Goal: Contribute content: Contribute content

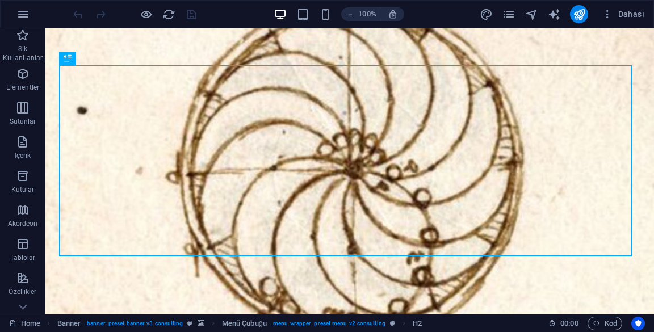
scroll to position [81, 0]
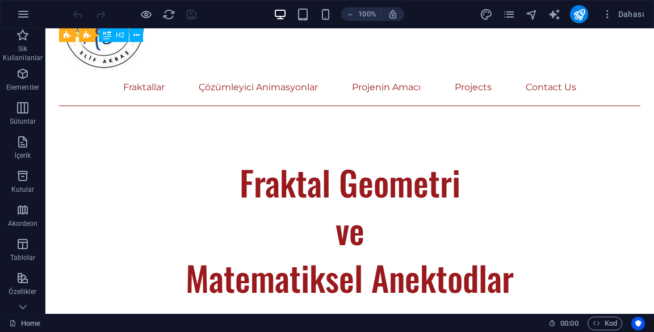
scroll to position [588, 0]
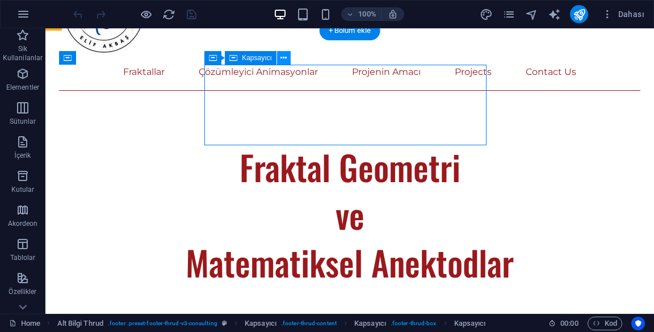
click at [283, 61] on icon at bounding box center [283, 58] width 6 height 12
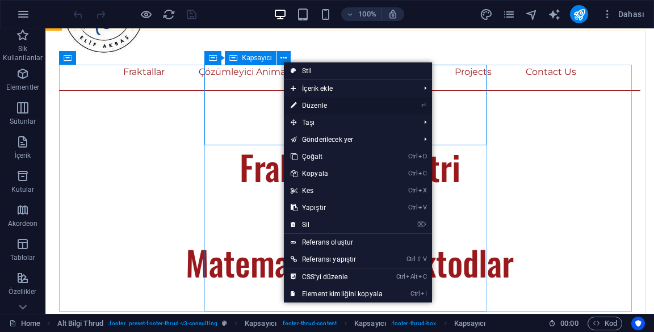
click at [373, 107] on link "⏎ Düzenle" at bounding box center [337, 105] width 106 height 17
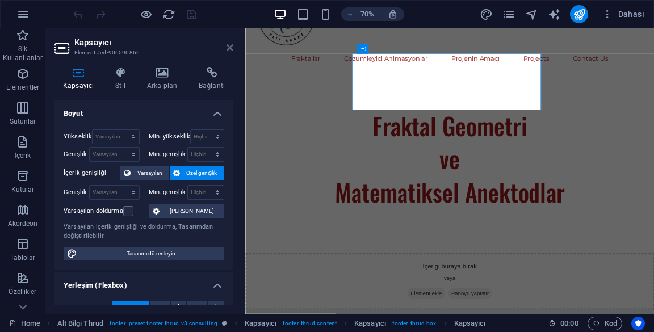
click at [226, 47] on icon at bounding box center [229, 47] width 7 height 9
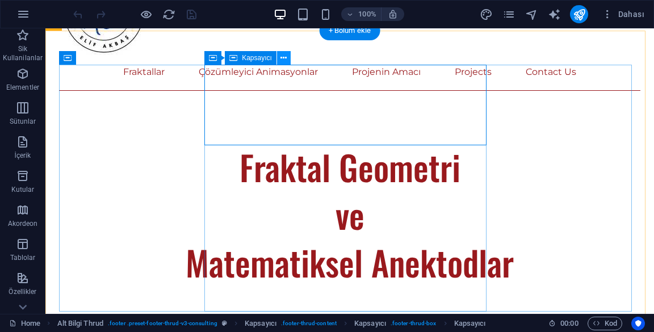
click at [281, 62] on icon at bounding box center [283, 58] width 6 height 12
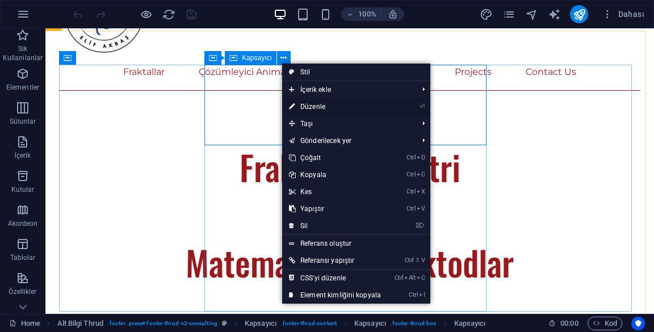
click at [380, 112] on link "⏎ Düzenle" at bounding box center [335, 106] width 106 height 17
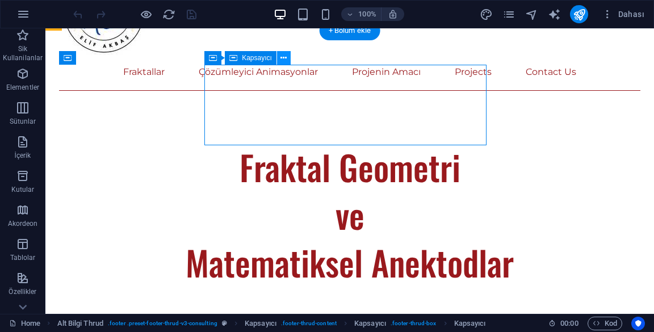
click at [285, 56] on icon at bounding box center [283, 58] width 6 height 12
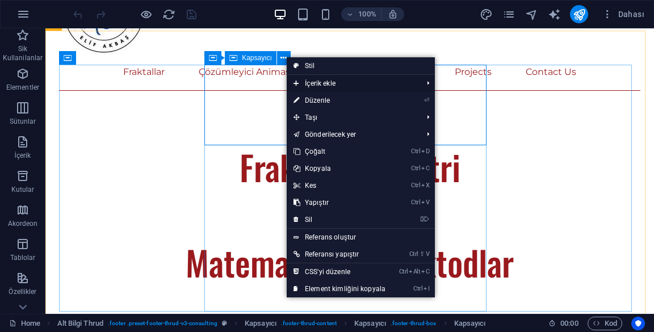
click at [381, 83] on span "İçerik ekle" at bounding box center [351, 83] width 131 height 17
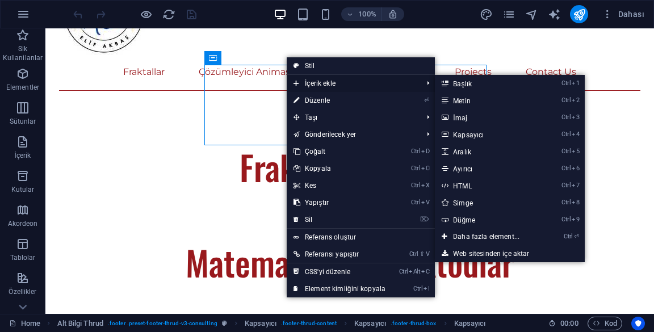
click at [494, 104] on link "Ctrl 2 Metin" at bounding box center [488, 100] width 107 height 17
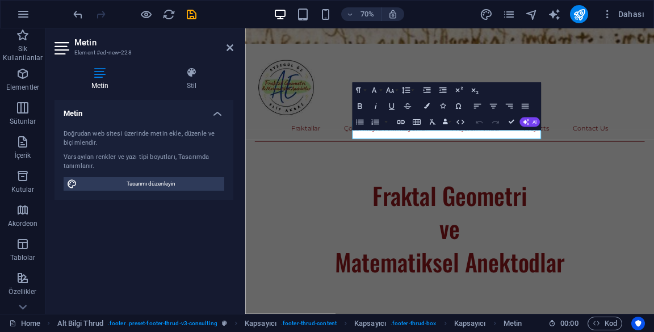
scroll to position [479, 0]
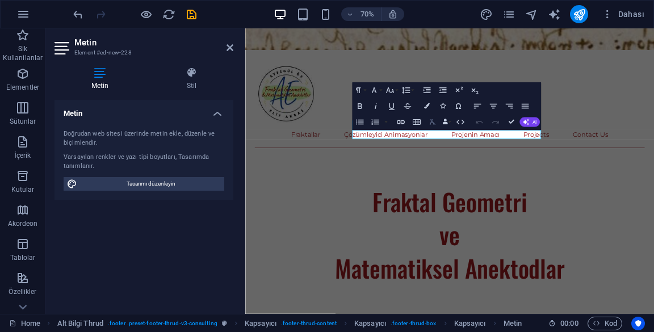
click at [432, 129] on button "Clear Formatting" at bounding box center [432, 122] width 15 height 16
click at [423, 87] on icon "button" at bounding box center [427, 91] width 10 height 10
click at [442, 90] on icon "button" at bounding box center [442, 91] width 7 height 6
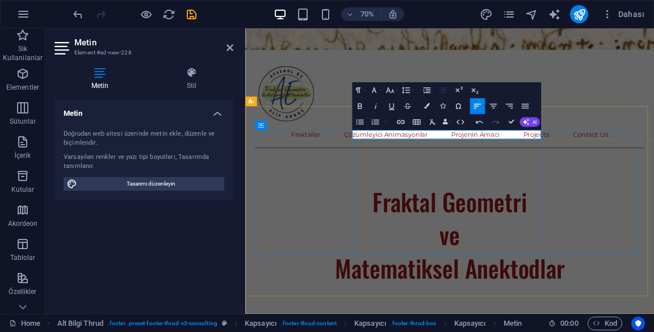
click at [440, 90] on icon "button" at bounding box center [443, 91] width 10 height 10
click at [429, 88] on icon "button" at bounding box center [427, 91] width 10 height 10
click at [444, 88] on icon "button" at bounding box center [443, 91] width 10 height 10
click at [361, 104] on icon "button" at bounding box center [359, 107] width 4 height 6
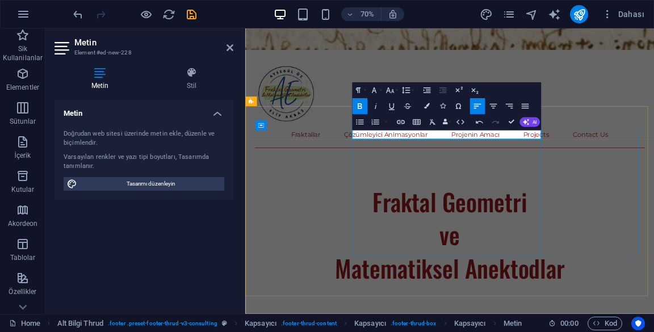
copy p "Bize ulaşın:"
click at [358, 104] on icon "button" at bounding box center [360, 107] width 10 height 10
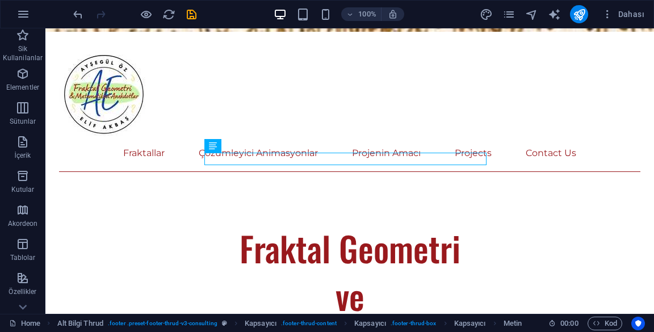
scroll to position [525, 0]
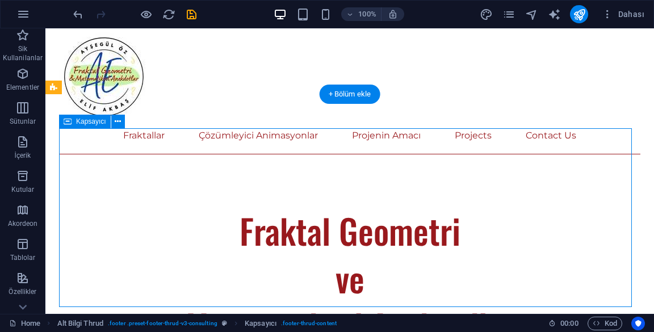
click at [120, 119] on icon at bounding box center [118, 122] width 6 height 12
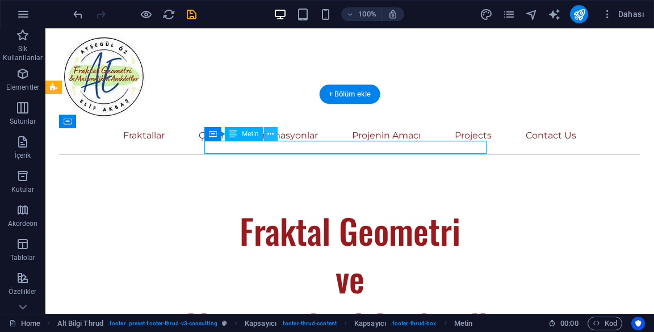
click at [269, 132] on icon at bounding box center [270, 134] width 6 height 12
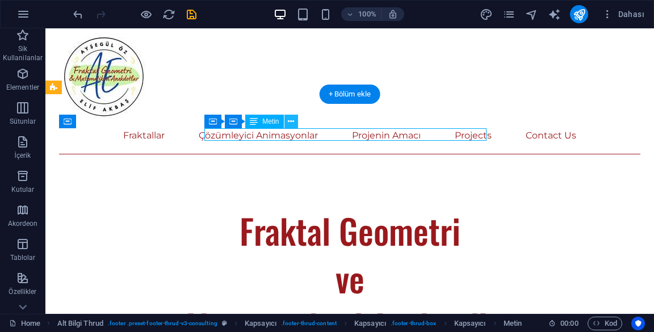
click at [295, 125] on button at bounding box center [291, 122] width 14 height 14
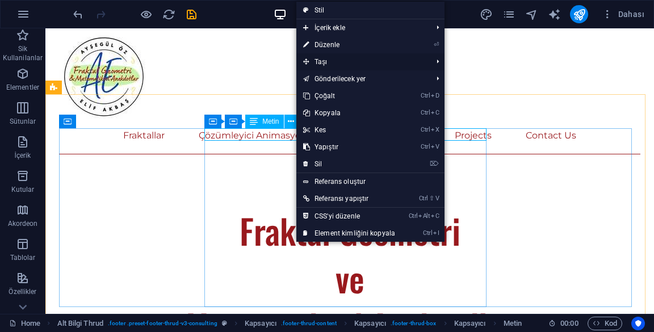
click at [385, 64] on span "Taşı" at bounding box center [361, 61] width 131 height 17
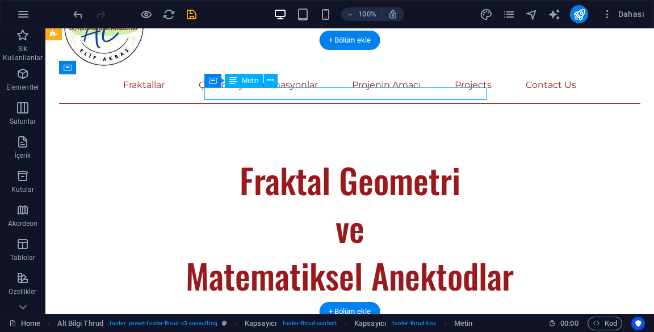
scroll to position [574, 0]
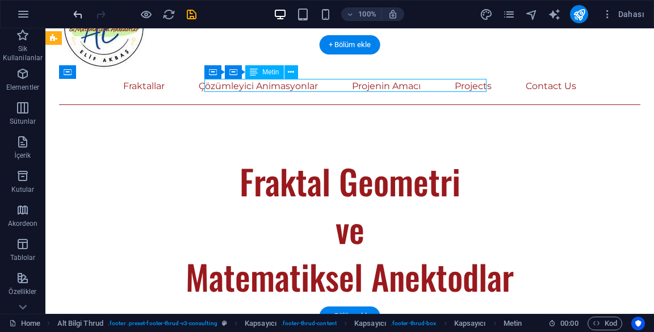
click at [76, 14] on icon "undo" at bounding box center [77, 14] width 13 height 13
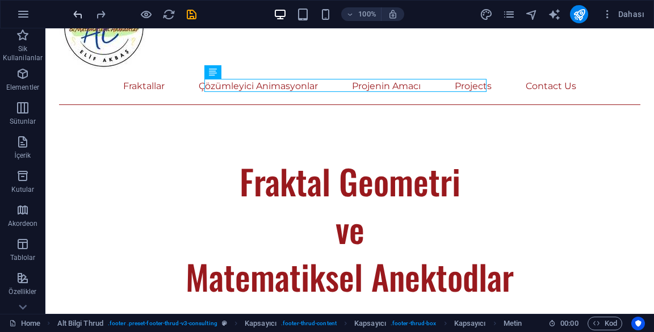
click at [74, 10] on icon "undo" at bounding box center [77, 14] width 13 height 13
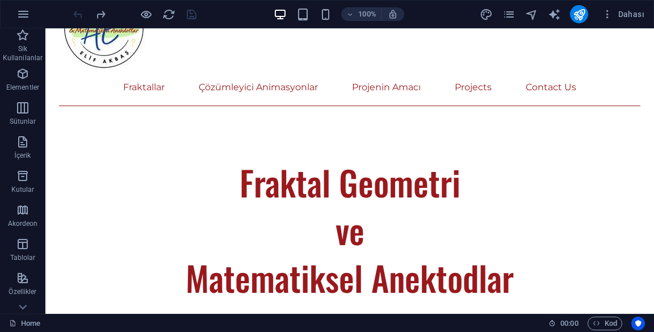
scroll to position [572, 0]
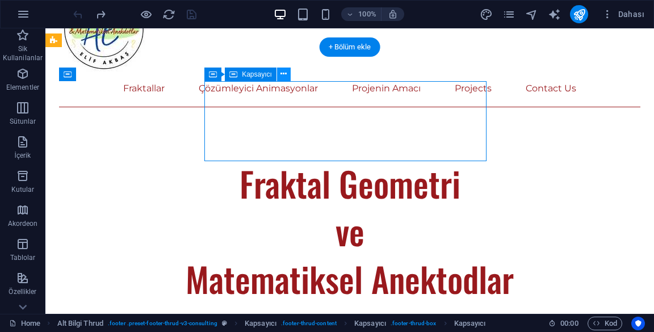
click at [286, 72] on icon at bounding box center [283, 74] width 6 height 12
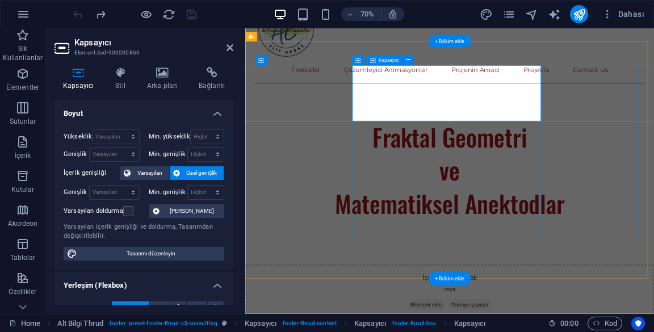
click at [230, 48] on icon at bounding box center [229, 47] width 7 height 9
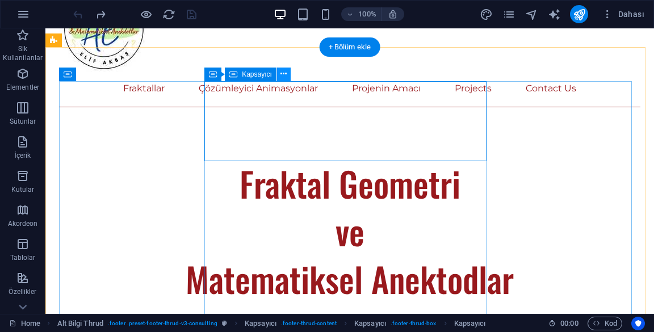
click at [284, 74] on icon at bounding box center [283, 74] width 6 height 12
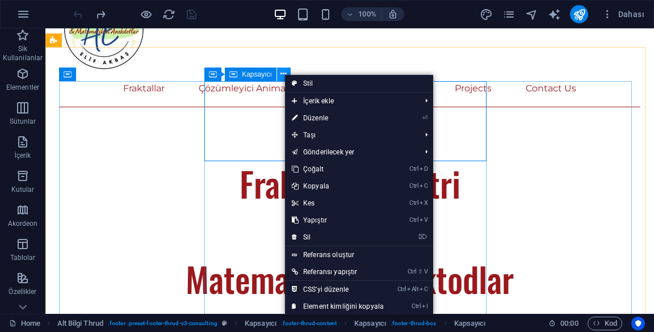
click at [381, 234] on link "⌦ Sil" at bounding box center [338, 237] width 106 height 17
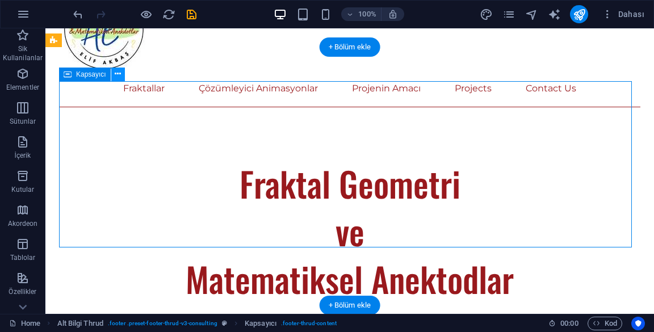
click at [117, 70] on icon at bounding box center [118, 74] width 6 height 12
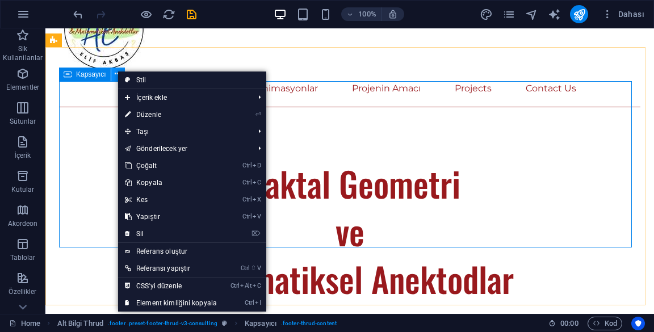
click at [138, 96] on span "İçerik ekle" at bounding box center [183, 97] width 131 height 17
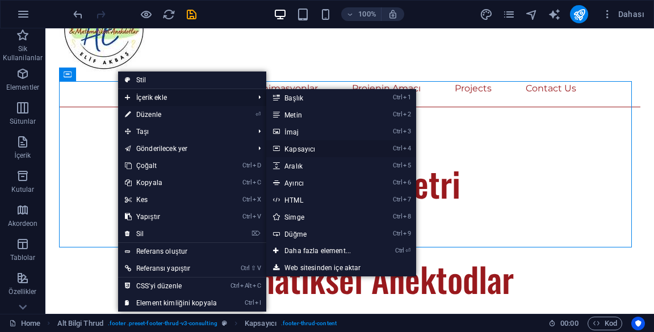
click at [276, 150] on icon at bounding box center [276, 148] width 6 height 17
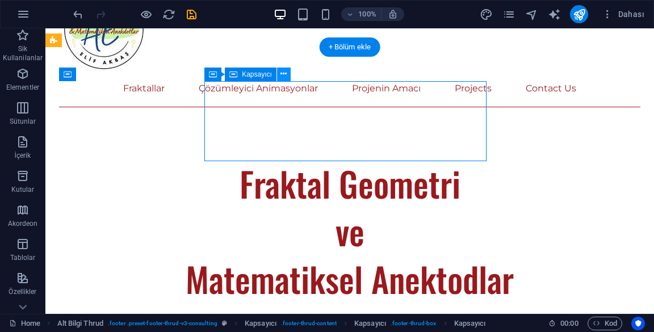
click at [281, 74] on icon at bounding box center [283, 74] width 6 height 12
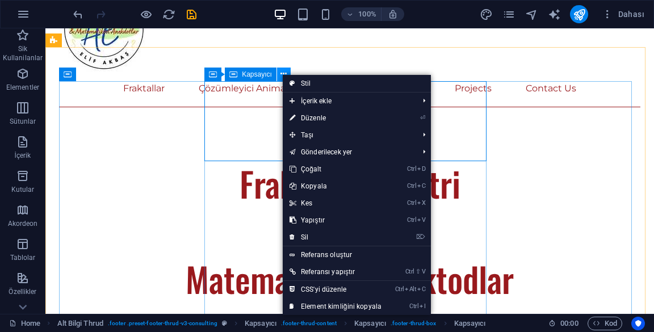
click at [366, 243] on link "⌦ Sil" at bounding box center [336, 237] width 106 height 17
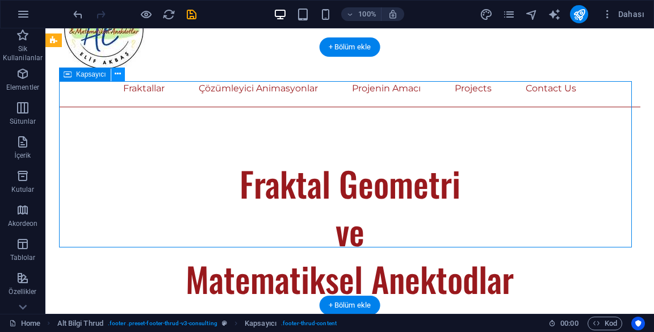
click at [119, 72] on icon at bounding box center [118, 74] width 6 height 12
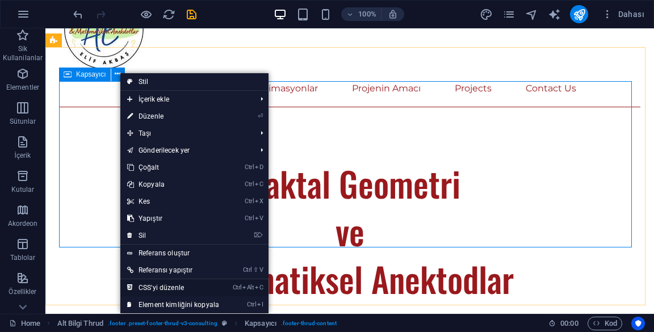
click at [131, 286] on icon at bounding box center [130, 287] width 6 height 17
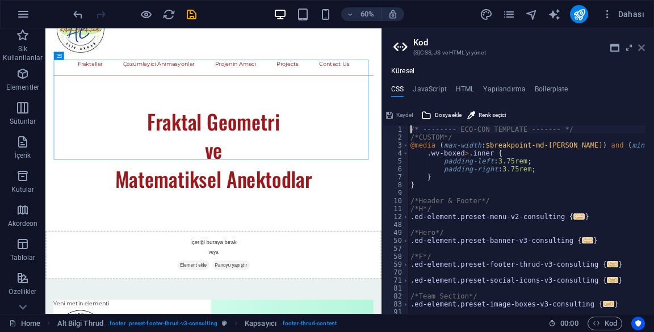
click at [643, 46] on icon at bounding box center [641, 47] width 7 height 9
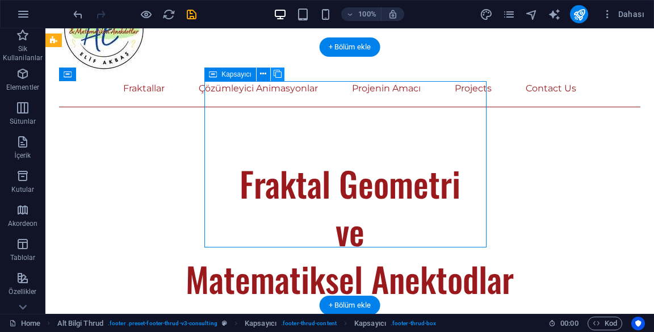
click at [275, 73] on icon at bounding box center [277, 74] width 8 height 12
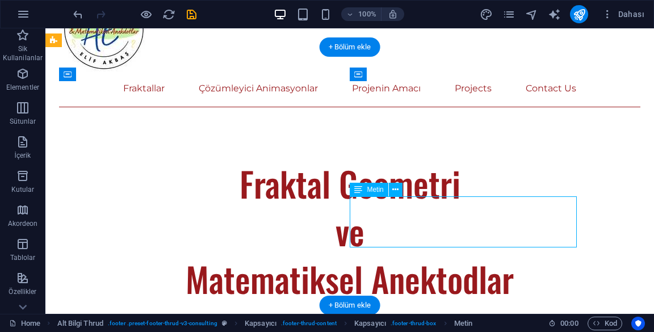
click at [397, 196] on div "Metin" at bounding box center [379, 190] width 60 height 14
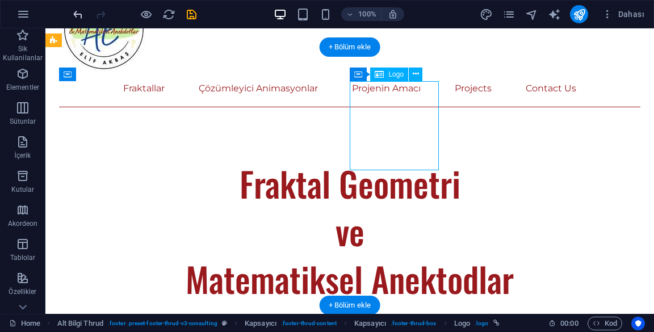
click at [78, 13] on icon "undo" at bounding box center [77, 14] width 13 height 13
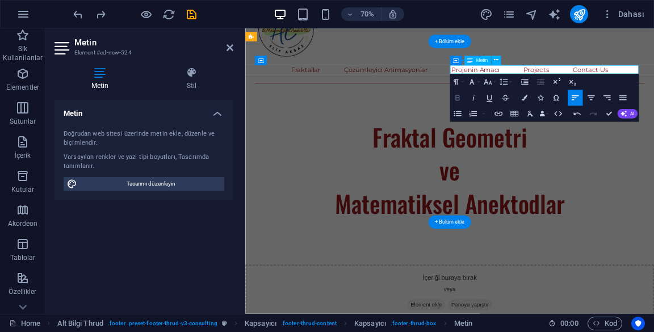
click at [457, 91] on button "Bold" at bounding box center [456, 98] width 15 height 16
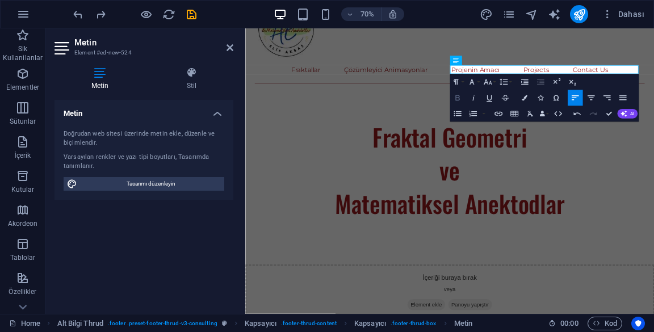
click at [453, 96] on icon "button" at bounding box center [457, 98] width 10 height 10
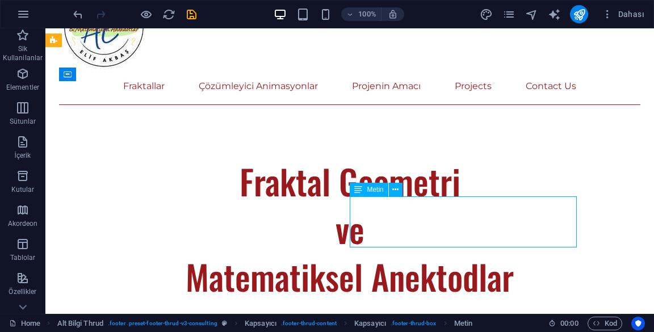
scroll to position [583, 0]
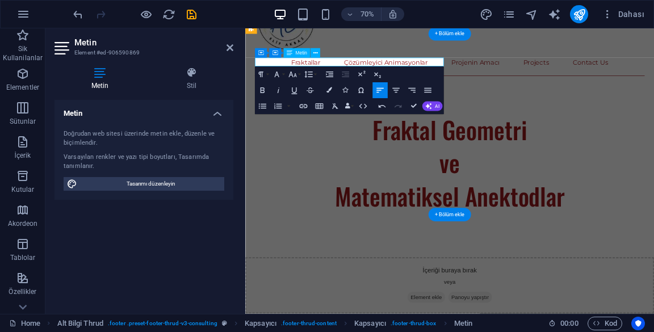
click at [289, 53] on icon at bounding box center [289, 53] width 6 height 10
click at [263, 88] on icon "button" at bounding box center [263, 91] width 10 height 10
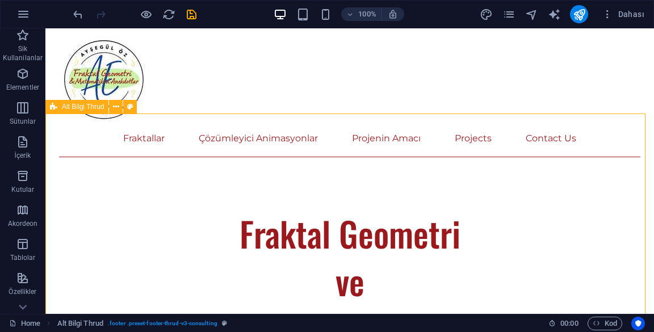
scroll to position [535, 0]
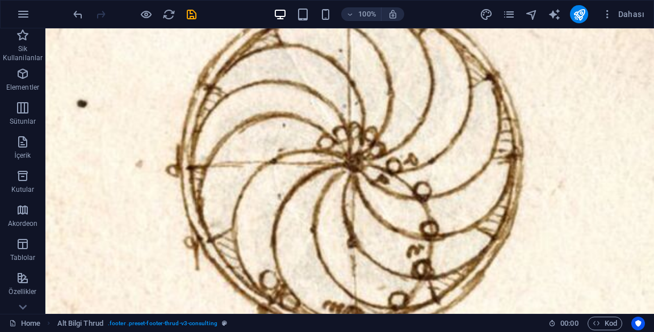
scroll to position [0, 0]
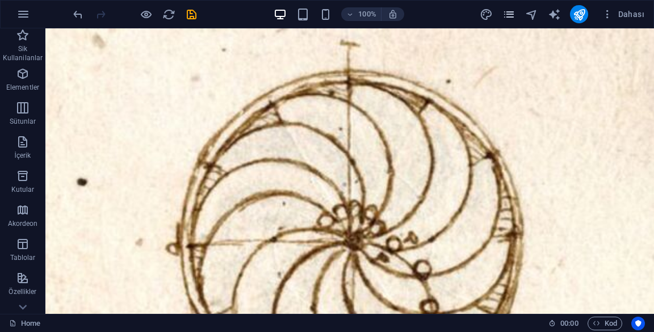
click at [507, 15] on icon "pages" at bounding box center [508, 14] width 13 height 13
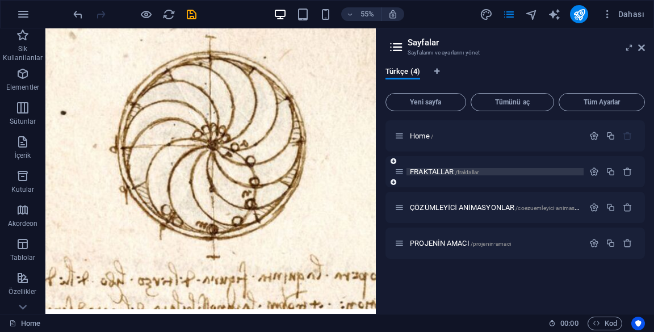
click at [516, 170] on p "FRAKTALLAR /fraktallar" at bounding box center [495, 171] width 170 height 7
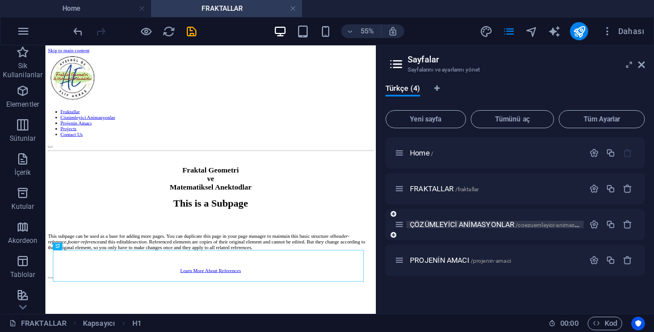
click at [487, 224] on span "ÇÖZÜMLEYİCİ ANİMASYONLAR /coezuemleyici-animasyonlar" at bounding box center [500, 224] width 180 height 9
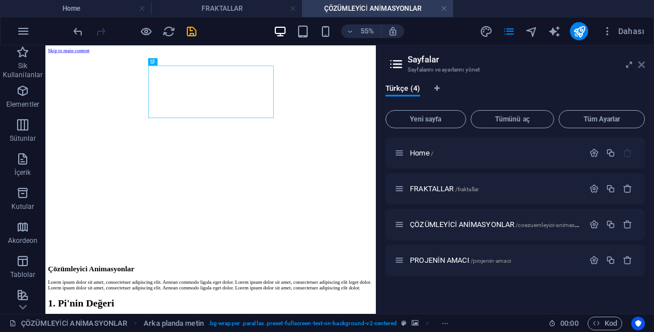
click at [643, 66] on icon at bounding box center [641, 64] width 7 height 9
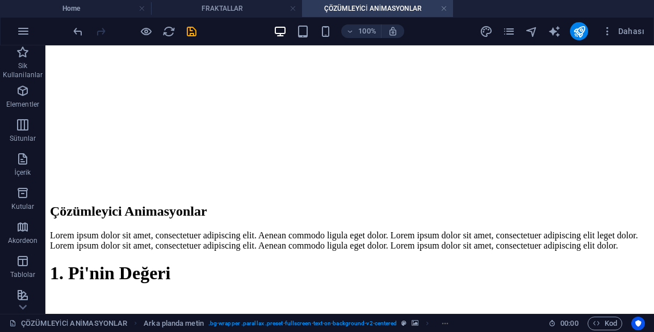
scroll to position [171, 0]
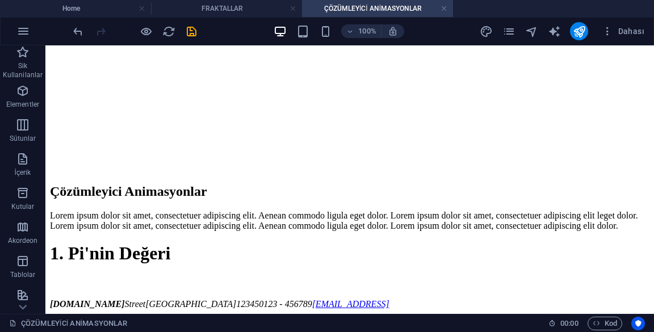
click at [307, 243] on div "1. Pi'nin Değeri" at bounding box center [349, 253] width 599 height 21
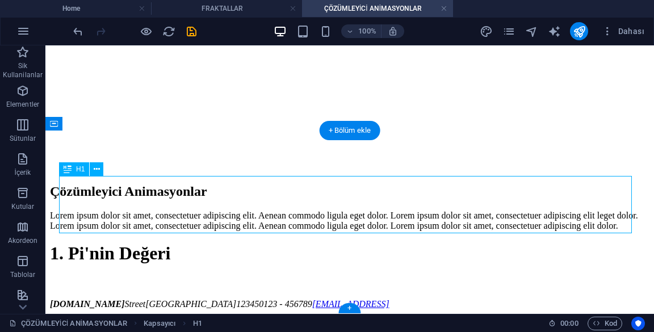
click at [479, 269] on div "1. Pi'nin Değeri [DOMAIN_NAME] [GEOGRAPHIC_DATA] 12345 0123 - 456789 [EMAIL_ADD…" at bounding box center [349, 276] width 599 height 66
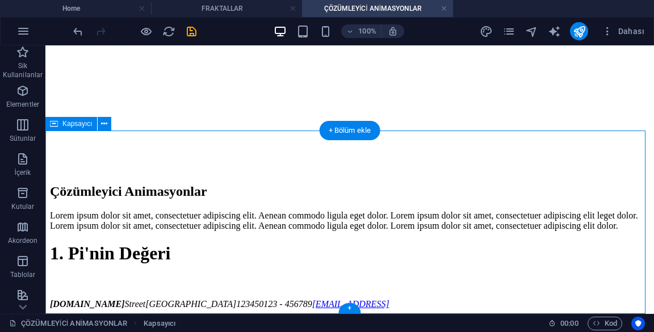
click at [455, 276] on div at bounding box center [349, 287] width 599 height 23
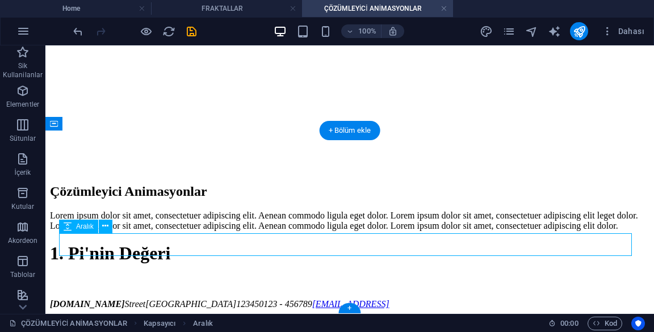
click at [441, 279] on div "1. Pi'nin Değeri [DOMAIN_NAME] [GEOGRAPHIC_DATA] 12345 0123 - 456789 [EMAIL_ADD…" at bounding box center [349, 276] width 599 height 66
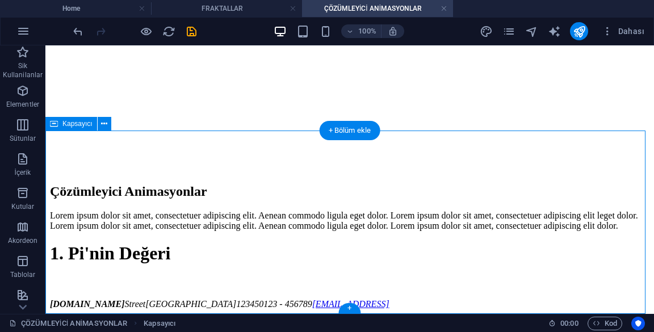
click at [425, 299] on div "[DOMAIN_NAME] [GEOGRAPHIC_DATA] 12345 0123 - 456789 [EMAIL_ADDRESS]" at bounding box center [349, 304] width 599 height 10
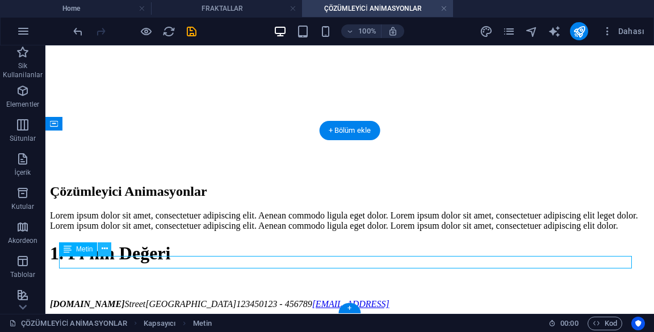
click at [98, 253] on button at bounding box center [105, 249] width 14 height 14
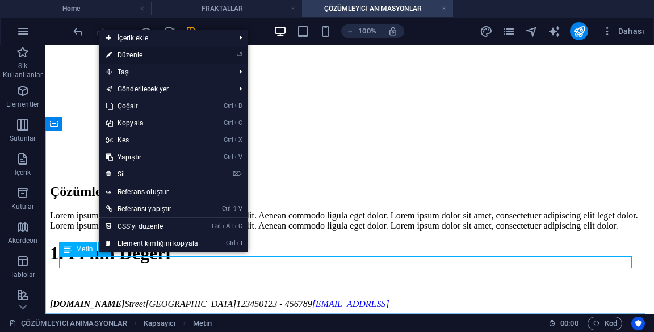
click at [180, 57] on link "⏎ Düzenle" at bounding box center [152, 55] width 106 height 17
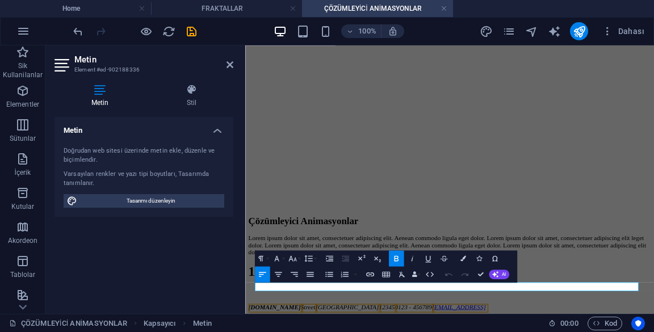
scroll to position [57, 0]
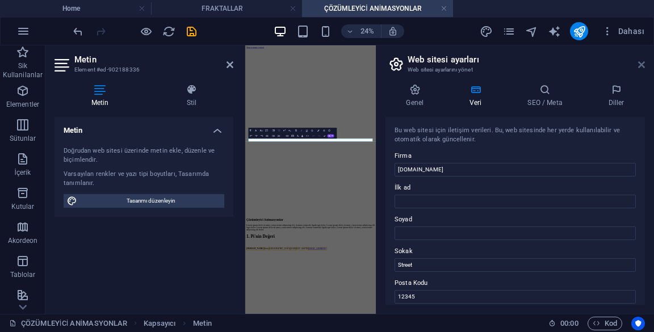
click at [639, 63] on icon at bounding box center [641, 64] width 7 height 9
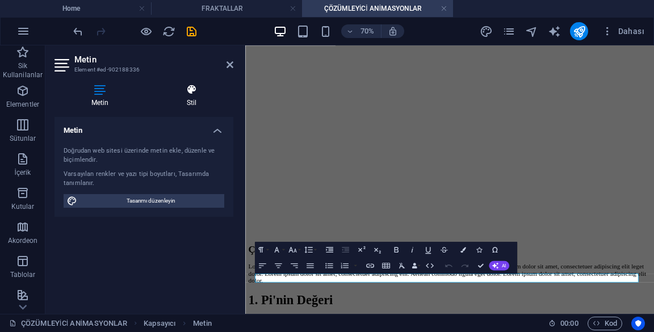
click at [197, 104] on h4 "Stil" at bounding box center [191, 96] width 83 height 24
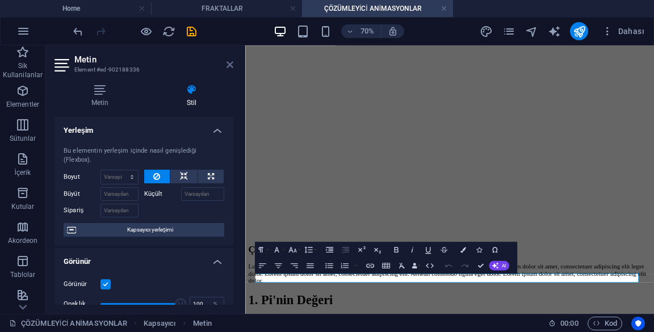
click at [230, 66] on icon at bounding box center [229, 64] width 7 height 9
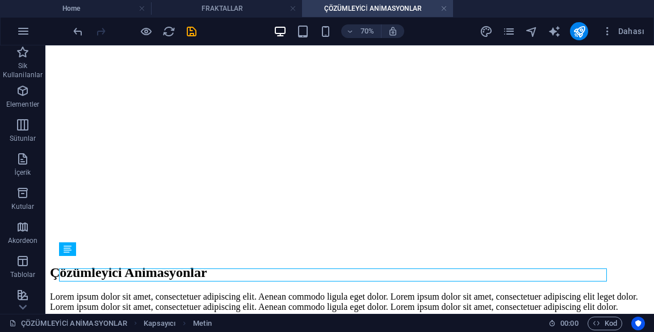
scroll to position [171, 0]
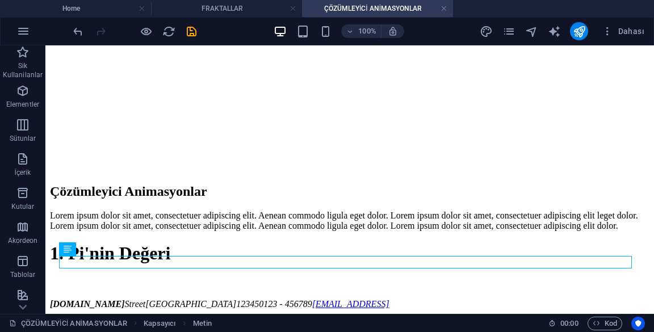
click at [503, 299] on div "[DOMAIN_NAME] [GEOGRAPHIC_DATA] 12345 0123 - 456789 [EMAIL_ADDRESS]" at bounding box center [349, 304] width 599 height 10
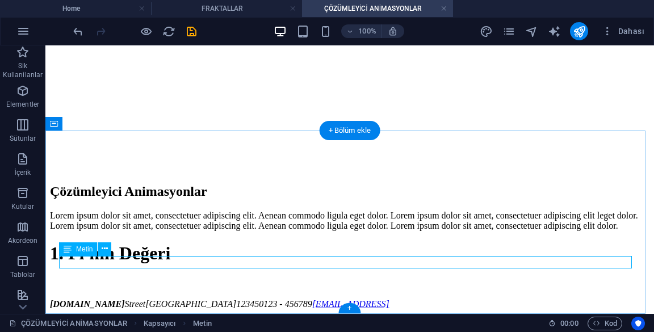
click at [82, 299] on div "[DOMAIN_NAME] [GEOGRAPHIC_DATA] 12345 0123 - 456789 [EMAIL_ADDRESS]" at bounding box center [349, 304] width 599 height 10
click at [75, 246] on div "Metin" at bounding box center [78, 249] width 38 height 14
click at [108, 252] on button at bounding box center [105, 249] width 14 height 14
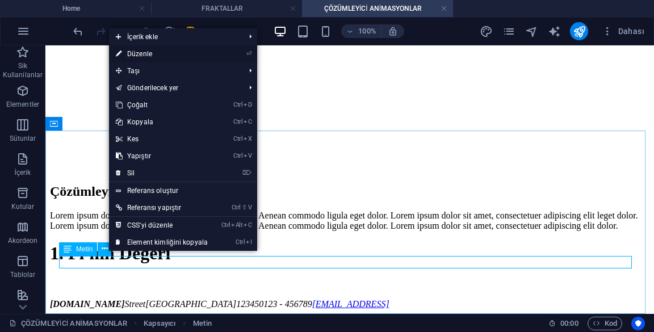
click at [125, 56] on link "⏎ Düzenle" at bounding box center [162, 53] width 106 height 17
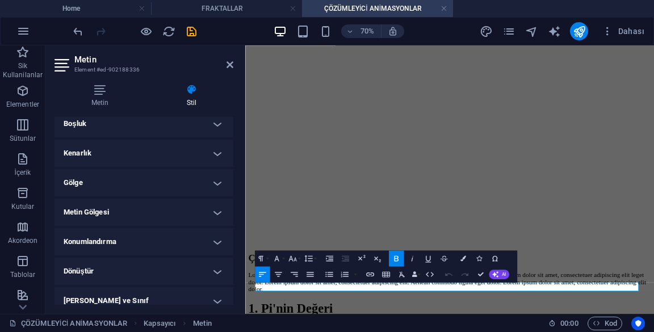
scroll to position [234, 0]
click at [92, 94] on icon at bounding box center [99, 89] width 91 height 11
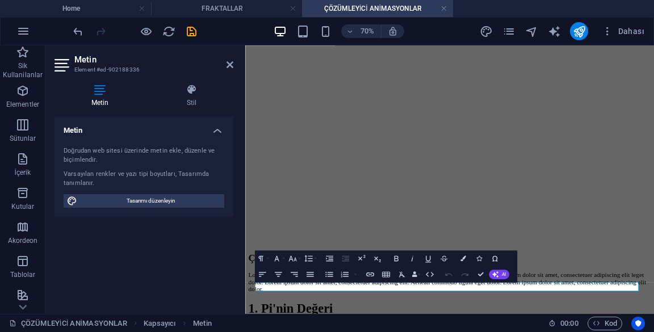
click at [112, 127] on h4 "Metin" at bounding box center [143, 127] width 179 height 20
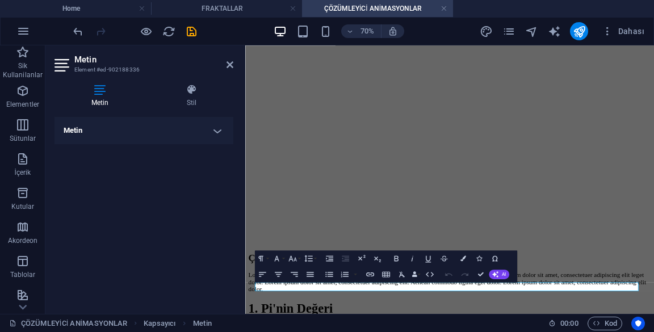
click at [94, 138] on h4 "Metin" at bounding box center [143, 130] width 179 height 27
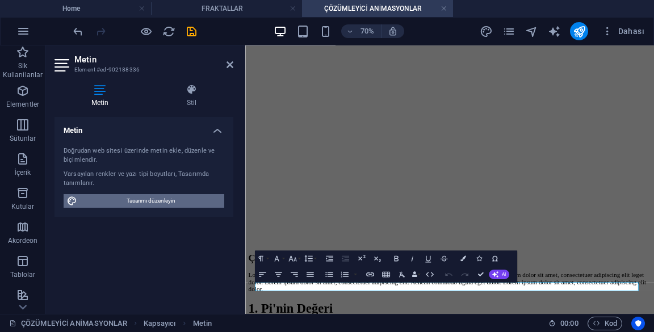
click at [108, 203] on span "Tasarımı düzenleyin" at bounding box center [151, 201] width 140 height 14
select select "px"
select select "400"
select select "px"
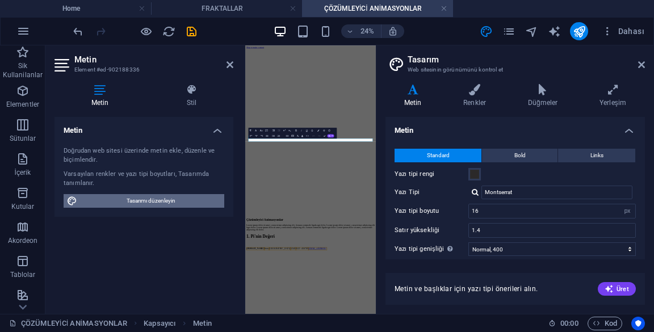
scroll to position [0, 0]
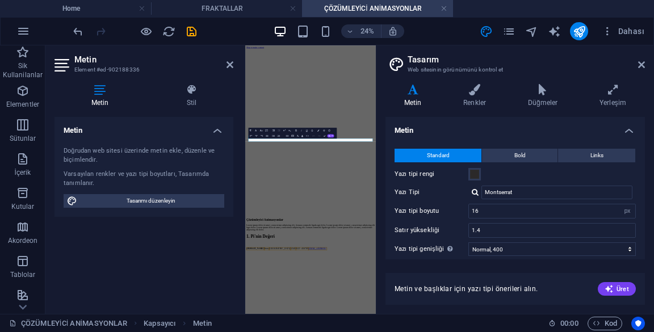
click at [631, 66] on header "Tasarım Web sitesinin görünümünü kontrol et" at bounding box center [515, 59] width 257 height 29
click at [639, 68] on icon at bounding box center [641, 64] width 7 height 9
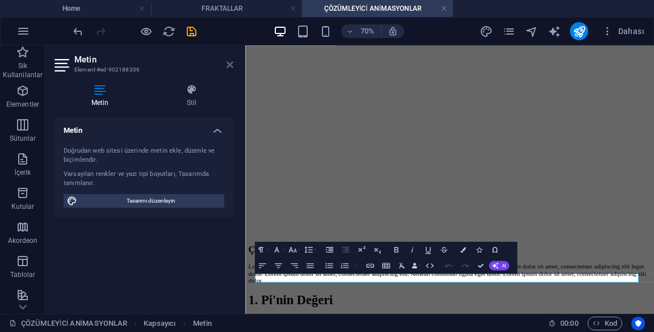
click at [233, 64] on icon at bounding box center [229, 64] width 7 height 9
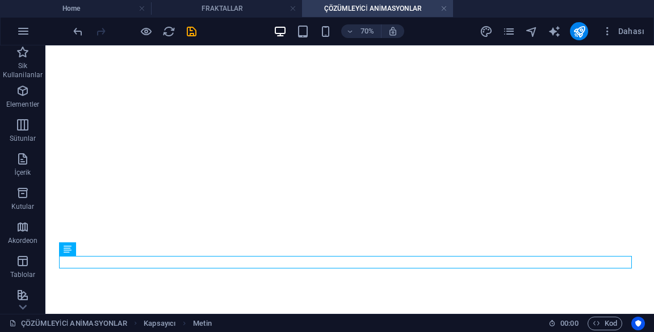
scroll to position [171, 0]
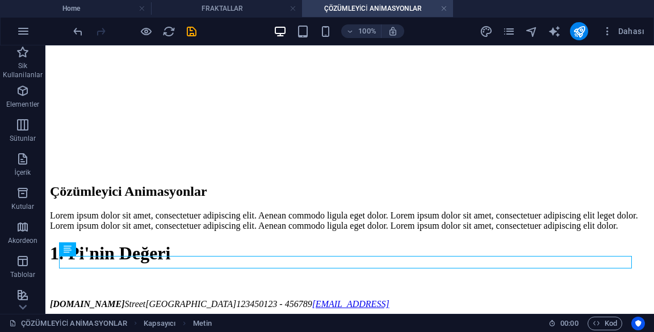
click at [500, 299] on div "[DOMAIN_NAME] [GEOGRAPHIC_DATA] 12345 0123 - 456789 [EMAIL_ADDRESS]" at bounding box center [349, 304] width 599 height 10
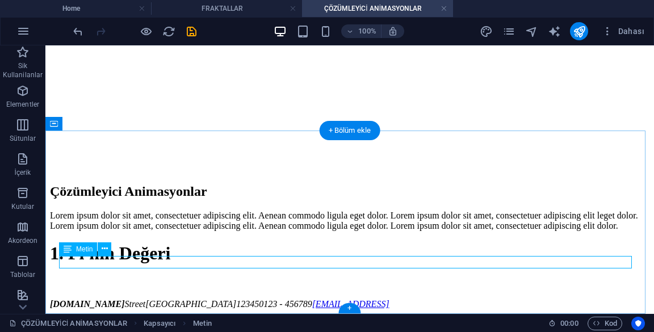
click at [298, 299] on div "[DOMAIN_NAME] [GEOGRAPHIC_DATA] 12345 0123 - 456789 [EMAIL_ADDRESS]" at bounding box center [349, 304] width 599 height 10
click at [100, 254] on button at bounding box center [105, 249] width 14 height 14
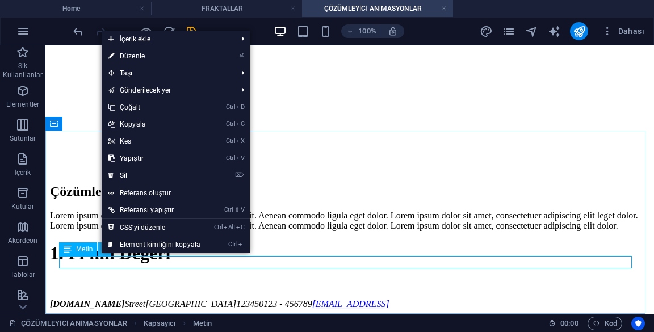
click at [231, 47] on span "İçerik ekle" at bounding box center [167, 39] width 131 height 17
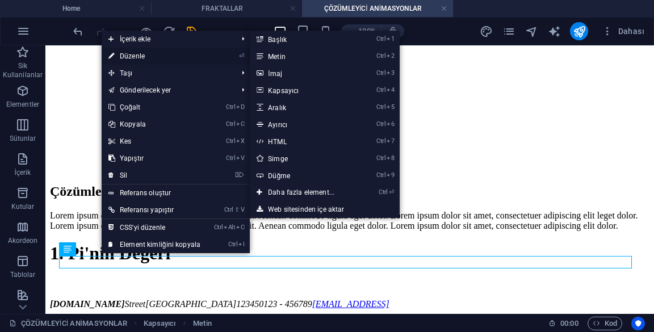
click at [197, 53] on link "⏎ Düzenle" at bounding box center [155, 56] width 106 height 17
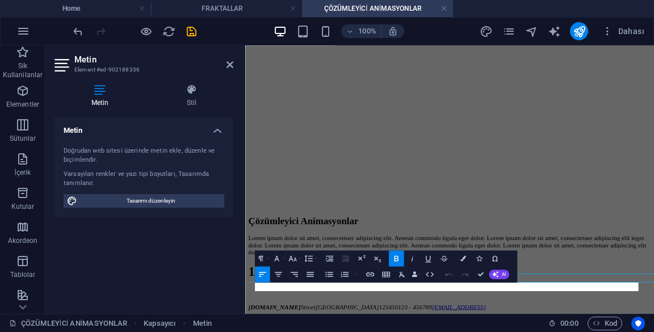
scroll to position [57, 0]
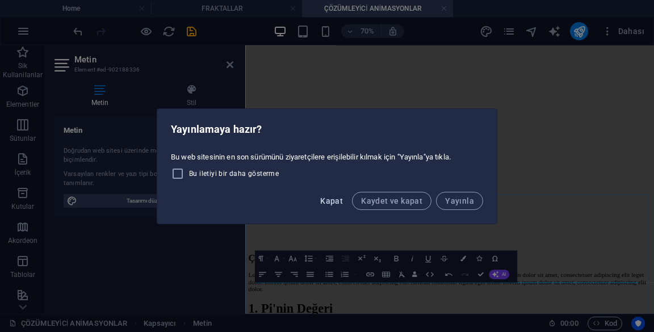
click at [343, 200] on span "Kapat" at bounding box center [331, 200] width 23 height 9
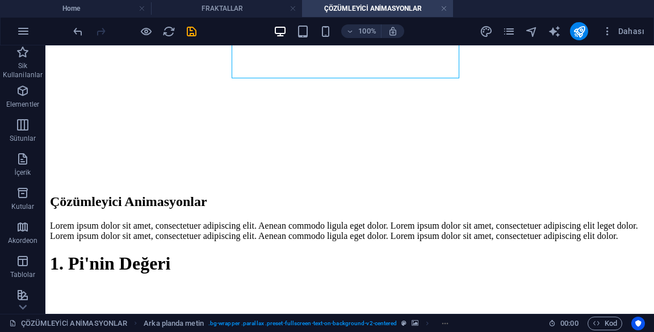
scroll to position [159, 0]
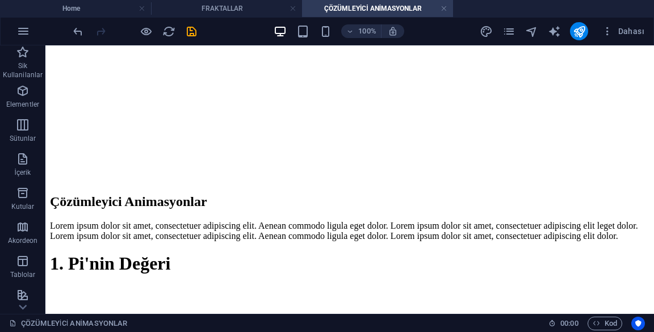
click at [332, 286] on div at bounding box center [349, 297] width 599 height 23
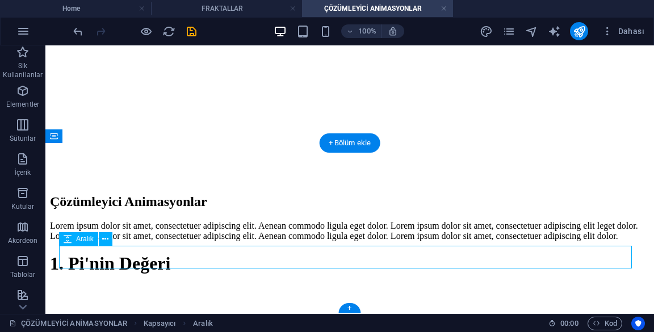
click at [323, 291] on div "1. Pi'nin Değeri" at bounding box center [349, 281] width 599 height 56
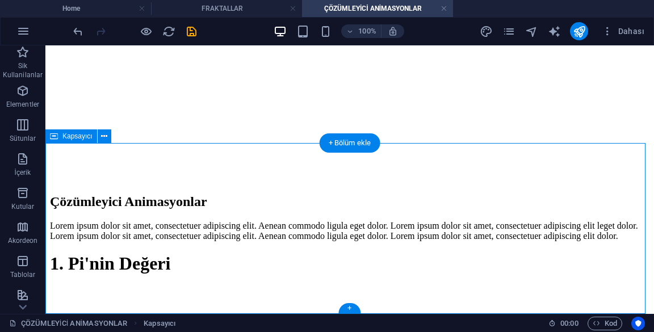
click at [311, 282] on div "1. Pi'nin Değeri" at bounding box center [349, 281] width 599 height 56
click at [81, 33] on icon "undo" at bounding box center [77, 31] width 13 height 13
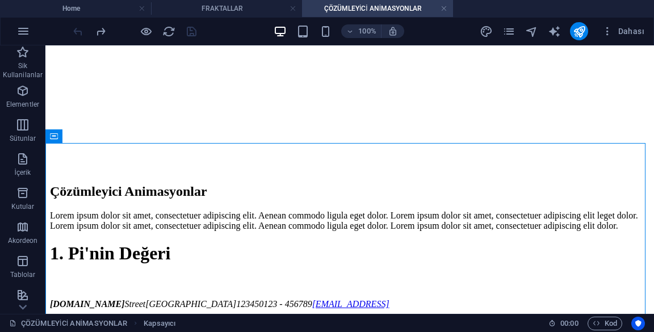
click at [334, 299] on div "[DOMAIN_NAME] [GEOGRAPHIC_DATA] 12345 0123 - 456789 [EMAIL_ADDRESS]" at bounding box center [349, 304] width 599 height 10
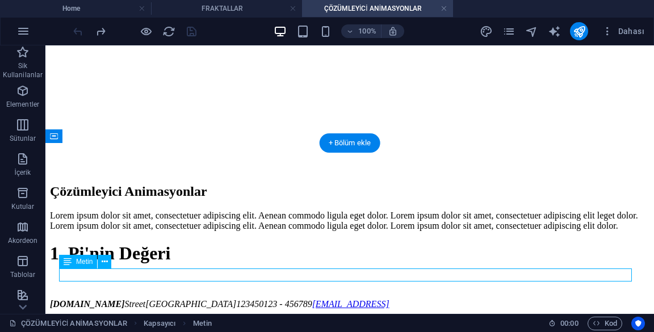
click at [532, 276] on div at bounding box center [349, 287] width 599 height 23
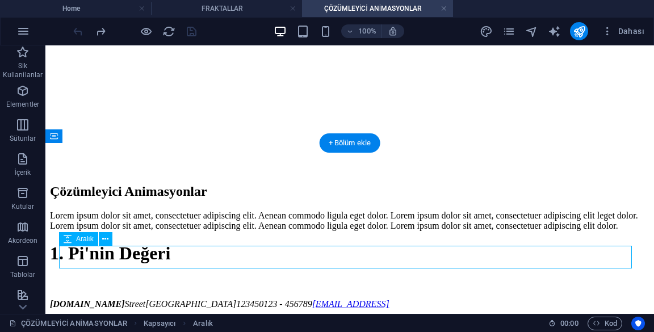
click at [515, 299] on div "[DOMAIN_NAME] [GEOGRAPHIC_DATA] 12345 0123 - 456789 [EMAIL_ADDRESS]" at bounding box center [349, 304] width 599 height 10
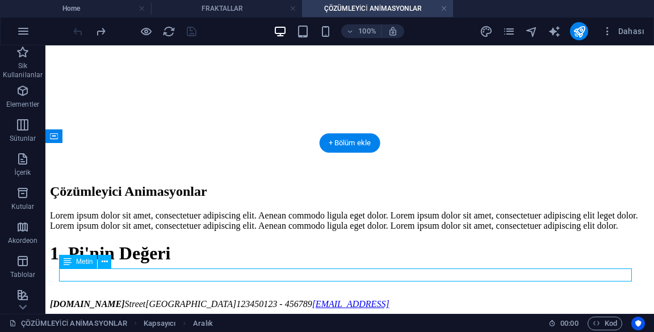
click at [520, 299] on div "[DOMAIN_NAME] [GEOGRAPHIC_DATA] 12345 0123 - 456789 [EMAIL_ADDRESS]" at bounding box center [349, 304] width 599 height 10
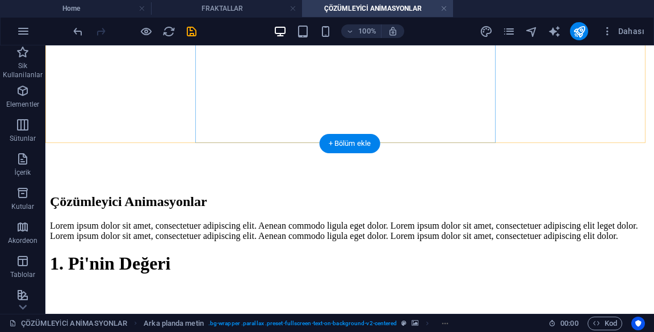
scroll to position [159, 0]
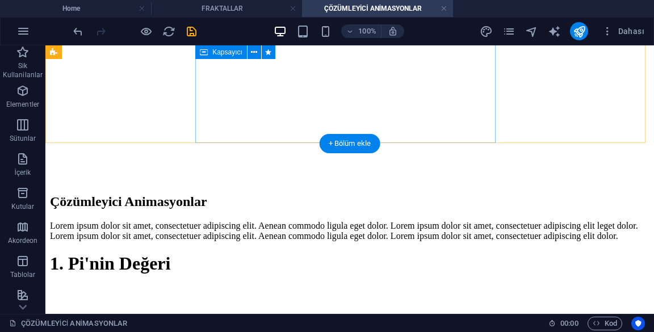
click at [81, 270] on div "1. Pi'nin Değeri" at bounding box center [349, 281] width 599 height 56
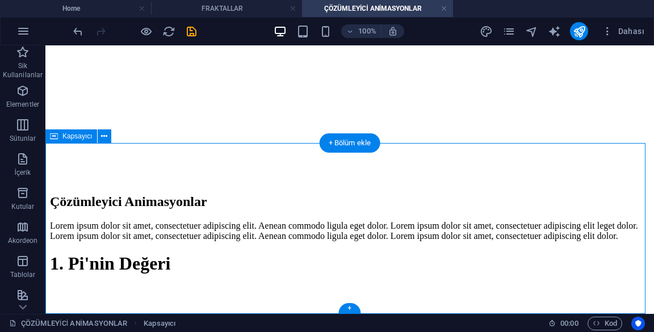
click at [76, 283] on div "1. Pi'nin Değeri" at bounding box center [349, 281] width 599 height 56
click at [106, 140] on icon at bounding box center [104, 136] width 6 height 12
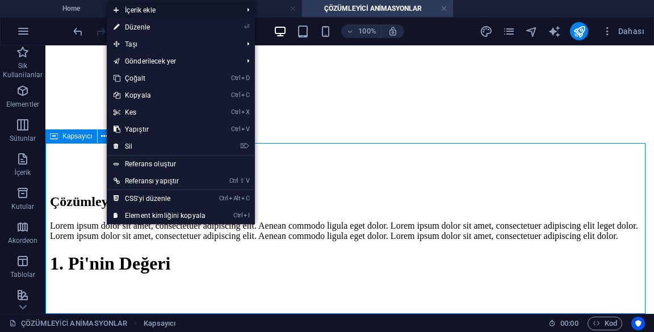
click at [119, 10] on icon at bounding box center [116, 10] width 6 height 17
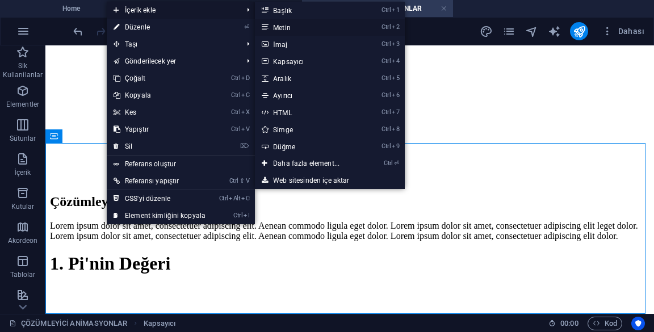
click at [269, 27] on link "Ctrl 2 Metin" at bounding box center [308, 27] width 107 height 17
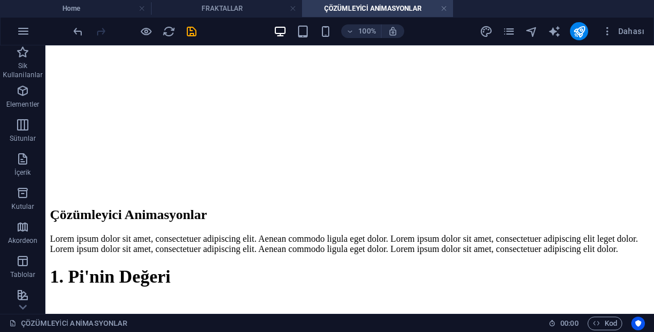
scroll to position [134, 0]
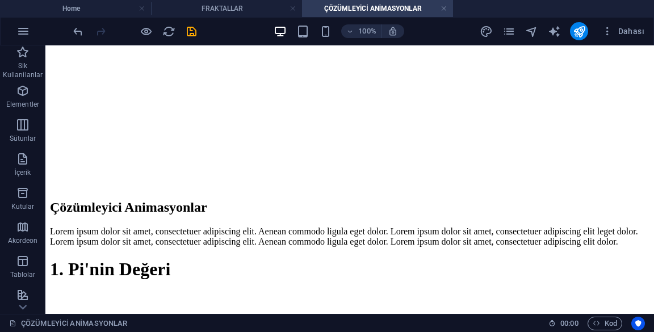
click at [233, 259] on div "1. Pi'nin Değeri" at bounding box center [349, 287] width 599 height 56
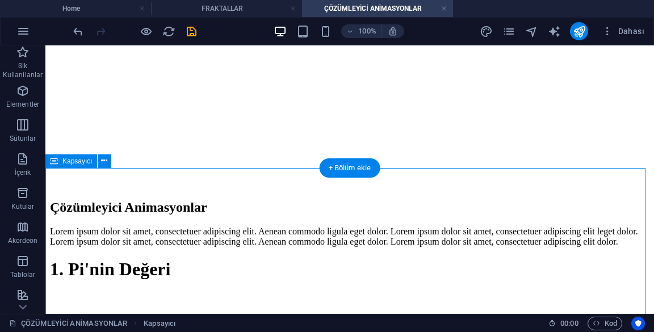
click at [228, 259] on div "1. Pi'nin Değeri" at bounding box center [349, 287] width 599 height 56
click at [73, 31] on icon "undo" at bounding box center [77, 31] width 13 height 13
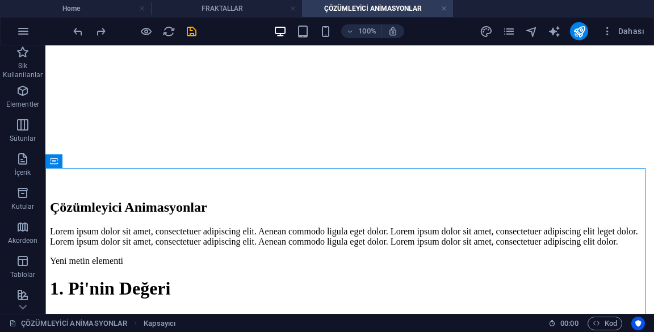
click at [81, 256] on div "Yeni metin elementi" at bounding box center [349, 261] width 599 height 10
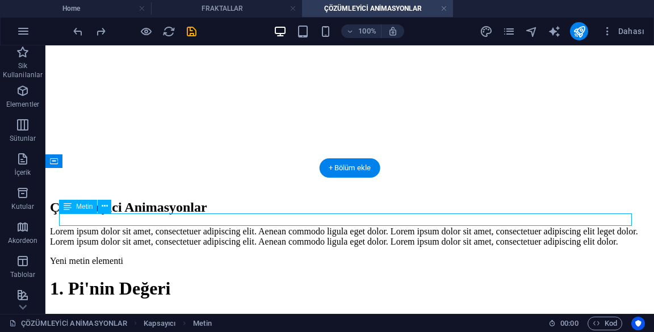
click at [113, 213] on div "Metin" at bounding box center [89, 207] width 60 height 14
click at [109, 256] on div "Yeni metin elementi" at bounding box center [349, 261] width 599 height 10
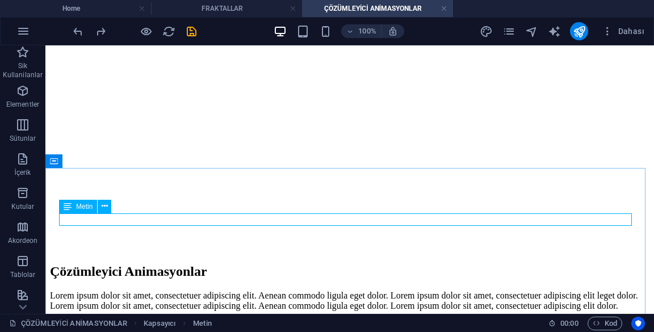
scroll to position [57, 0]
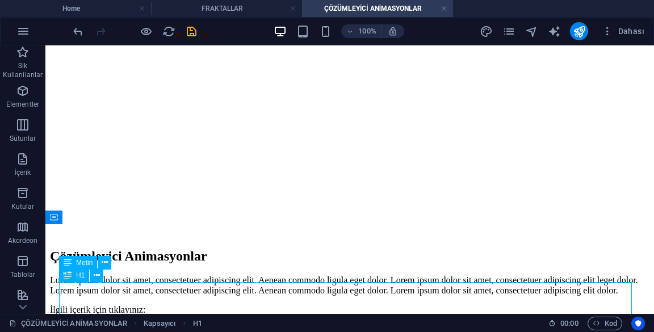
scroll to position [130, 0]
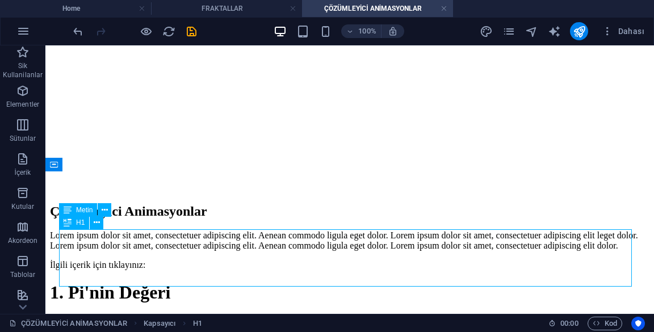
click at [214, 260] on div "İlgili içerik için tıklayınız:" at bounding box center [349, 265] width 599 height 10
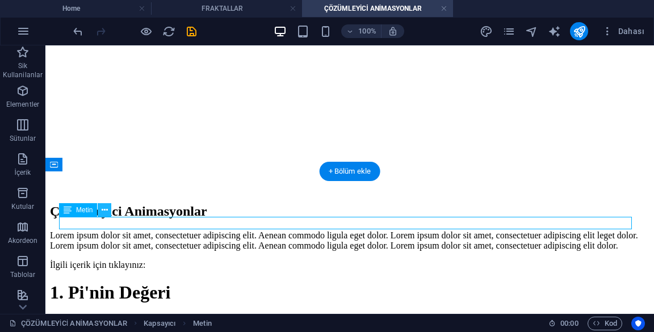
click at [108, 211] on button at bounding box center [105, 210] width 14 height 14
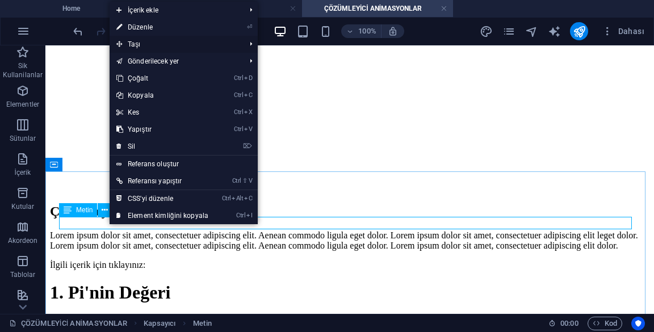
click at [221, 44] on span "Taşı" at bounding box center [174, 44] width 131 height 17
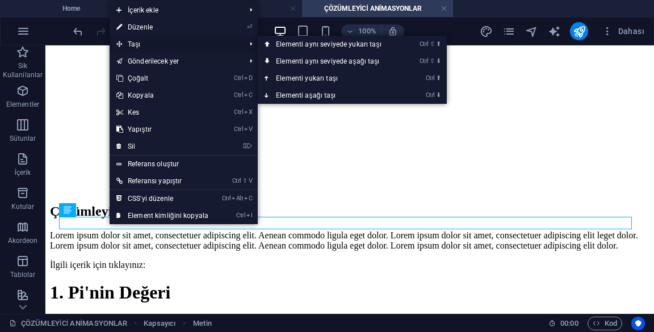
click at [353, 95] on link "Ctrl ⬇ Elementi aşağı taşı" at bounding box center [331, 95] width 146 height 17
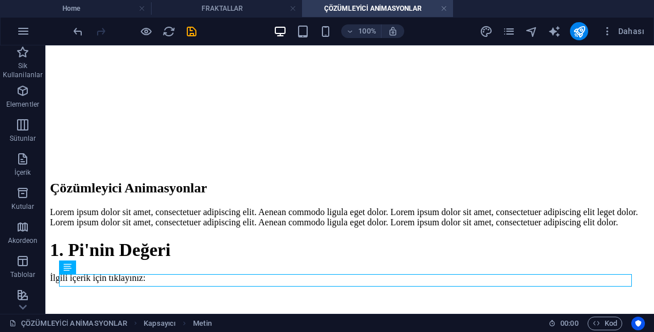
scroll to position [171, 0]
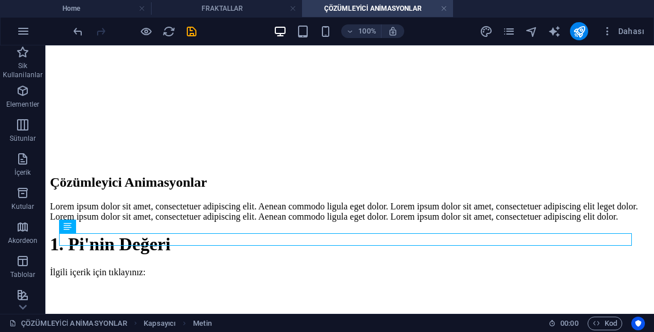
click at [65, 271] on div "1. Pi'nin Değeri İlgili içerik için tıklayınız:" at bounding box center [349, 271] width 599 height 75
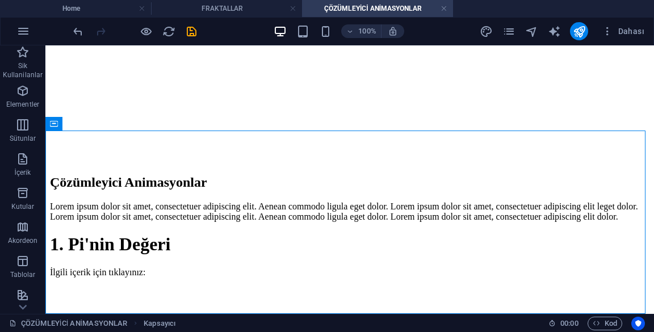
click at [70, 286] on div at bounding box center [349, 297] width 599 height 23
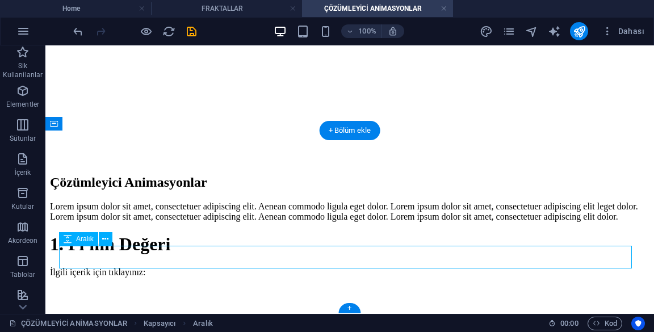
click at [82, 273] on div "1. Pi'nin Değeri İlgili içerik için tıklayınız:" at bounding box center [349, 271] width 599 height 75
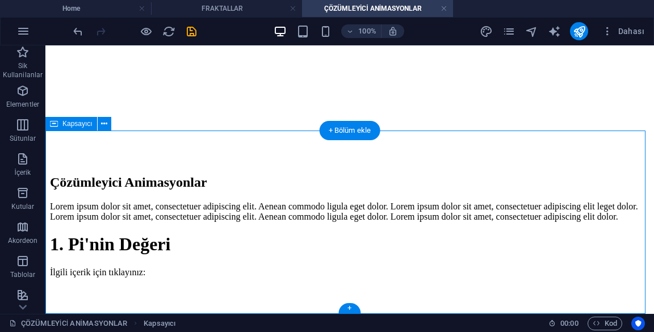
click at [73, 283] on div "1. Pi'nin Değeri İlgili içerik için tıklayınız:" at bounding box center [349, 271] width 599 height 75
click at [100, 122] on button at bounding box center [105, 124] width 14 height 14
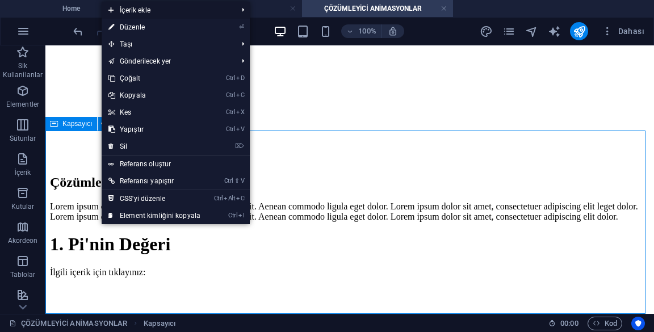
click at [119, 9] on span "İçerik ekle" at bounding box center [167, 10] width 131 height 17
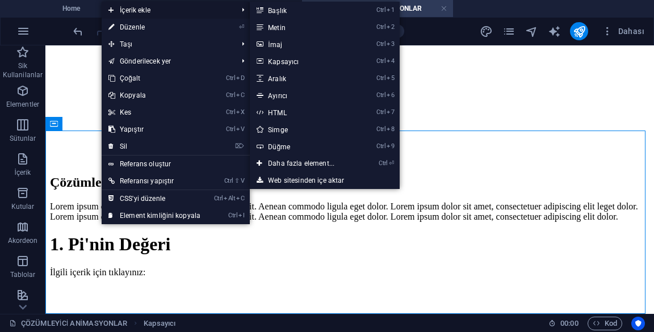
click at [262, 9] on icon at bounding box center [259, 10] width 6 height 17
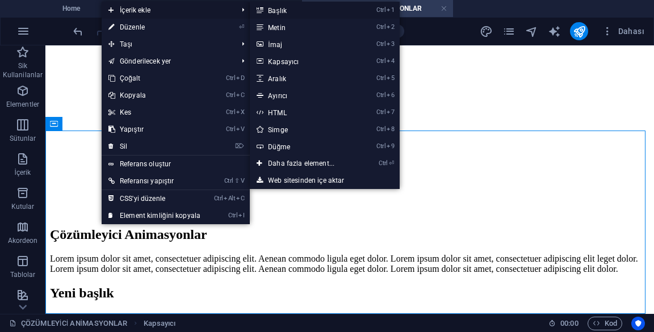
scroll to position [69, 0]
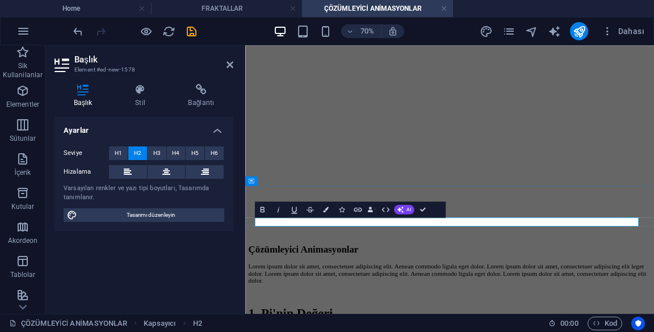
click at [195, 153] on span "H5" at bounding box center [194, 153] width 7 height 14
click at [230, 64] on icon at bounding box center [229, 64] width 7 height 9
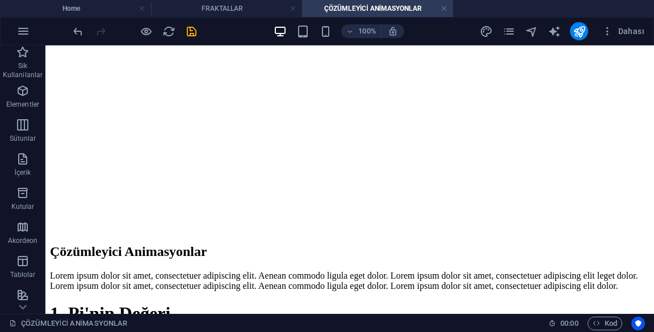
scroll to position [171, 0]
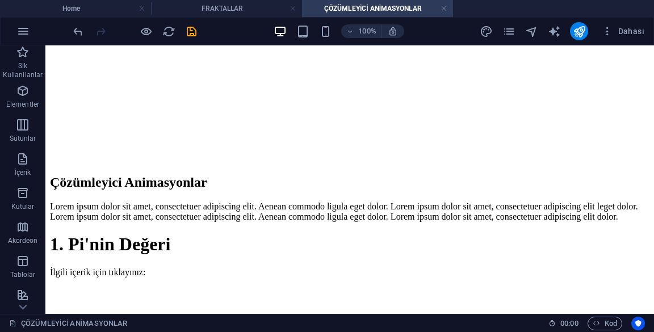
click at [80, 234] on div "1. Pi'nin Değeri İlgili içerik için tıklayınız:" at bounding box center [349, 271] width 599 height 75
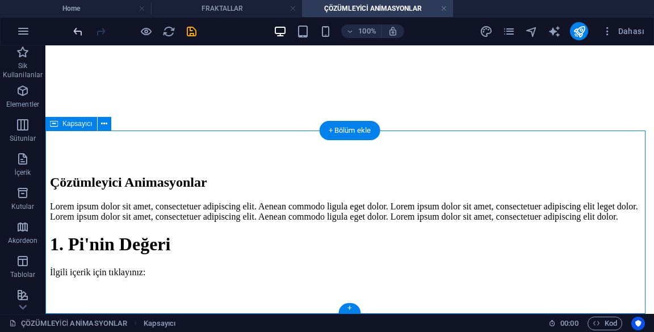
click at [81, 31] on icon "undo" at bounding box center [77, 31] width 13 height 13
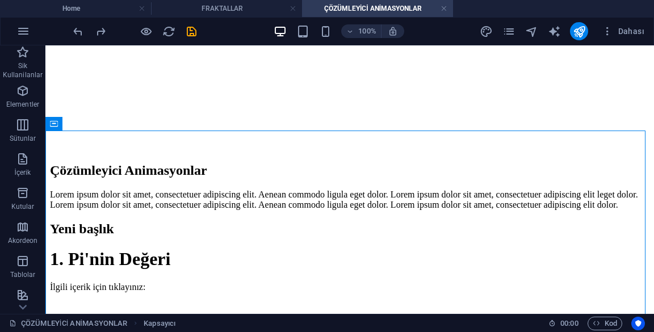
click at [105, 221] on div "Yeni başlık" at bounding box center [349, 228] width 599 height 15
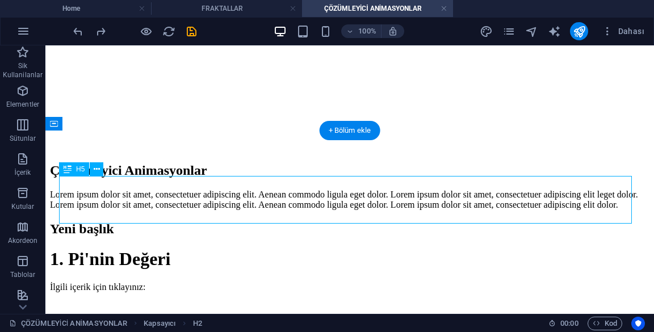
click at [180, 221] on div "Yeni başlık" at bounding box center [349, 228] width 599 height 15
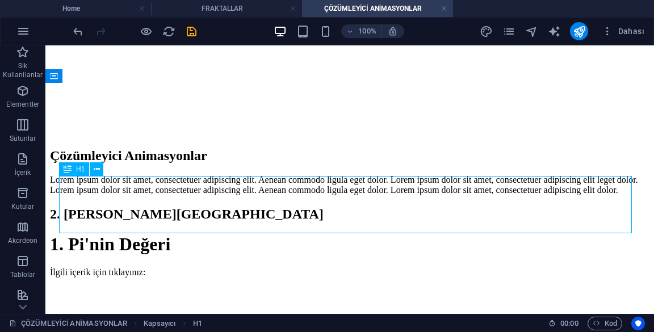
scroll to position [219, 0]
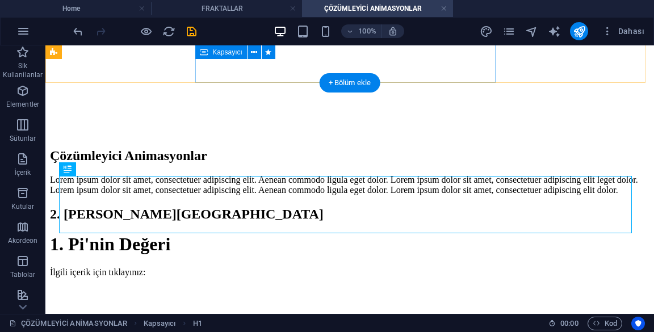
click at [432, 148] on div "Çözümleyici Animasyonlar Lorem ipsum dolor sit amet, consectetuer adipiscing el…" at bounding box center [349, 171] width 599 height 47
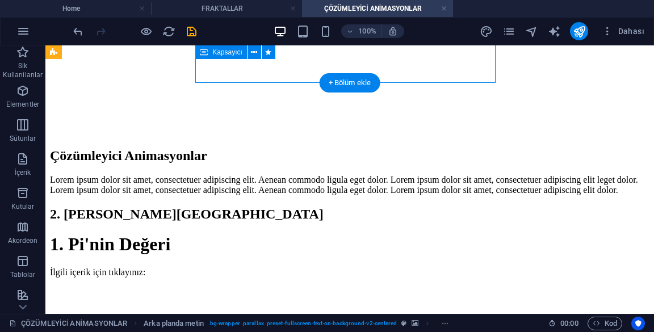
click at [276, 234] on div "1. Pi'nin Değeri" at bounding box center [349, 244] width 599 height 21
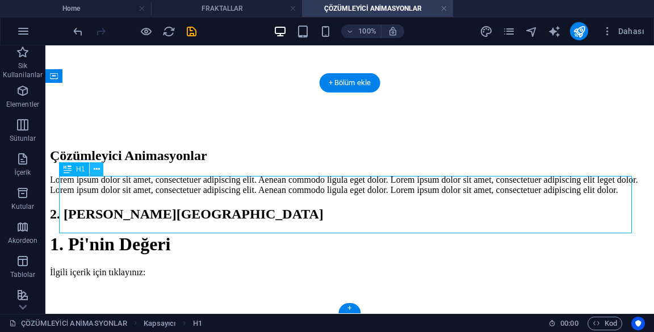
click at [99, 173] on icon at bounding box center [97, 169] width 6 height 12
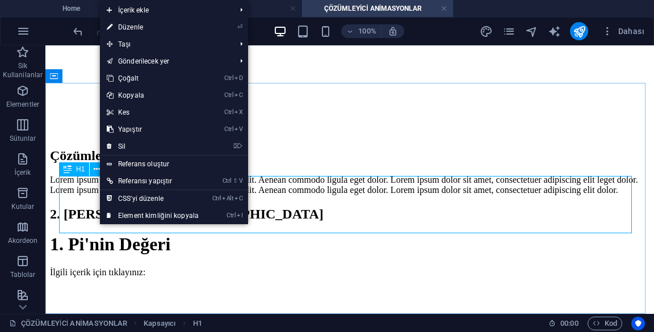
click at [64, 206] on div "2. [PERSON_NAME][GEOGRAPHIC_DATA]" at bounding box center [349, 213] width 599 height 15
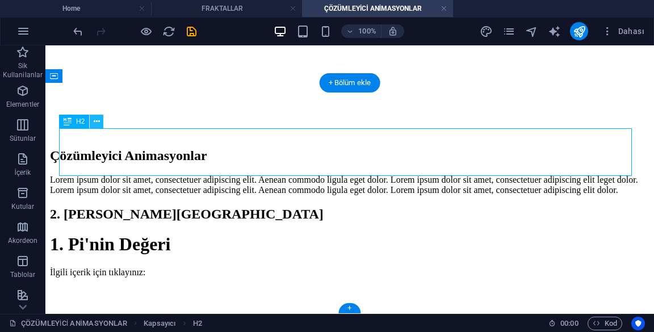
click at [93, 125] on button at bounding box center [97, 122] width 14 height 14
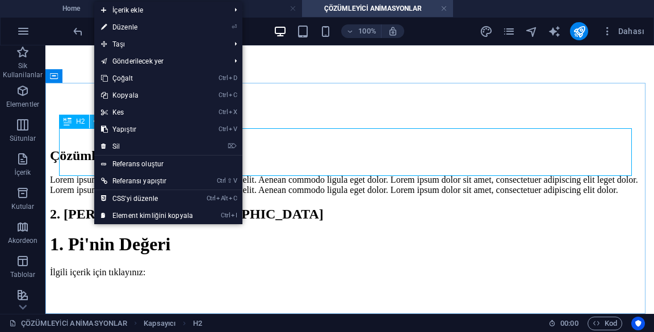
click at [103, 26] on icon at bounding box center [104, 27] width 6 height 17
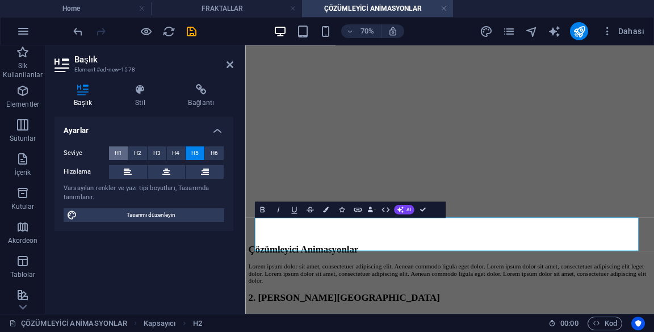
click at [109, 150] on button "H1" at bounding box center [118, 153] width 19 height 14
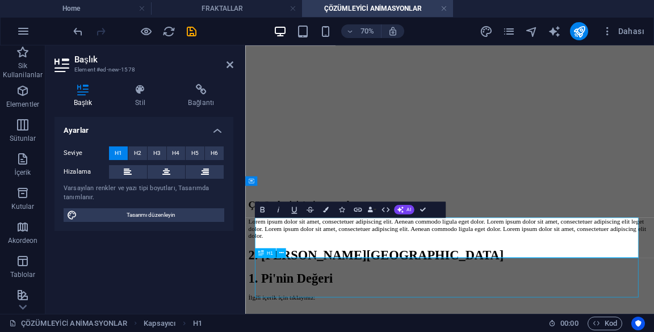
scroll to position [229, 0]
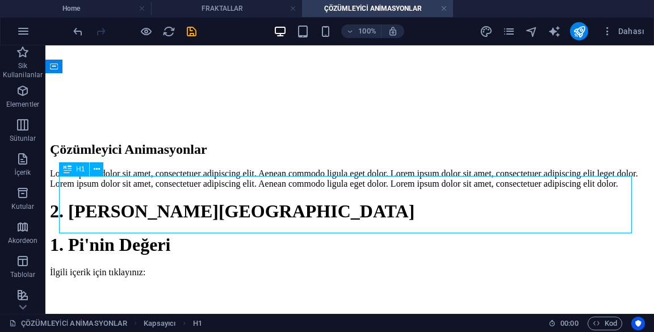
click at [402, 201] on div "2. [PERSON_NAME][GEOGRAPHIC_DATA]" at bounding box center [349, 211] width 599 height 21
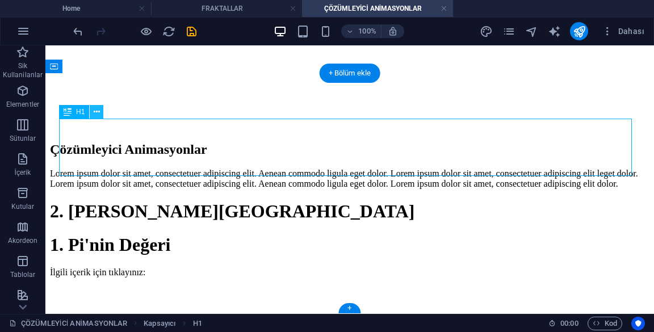
click at [96, 113] on icon at bounding box center [97, 112] width 6 height 12
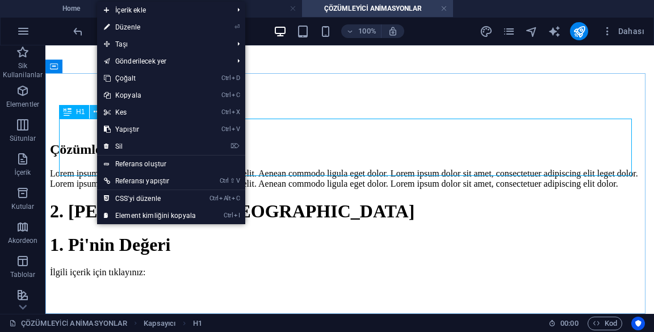
click at [111, 44] on span "Taşı" at bounding box center [162, 44] width 131 height 17
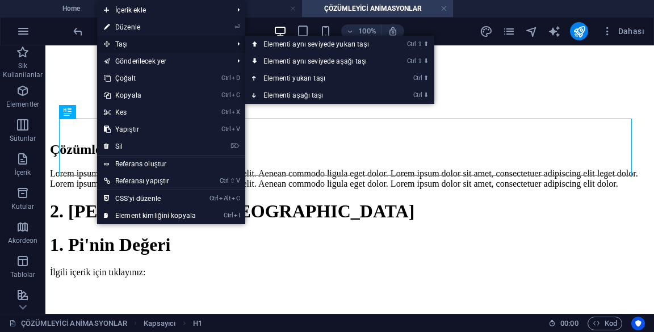
click at [377, 66] on link "Ctrl ⇧ ⬇ Elementi aynı seviyede aşağı taşı" at bounding box center [318, 61] width 146 height 17
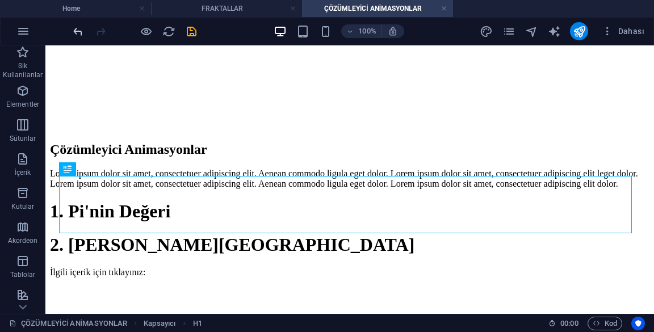
click at [76, 28] on icon "undo" at bounding box center [77, 31] width 13 height 13
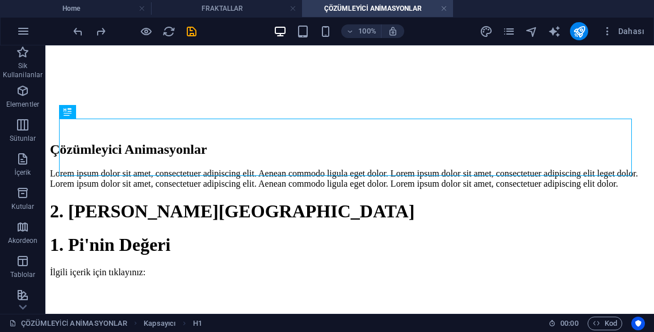
click at [287, 201] on div "2. [PERSON_NAME][GEOGRAPHIC_DATA]" at bounding box center [349, 211] width 599 height 21
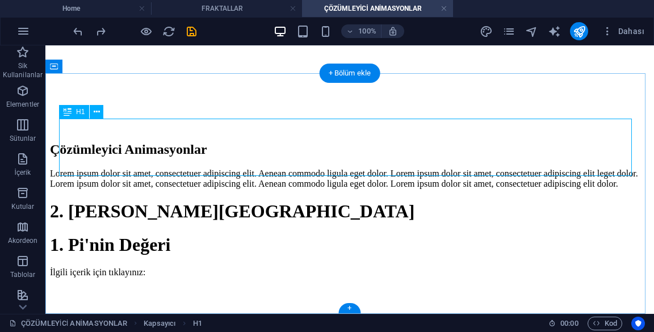
click at [92, 113] on button at bounding box center [97, 112] width 14 height 14
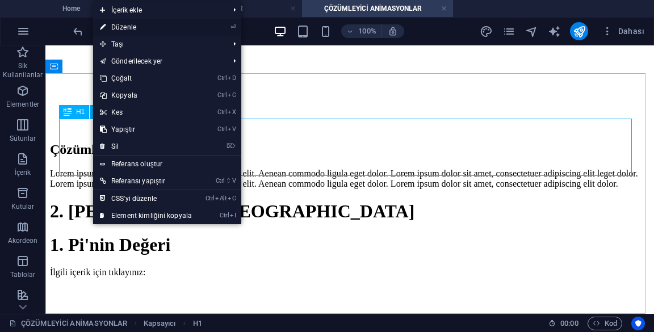
click at [111, 29] on link "⏎ Düzenle" at bounding box center [146, 27] width 106 height 17
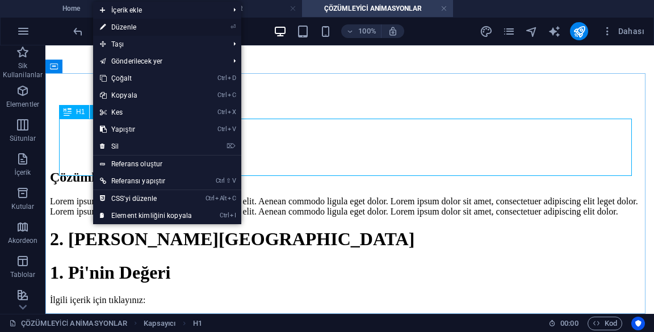
scroll to position [69, 0]
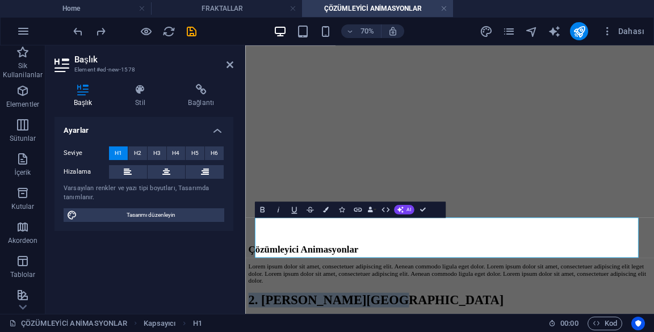
click at [653, 26] on figure at bounding box center [537, 26] width 575 height 0
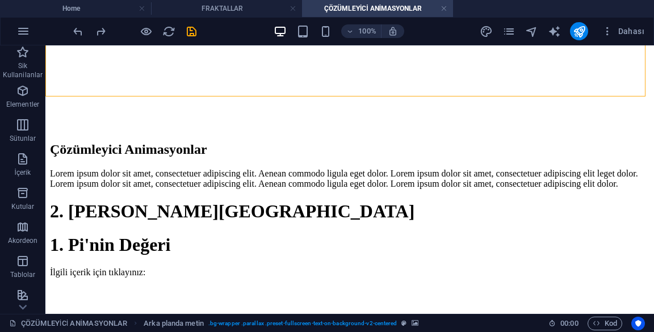
scroll to position [229, 0]
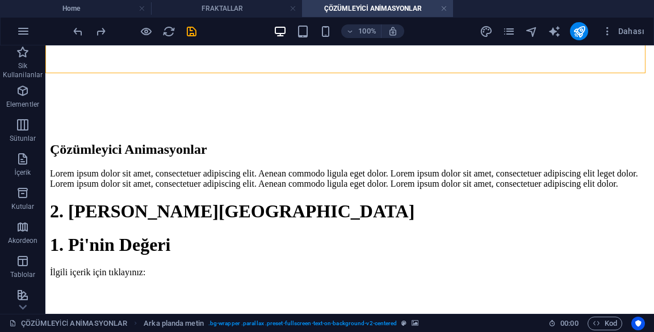
click at [286, 201] on div "2. [PERSON_NAME][GEOGRAPHIC_DATA]" at bounding box center [349, 211] width 599 height 21
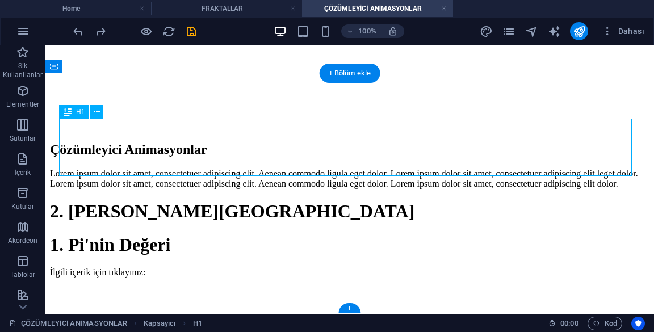
click at [99, 113] on icon at bounding box center [97, 112] width 6 height 12
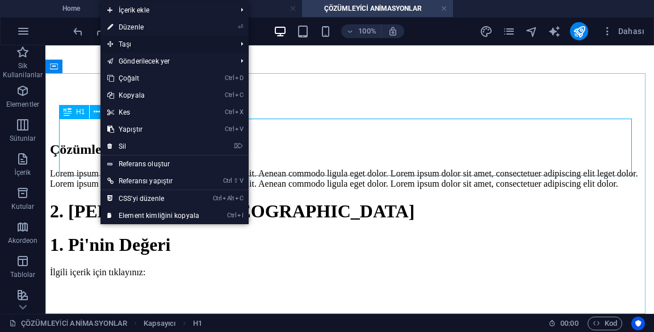
click at [122, 44] on span "Taşı" at bounding box center [165, 44] width 131 height 17
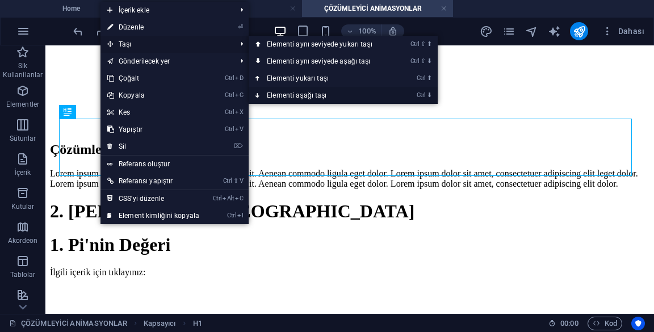
click at [343, 99] on link "Ctrl ⬇ Elementi aşağı taşı" at bounding box center [321, 95] width 146 height 17
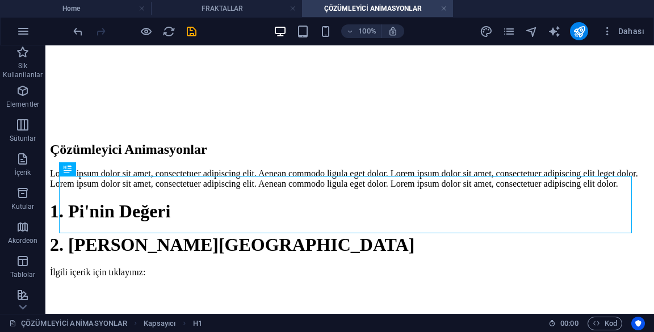
click at [81, 234] on div "2. [PERSON_NAME][GEOGRAPHIC_DATA]" at bounding box center [349, 244] width 599 height 21
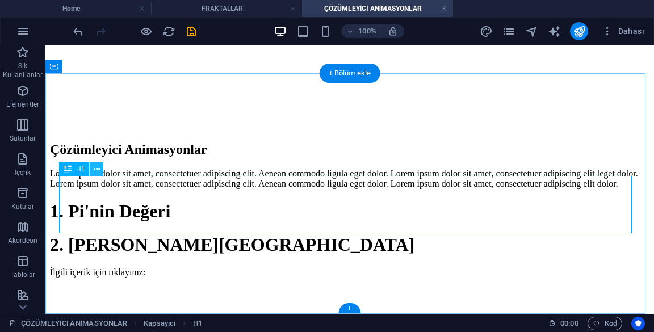
click at [96, 173] on icon at bounding box center [97, 169] width 6 height 12
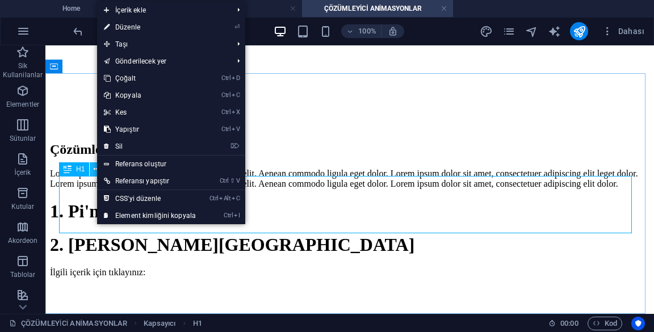
click at [118, 47] on span "Taşı" at bounding box center [162, 44] width 131 height 17
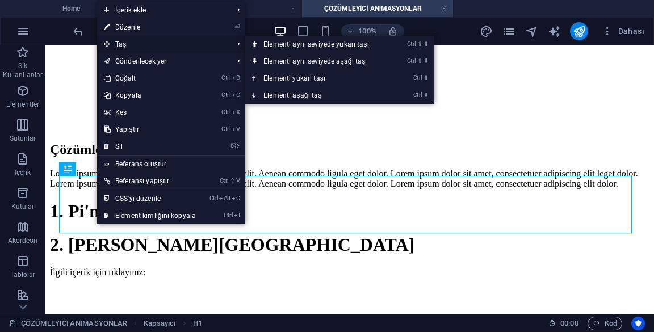
click at [348, 94] on link "Ctrl ⬇ Elementi aşağı taşı" at bounding box center [318, 95] width 146 height 17
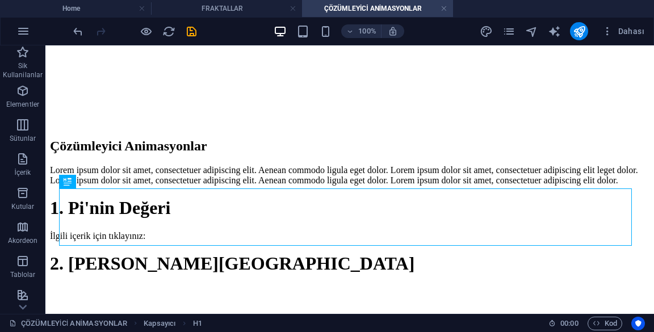
click at [385, 270] on div "1. Pi'nin Değeri İlgili içerik için tıklayınız: 2. [PERSON_NAME][GEOGRAPHIC_DAT…" at bounding box center [349, 252] width 599 height 111
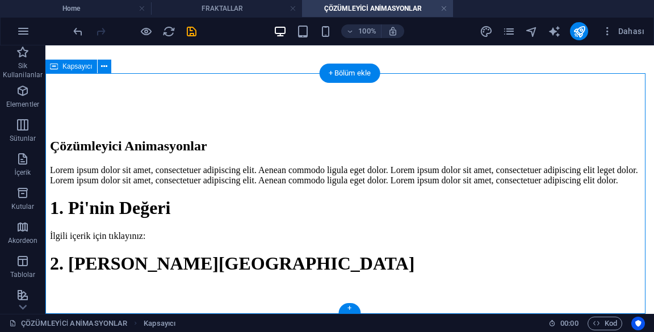
click at [428, 286] on div at bounding box center [349, 297] width 599 height 23
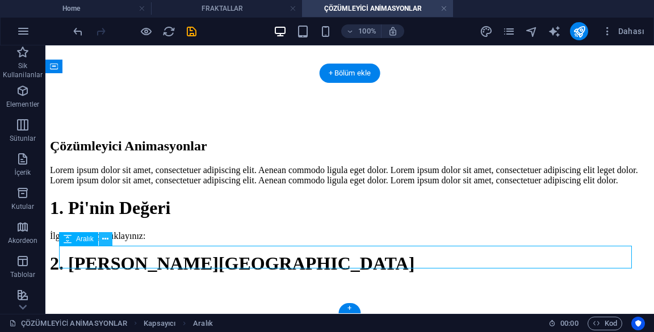
click at [105, 237] on icon at bounding box center [105, 239] width 6 height 12
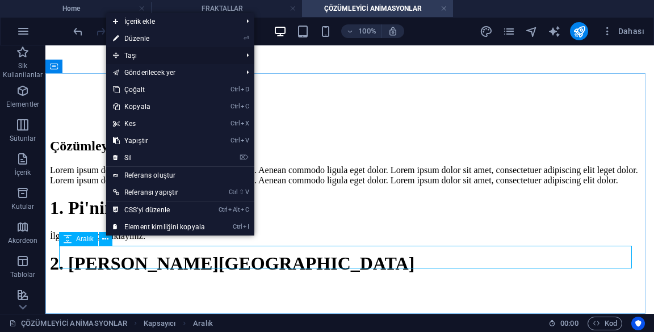
click at [115, 54] on icon at bounding box center [116, 55] width 6 height 17
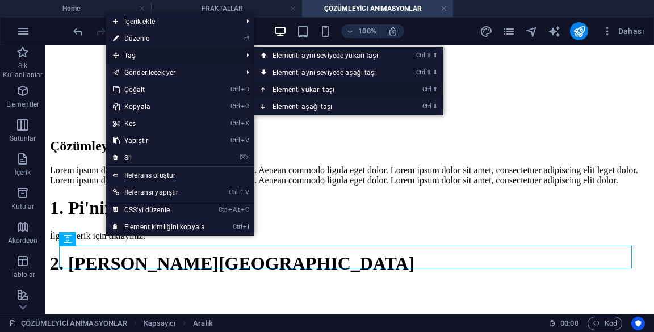
click at [342, 92] on link "Ctrl ⬆ Elementi yukarı taşı" at bounding box center [327, 89] width 146 height 17
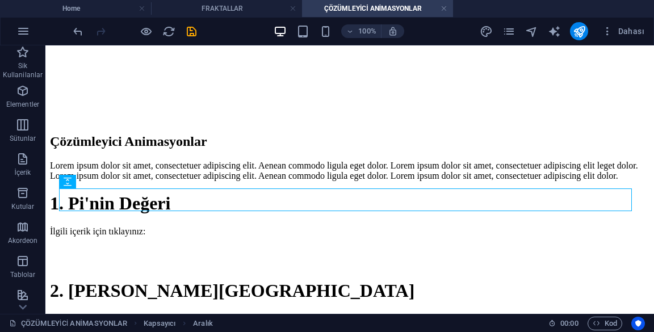
click at [83, 193] on div "1. Pi'nin Değeri İlgili içerik için tıklayınız: 2. [PERSON_NAME][GEOGRAPHIC_DAT…" at bounding box center [349, 247] width 599 height 108
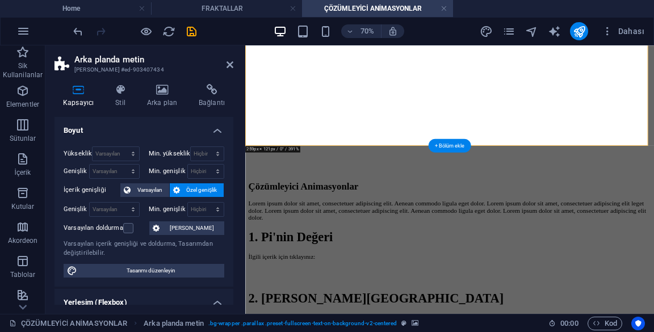
scroll to position [127, 0]
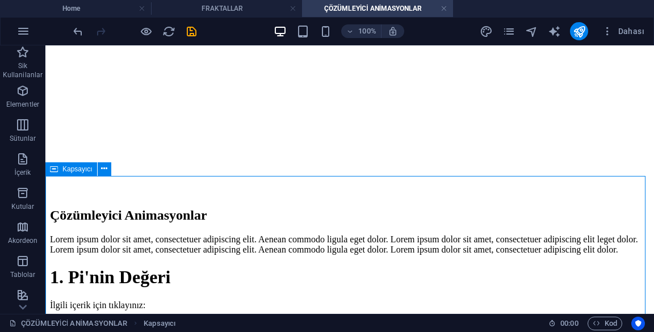
click at [353, 267] on div "1. Pi'nin Değeri İlgili içerik için tıklayınız: 2. [PERSON_NAME][GEOGRAPHIC_DAT…" at bounding box center [349, 321] width 599 height 108
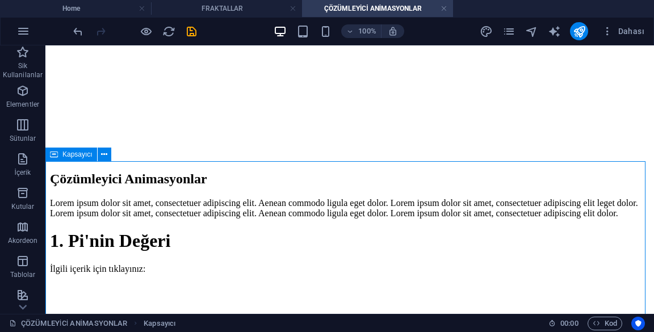
scroll to position [214, 0]
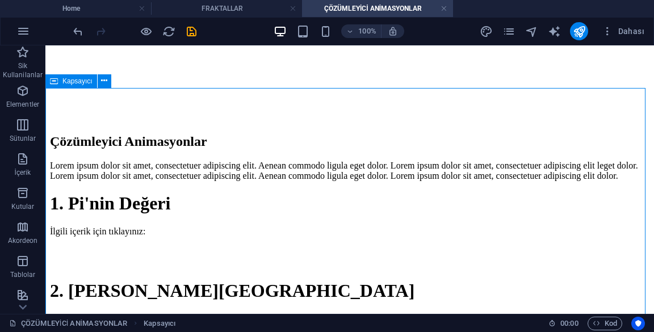
click at [361, 193] on div "1. Pi'nin Değeri İlgili içerik için tıklayınız: 2. [PERSON_NAME][GEOGRAPHIC_DAT…" at bounding box center [349, 247] width 599 height 108
click at [102, 81] on icon at bounding box center [104, 81] width 6 height 12
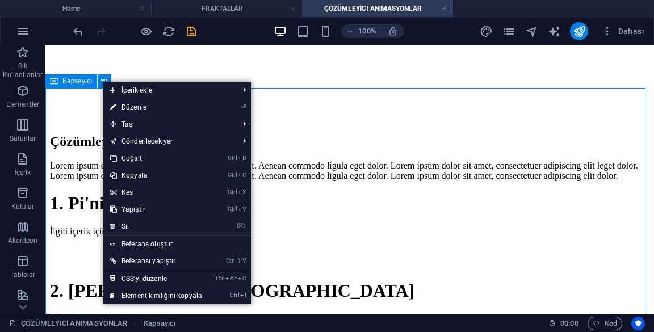
click at [73, 193] on div "1. Pi'nin Değeri İlgili içerik için tıklayınız: 2. [PERSON_NAME][GEOGRAPHIC_DAT…" at bounding box center [349, 247] width 599 height 108
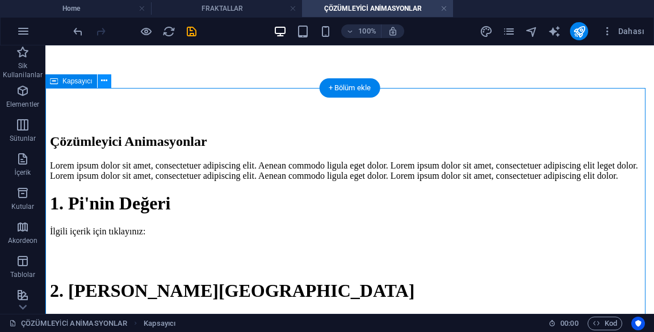
click at [103, 81] on icon at bounding box center [104, 81] width 6 height 12
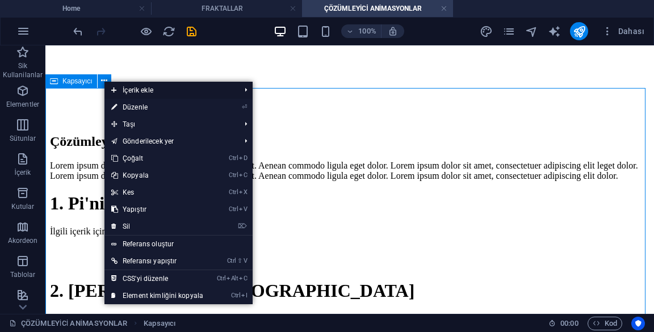
click at [112, 90] on icon at bounding box center [114, 90] width 6 height 17
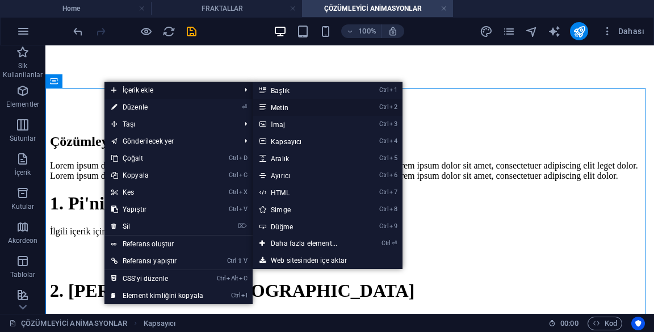
click at [318, 107] on link "Ctrl 2 Metin" at bounding box center [305, 107] width 107 height 17
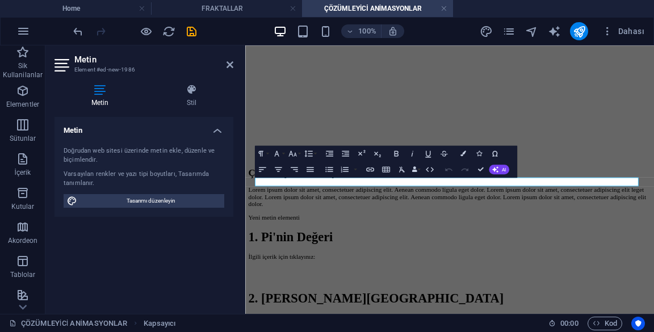
scroll to position [127, 0]
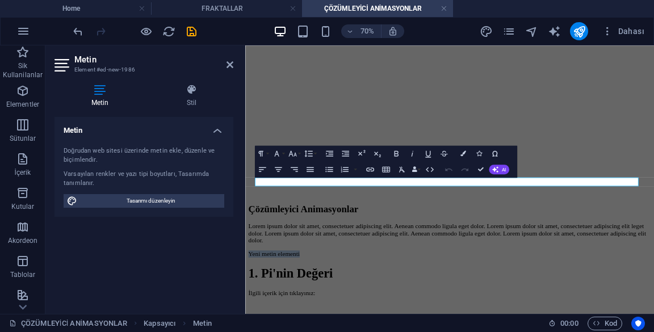
click at [115, 125] on h4 "Metin" at bounding box center [143, 127] width 179 height 20
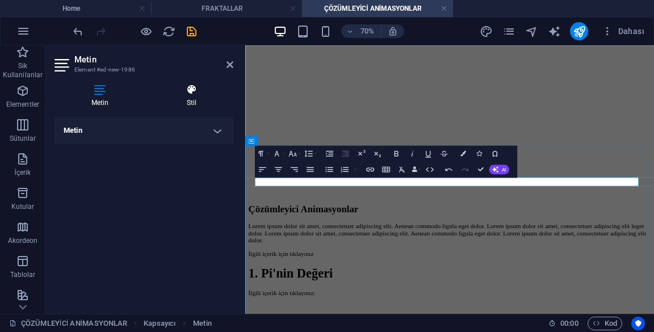
click at [187, 86] on icon at bounding box center [191, 89] width 83 height 11
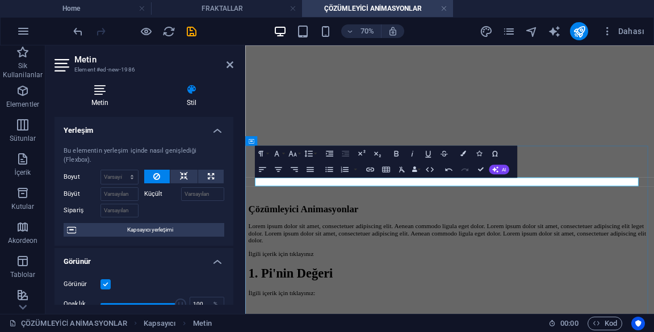
click at [92, 91] on icon at bounding box center [99, 89] width 91 height 11
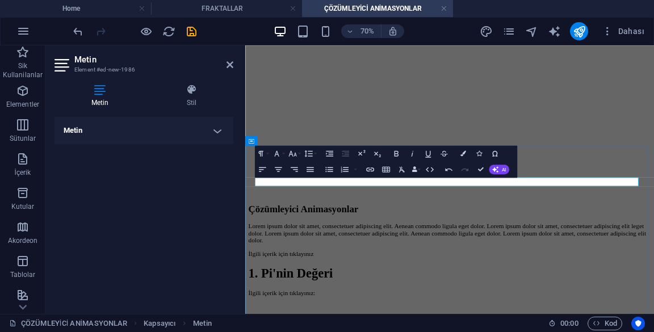
click at [186, 128] on h4 "Metin" at bounding box center [143, 130] width 179 height 27
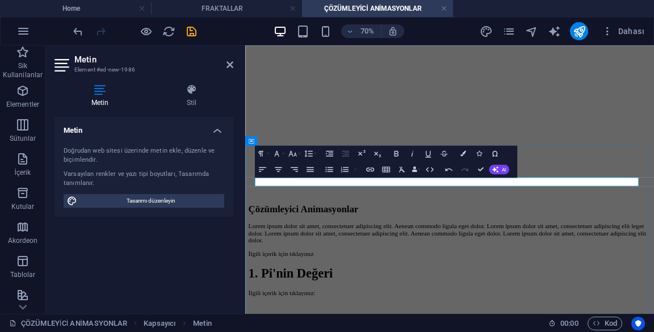
click at [182, 124] on h4 "Metin" at bounding box center [143, 127] width 179 height 20
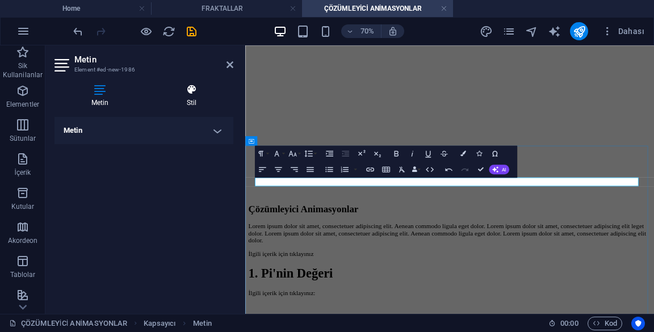
click at [185, 90] on icon at bounding box center [191, 89] width 83 height 11
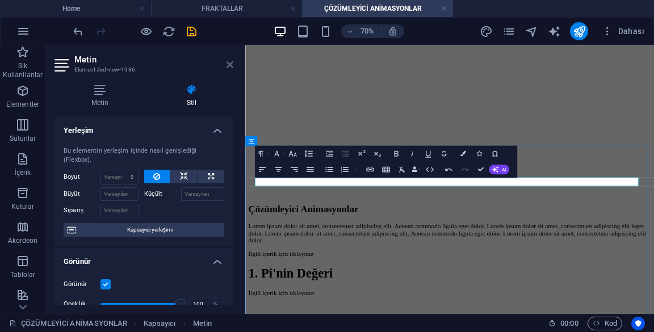
click at [227, 62] on icon at bounding box center [229, 64] width 7 height 9
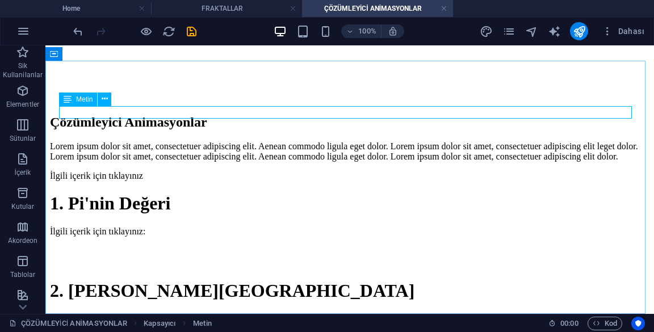
scroll to position [242, 0]
click at [168, 171] on div "İlgili içerik için tıklayınız" at bounding box center [349, 176] width 599 height 10
click at [163, 171] on div "İlgili içerik için tıklayınız" at bounding box center [349, 176] width 599 height 10
click at [159, 171] on div "İlgili içerik için tıklayınız" at bounding box center [349, 176] width 599 height 10
click at [161, 171] on div "İlgili içerik için tıklayınız" at bounding box center [349, 176] width 599 height 10
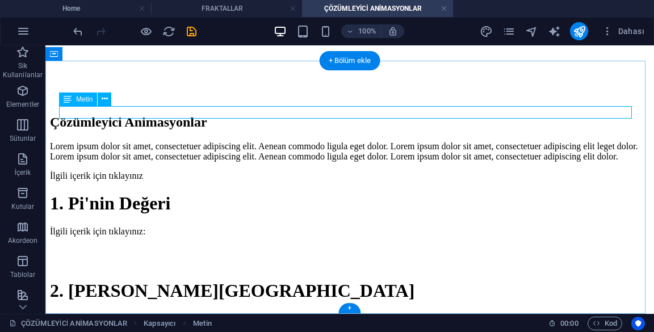
scroll to position [127, 0]
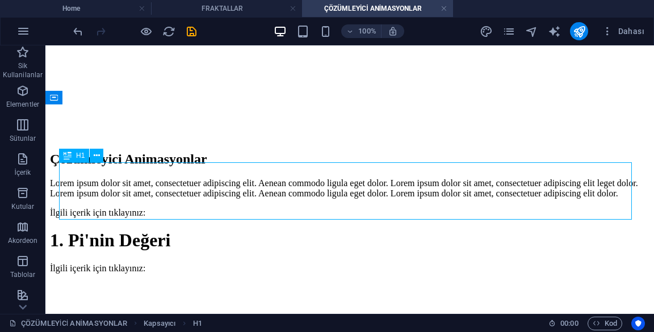
scroll to position [203, 0]
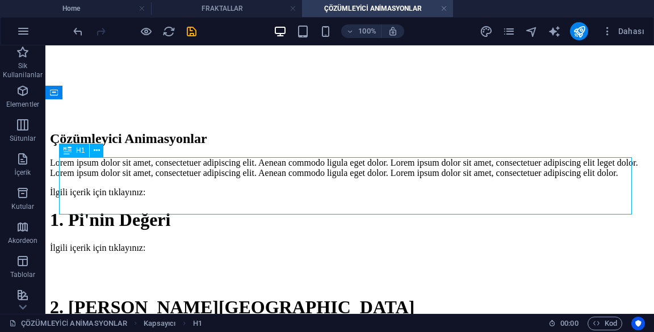
click at [177, 187] on div "İlgili içerik için tıklayınız:" at bounding box center [349, 192] width 599 height 10
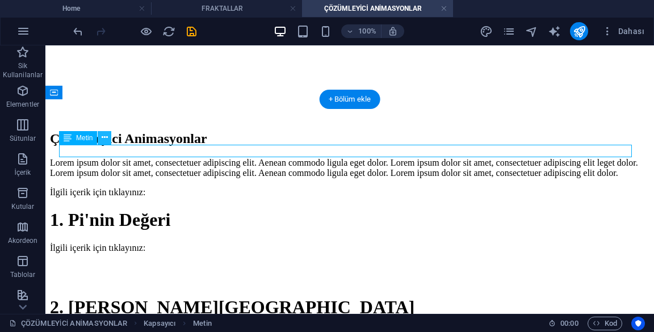
click at [104, 136] on icon at bounding box center [105, 138] width 6 height 12
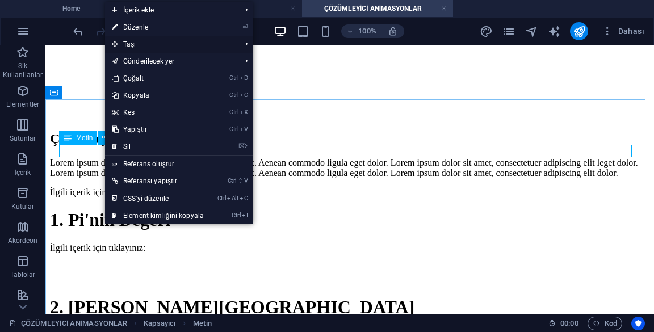
click at [229, 45] on span "Taşı" at bounding box center [170, 44] width 131 height 17
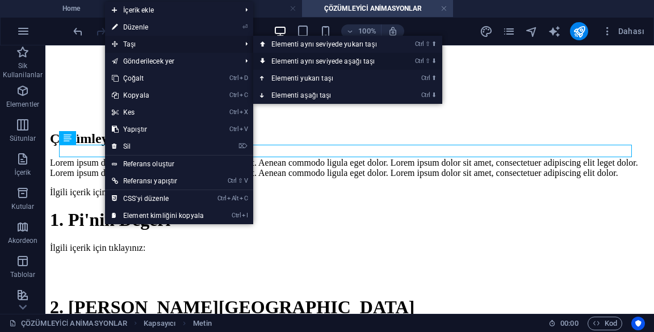
click at [373, 68] on link "Ctrl ⇧ ⬇ Elementi aynı seviyede aşağı taşı" at bounding box center [326, 61] width 146 height 17
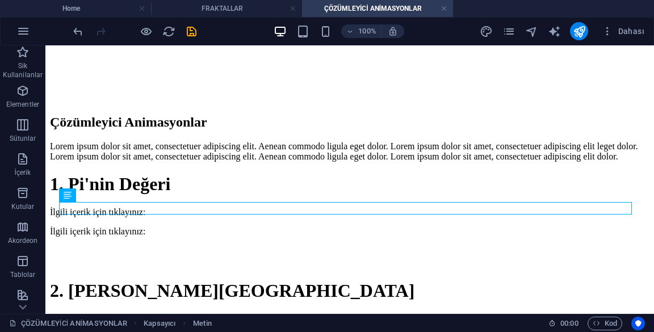
scroll to position [242, 0]
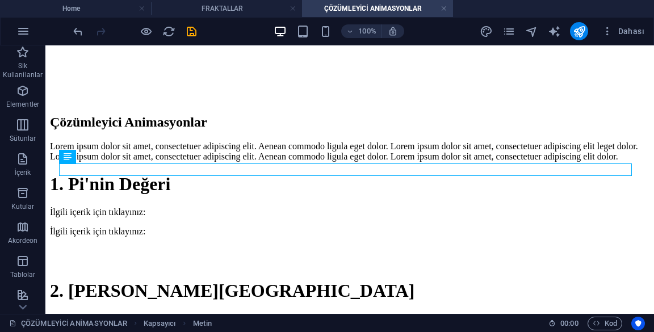
click at [110, 207] on div "İlgili içerik için tıklayınız:" at bounding box center [349, 212] width 599 height 10
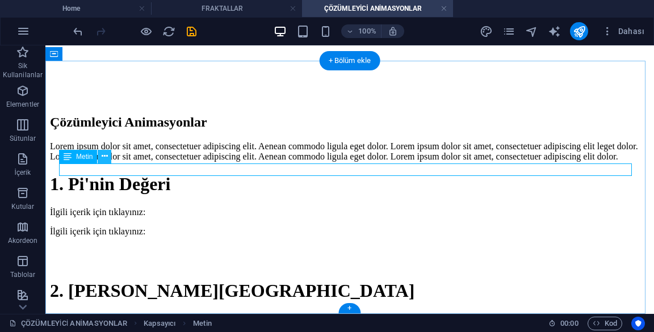
click at [102, 157] on icon at bounding box center [105, 156] width 6 height 12
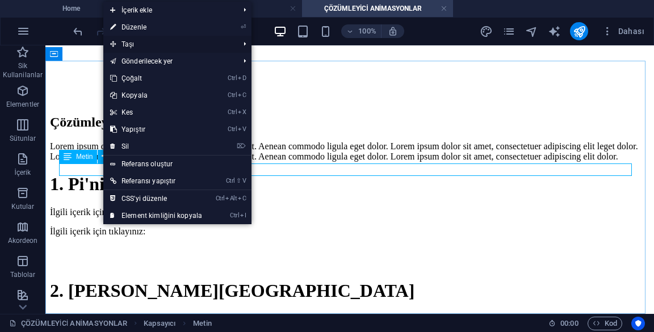
click at [201, 44] on span "Taşı" at bounding box center [168, 44] width 131 height 17
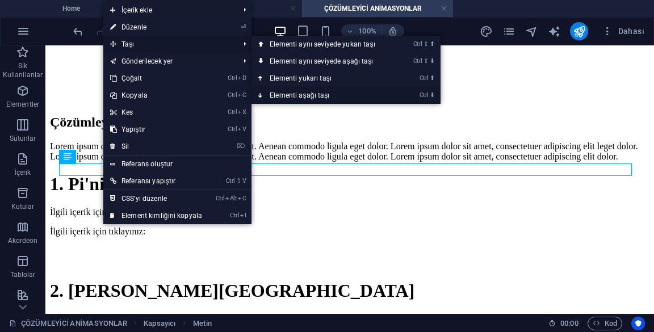
click at [348, 98] on link "Ctrl ⬇ Elementi aşağı taşı" at bounding box center [324, 95] width 146 height 17
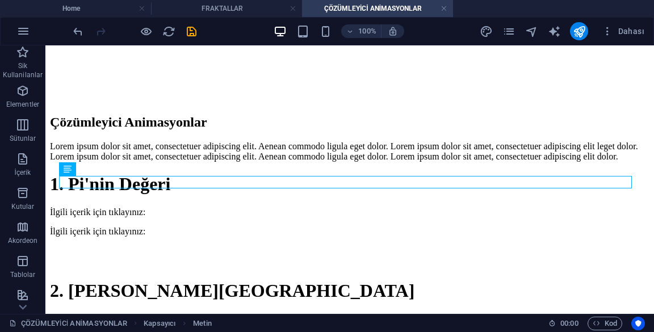
click at [91, 226] on div "İlgili içerik için tıklayınız:" at bounding box center [349, 231] width 599 height 10
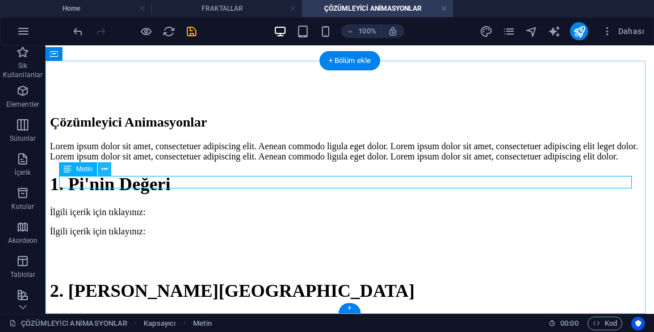
click at [106, 168] on icon at bounding box center [105, 169] width 6 height 12
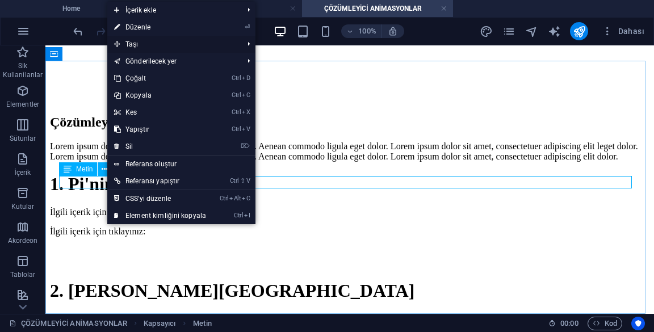
click at [222, 48] on span "Taşı" at bounding box center [172, 44] width 131 height 17
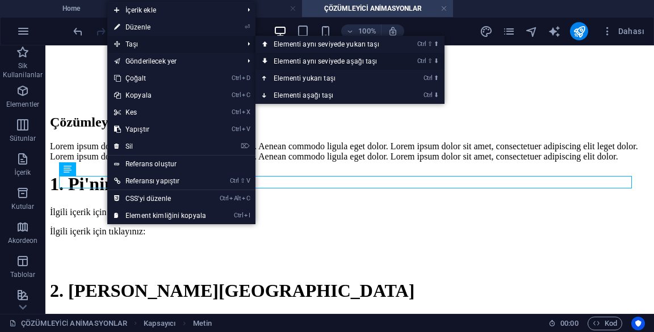
click at [381, 63] on link "Ctrl ⇧ ⬇ Elementi aynı seviyede aşağı taşı" at bounding box center [328, 61] width 146 height 17
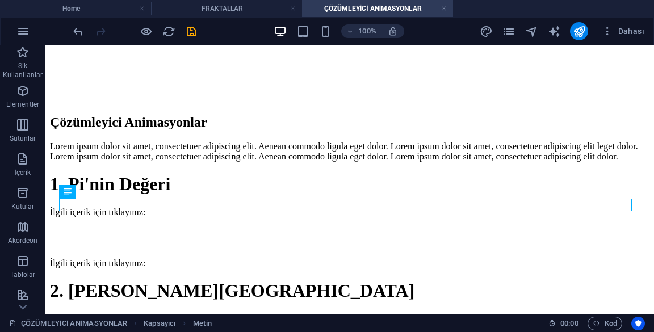
click at [210, 280] on div "2. [PERSON_NAME][GEOGRAPHIC_DATA]" at bounding box center [349, 290] width 599 height 21
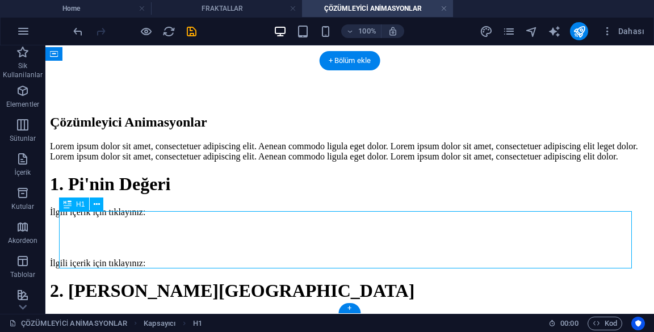
click at [205, 280] on div "2. [PERSON_NAME][GEOGRAPHIC_DATA]" at bounding box center [349, 290] width 599 height 21
click at [210, 280] on div "2. [PERSON_NAME][GEOGRAPHIC_DATA]" at bounding box center [349, 290] width 599 height 21
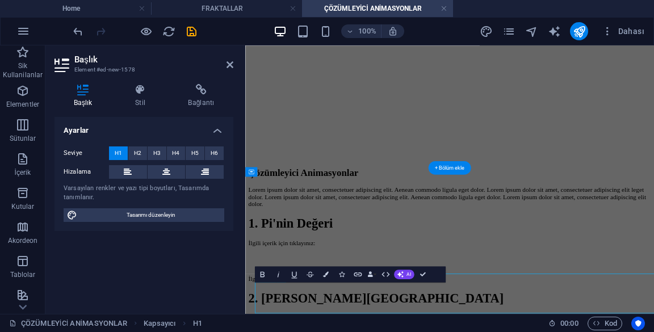
scroll to position [95, 0]
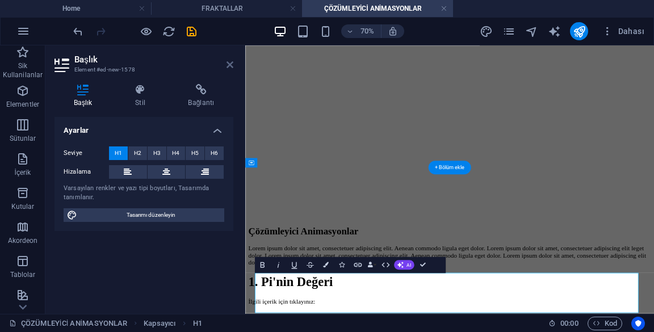
click at [232, 65] on icon at bounding box center [229, 64] width 7 height 9
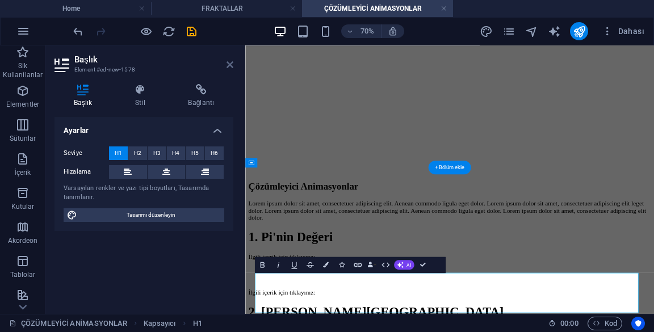
scroll to position [242, 0]
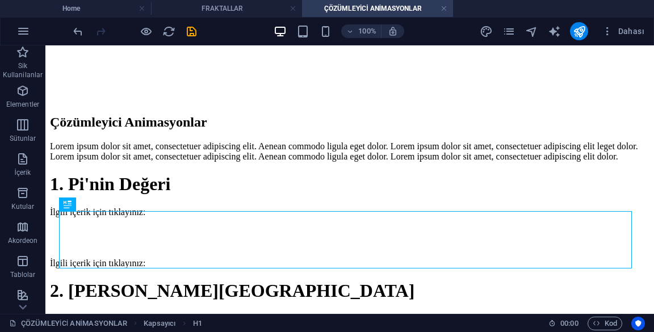
click at [169, 258] on div "İlgili içerik için tıklayınız:" at bounding box center [349, 263] width 599 height 10
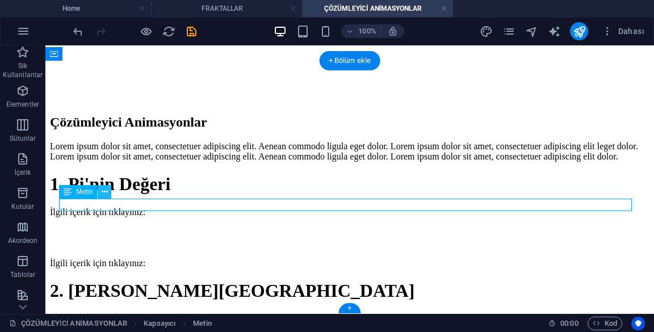
click at [102, 191] on icon at bounding box center [105, 192] width 6 height 12
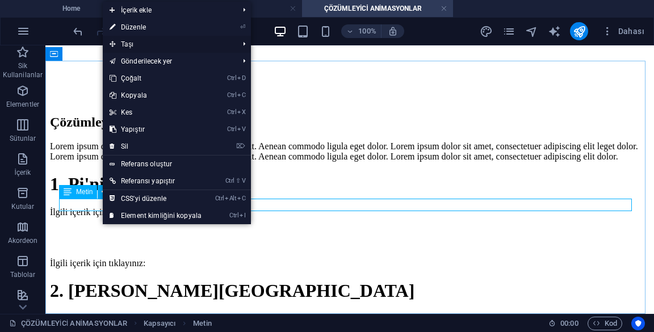
click at [193, 39] on span "Taşı" at bounding box center [168, 44] width 131 height 17
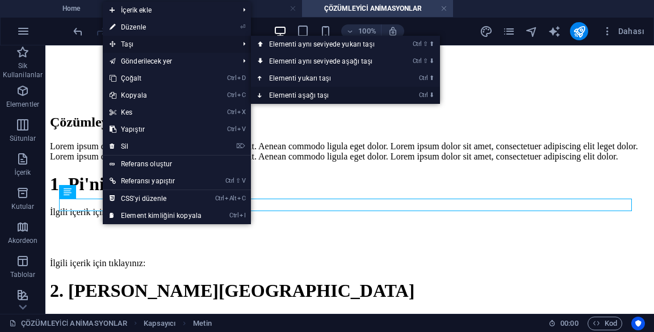
click at [345, 100] on link "Ctrl ⬇ Elementi aşağı taşı" at bounding box center [324, 95] width 146 height 17
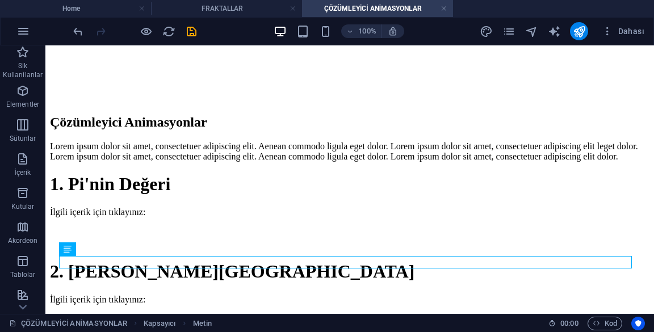
click at [533, 226] on div at bounding box center [349, 237] width 599 height 23
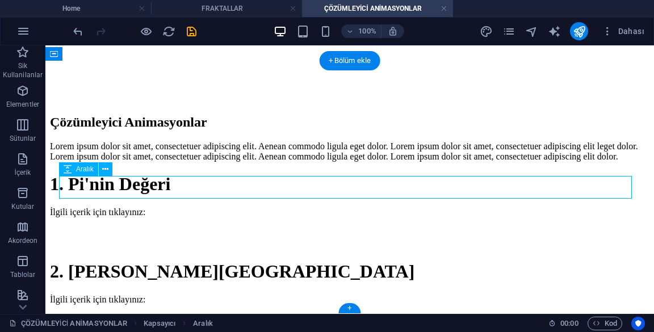
click at [92, 169] on span "Aralık" at bounding box center [85, 169] width 18 height 7
click at [86, 167] on span "Aralık" at bounding box center [85, 169] width 18 height 7
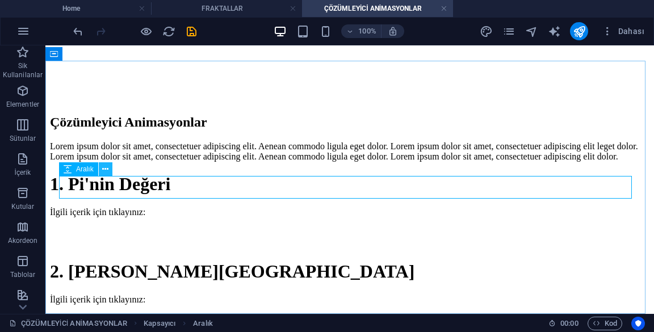
click at [110, 172] on button at bounding box center [106, 169] width 14 height 14
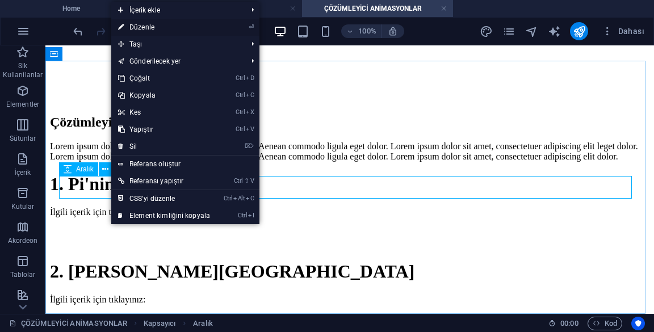
click at [195, 27] on link "⏎ Düzenle" at bounding box center [164, 27] width 106 height 17
select select "px"
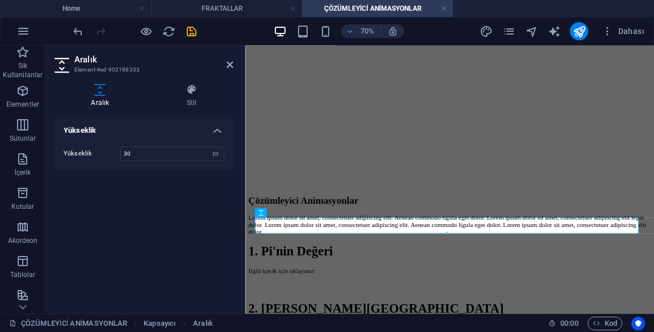
scroll to position [133, 0]
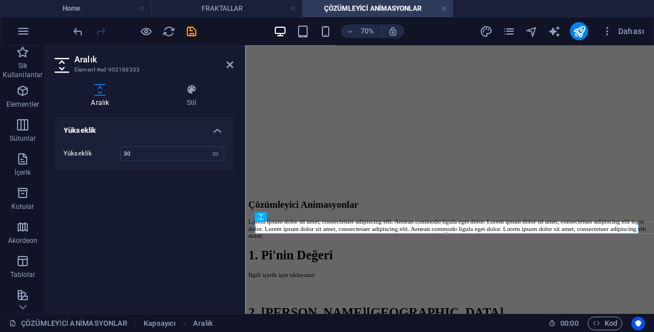
type input "3"
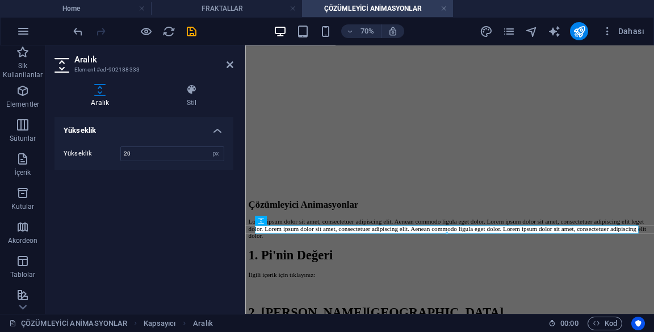
scroll to position [128, 0]
type input "20"
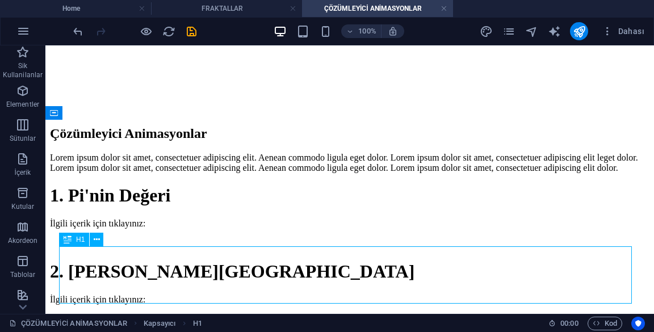
scroll to position [230, 0]
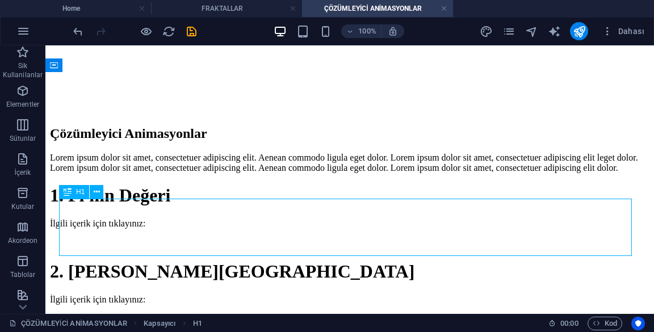
click at [216, 269] on div "1. Pi'nin Değeri İlgili içerik için tıklayınız: 2. [PERSON_NAME][GEOGRAPHIC_DAT…" at bounding box center [349, 244] width 599 height 119
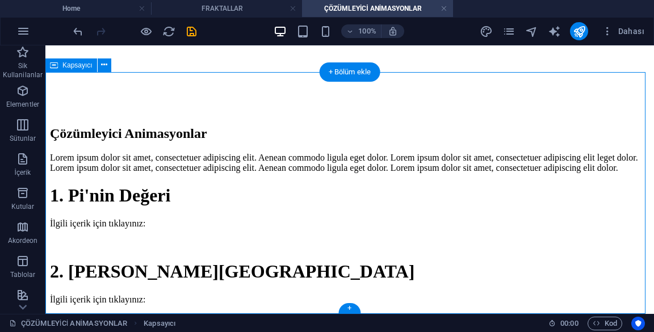
click at [184, 218] on div "İlgili içerik için tıklayınız:" at bounding box center [349, 223] width 599 height 10
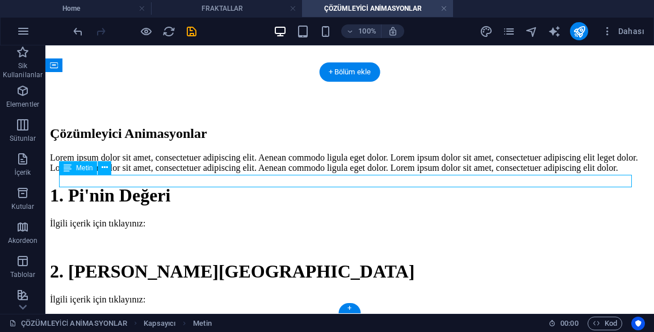
click at [188, 185] on div "1. Pi'nin Değeri" at bounding box center [349, 195] width 599 height 21
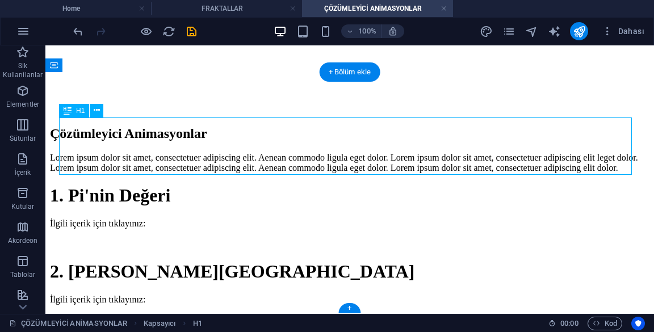
click at [175, 271] on div "1. Pi'nin Değeri İlgili içerik için tıklayınız: 2. [PERSON_NAME][GEOGRAPHIC_DAT…" at bounding box center [349, 244] width 599 height 119
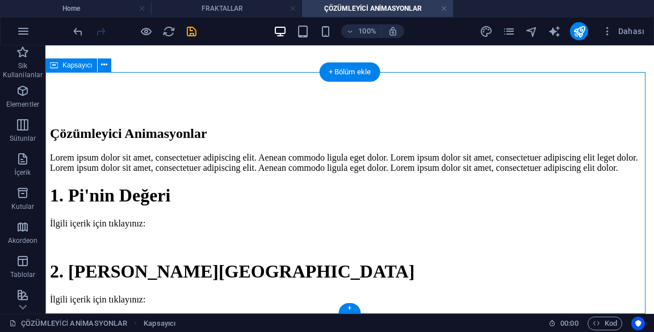
click at [205, 294] on div "İlgili içerik için tıklayınız:" at bounding box center [349, 299] width 599 height 10
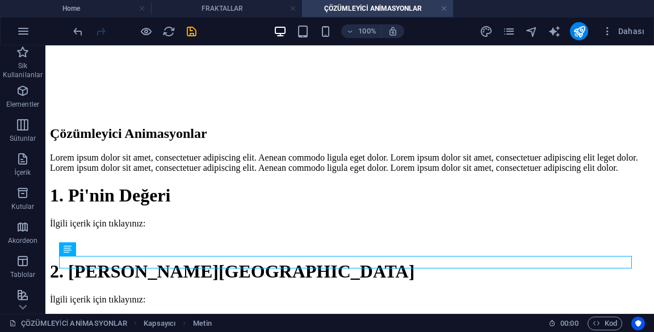
click at [71, 283] on div "1. Pi'nin Değeri İlgili içerik için tıklayınız: 2. [PERSON_NAME][GEOGRAPHIC_DAT…" at bounding box center [349, 244] width 599 height 119
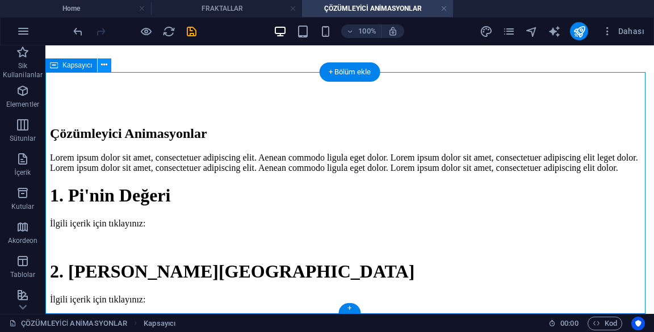
click at [102, 68] on icon at bounding box center [104, 65] width 6 height 12
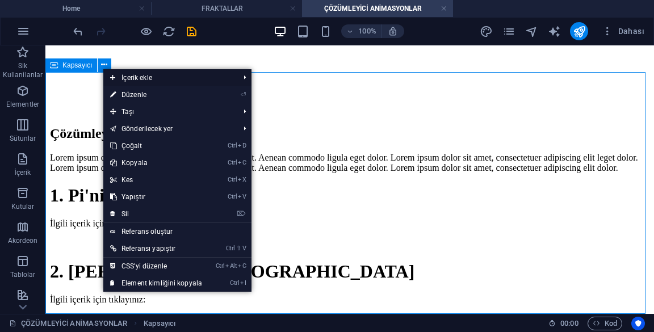
click at [117, 79] on span "İçerik ekle" at bounding box center [168, 77] width 131 height 17
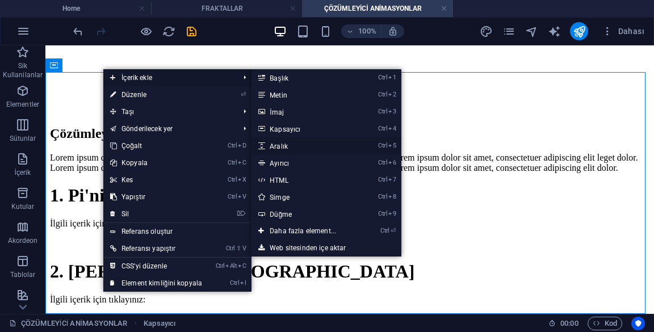
click at [310, 146] on link "Ctrl 5 Aralık" at bounding box center [304, 145] width 107 height 17
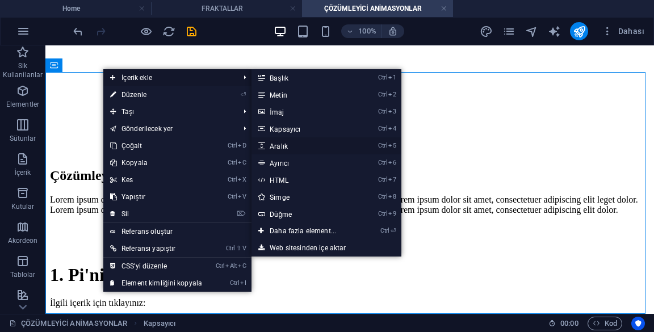
scroll to position [156, 0]
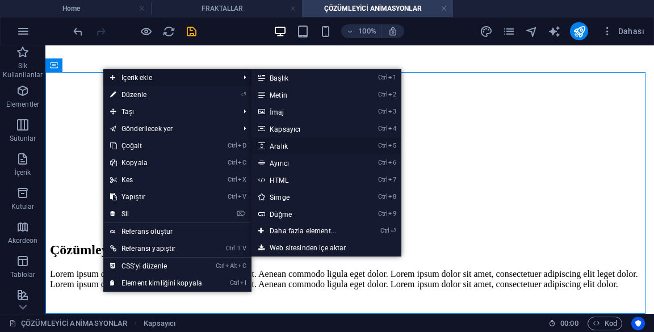
select select "px"
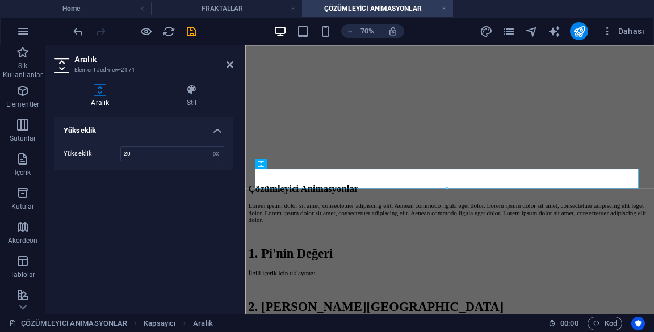
scroll to position [139, 0]
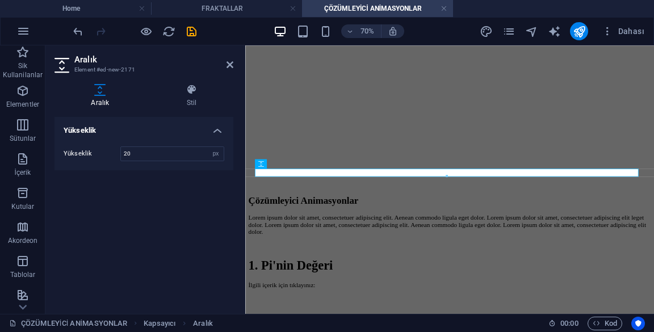
type input "20"
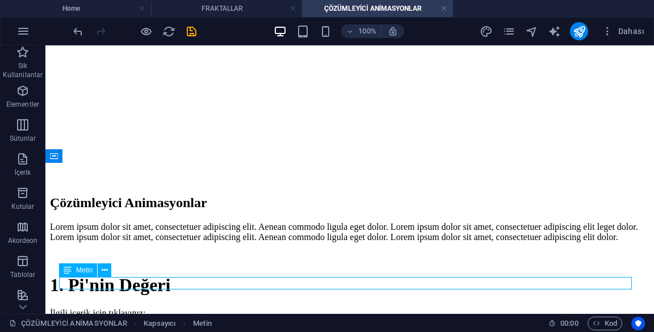
click at [340, 251] on div at bounding box center [349, 256] width 599 height 11
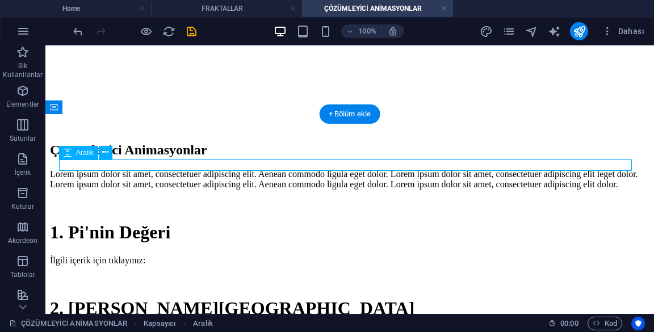
scroll to position [196, 0]
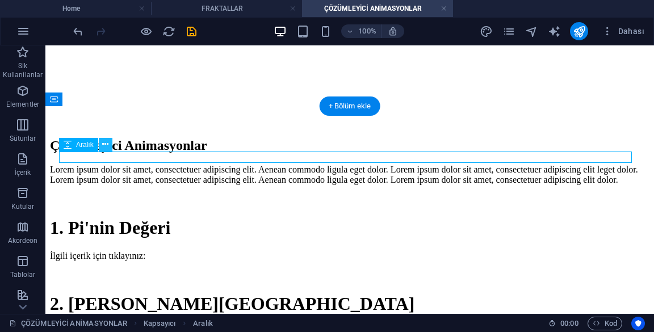
click at [106, 145] on icon at bounding box center [105, 144] width 6 height 12
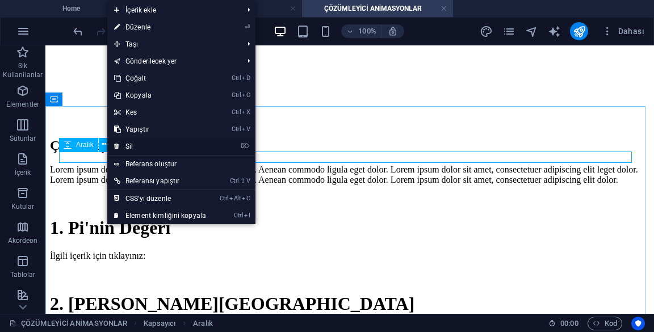
click at [209, 147] on link "⌦ Sil" at bounding box center [160, 146] width 106 height 17
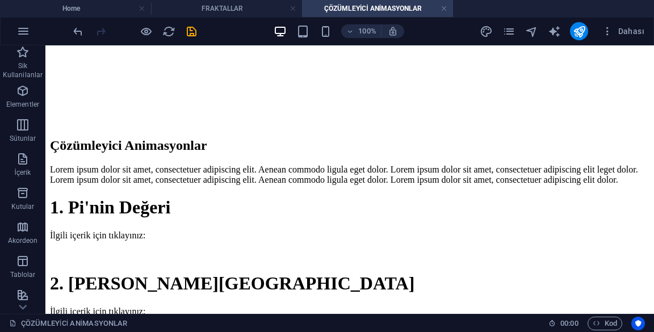
click at [218, 197] on div "1. Pi'nin Değeri İlgili içerik için tıklayınız: 2. [PERSON_NAME][GEOGRAPHIC_DAT…" at bounding box center [349, 256] width 599 height 119
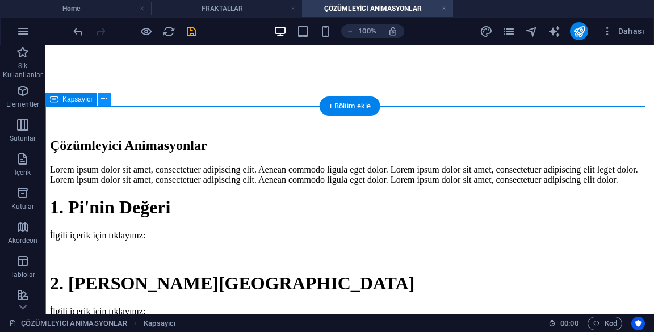
click at [103, 97] on icon at bounding box center [104, 99] width 6 height 12
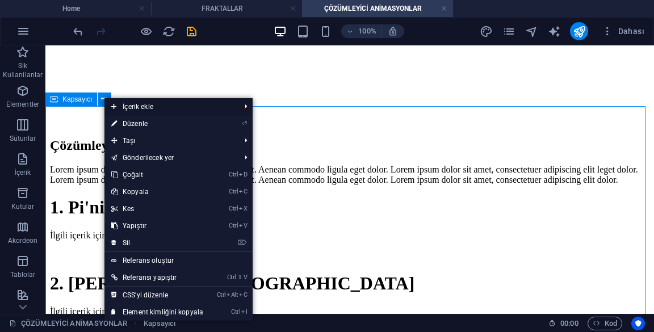
click at [128, 107] on span "İçerik ekle" at bounding box center [169, 106] width 131 height 17
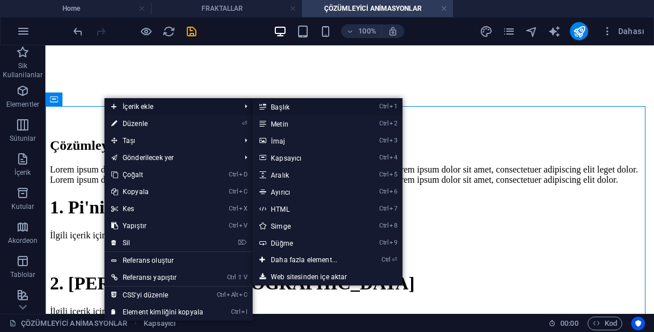
click at [318, 107] on link "Ctrl 1 Başlık" at bounding box center [305, 106] width 107 height 17
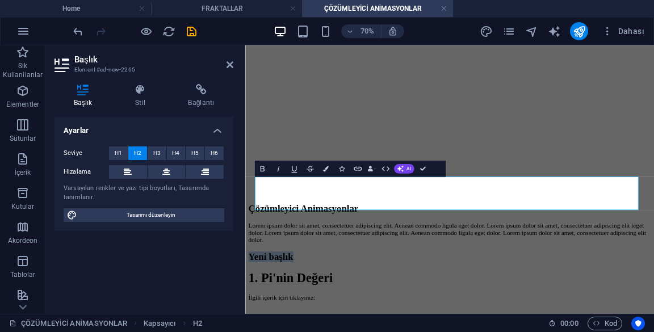
scroll to position [175, 0]
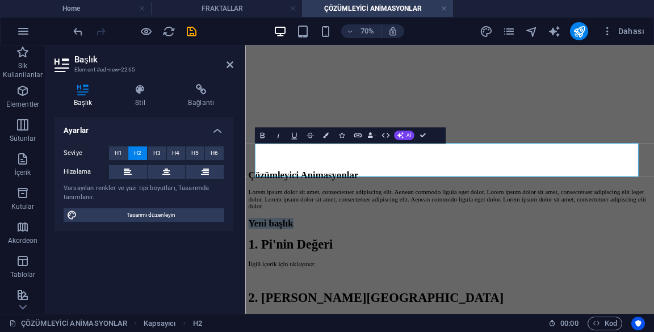
click at [539, 319] on div "1. Pi'nin Değeri" at bounding box center [537, 329] width 575 height 21
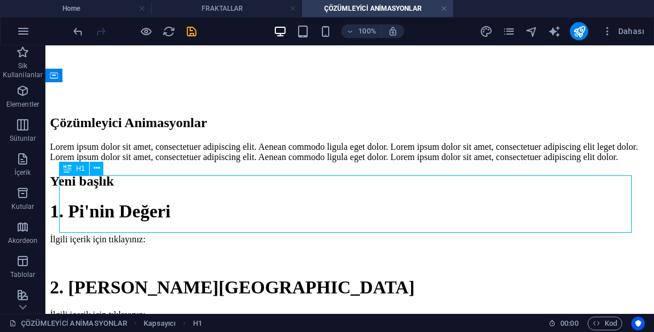
scroll to position [221, 0]
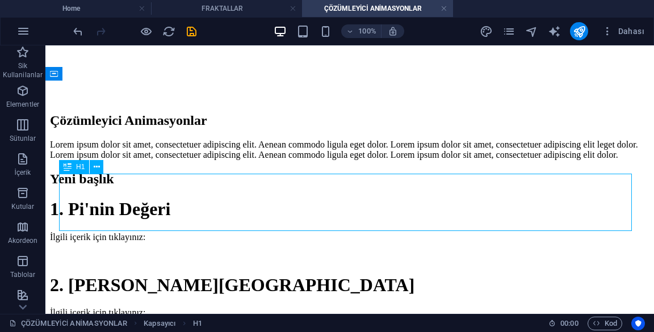
click at [54, 78] on icon at bounding box center [54, 74] width 8 height 14
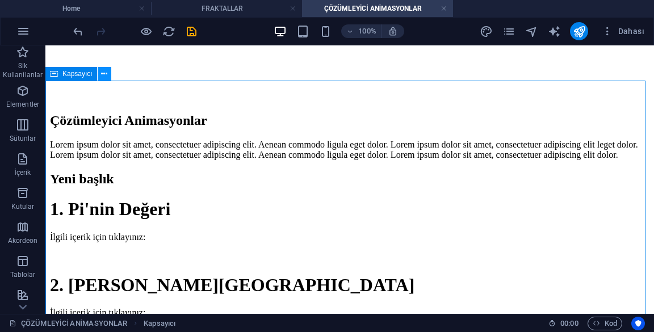
click at [106, 75] on icon at bounding box center [104, 74] width 6 height 12
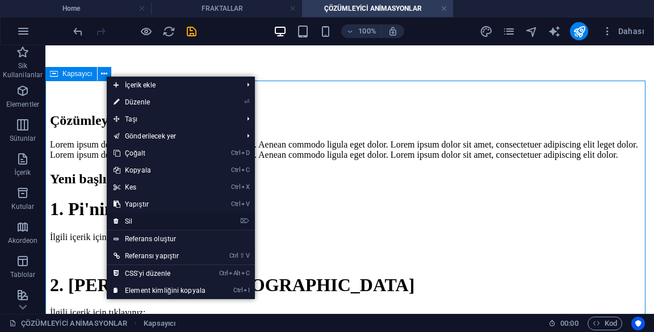
click at [118, 225] on icon at bounding box center [116, 221] width 6 height 17
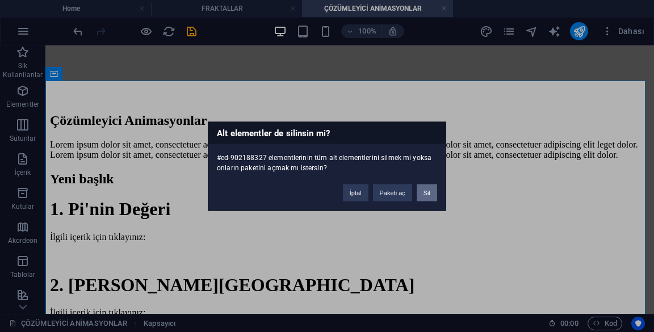
click at [428, 195] on button "Sil" at bounding box center [426, 192] width 20 height 17
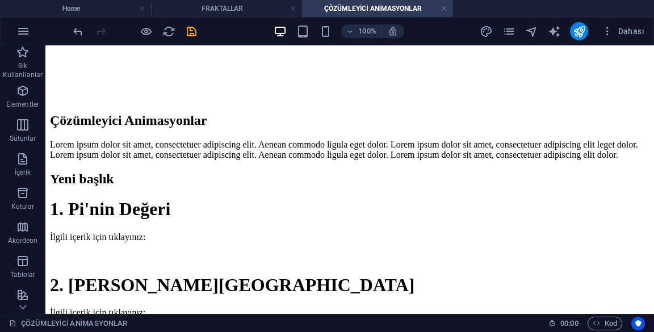
scroll to position [0, 0]
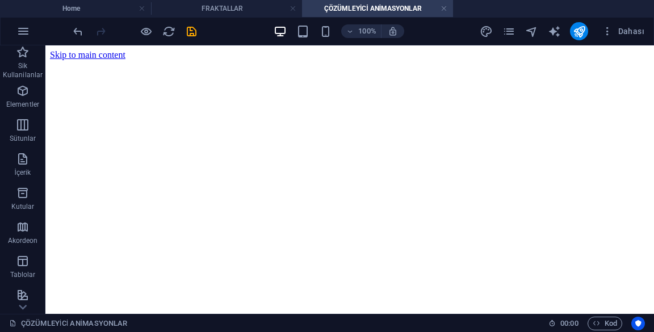
click at [82, 309] on html "Skip to main content Çözümleyici Animasyonlar Lorem ipsum dolor sit amet, conse…" at bounding box center [349, 217] width 608 height 345
click at [59, 307] on html "Skip to main content Çözümleyici Animasyonlar Lorem ipsum dolor sit amet, conse…" at bounding box center [349, 217] width 608 height 345
click at [57, 303] on html "Skip to main content Çözümleyici Animasyonlar Lorem ipsum dolor sit amet, conse…" at bounding box center [349, 217] width 608 height 345
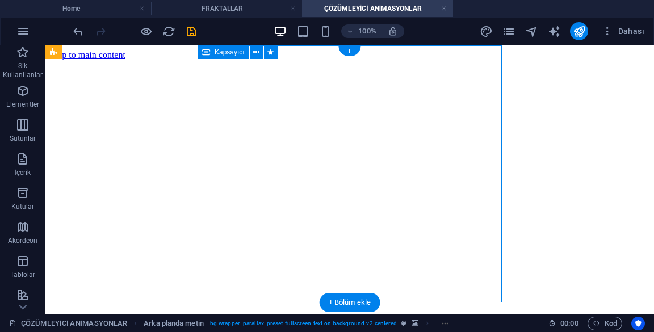
click at [549, 60] on figure at bounding box center [349, 60] width 599 height 0
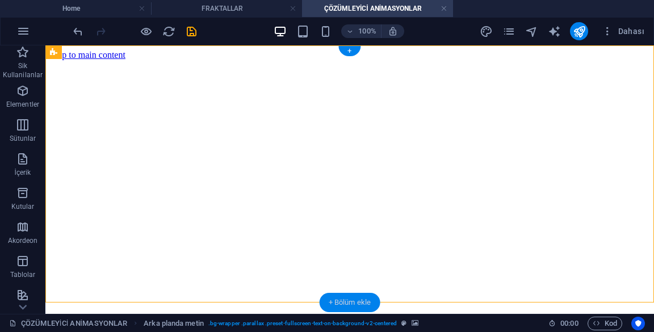
click at [361, 302] on div "+ Bölüm ekle" at bounding box center [349, 302] width 61 height 19
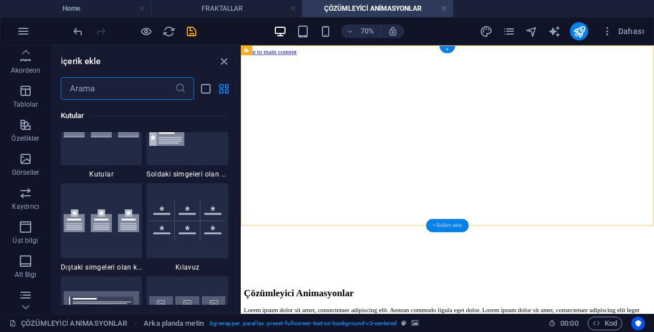
scroll to position [165, 0]
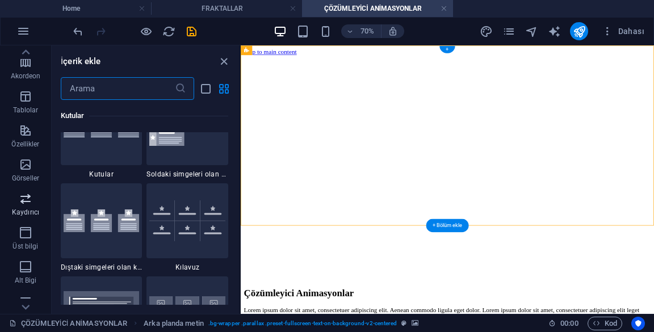
click at [23, 208] on p "Kaydırıcı" at bounding box center [25, 212] width 27 height 9
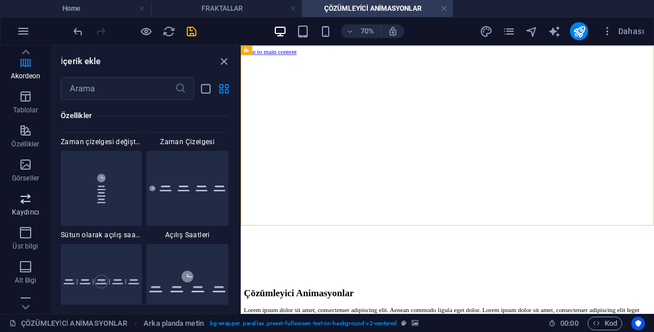
scroll to position [6431, 0]
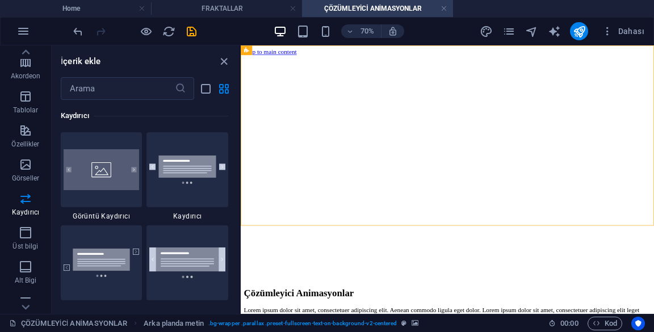
click at [545, 331] on html "Skip to main content Çözümleyici Animasyonlar Lorem ipsum dolor sit amet, conse…" at bounding box center [536, 251] width 590 height 413
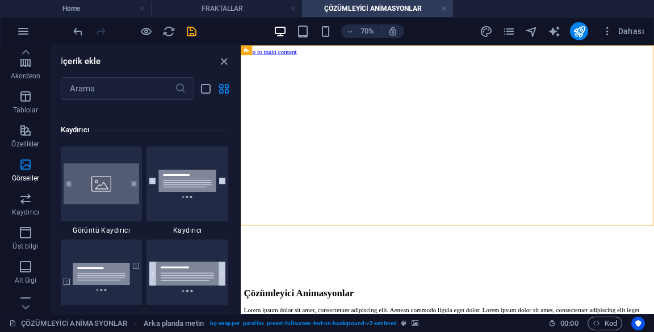
scroll to position [6416, 0]
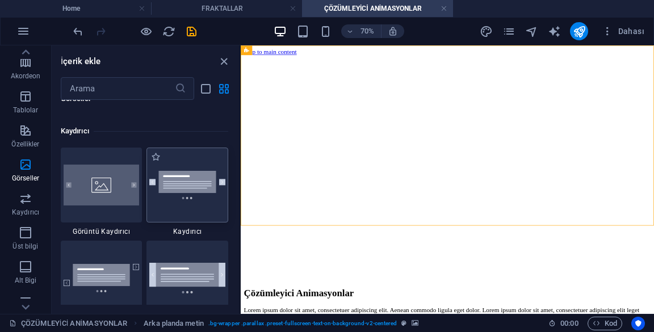
click at [174, 195] on img at bounding box center [187, 185] width 76 height 28
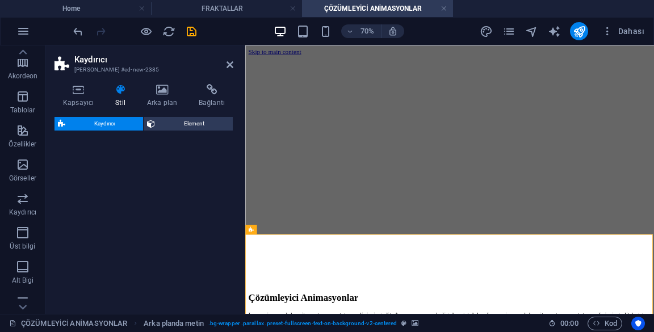
select select "rem"
select select "px"
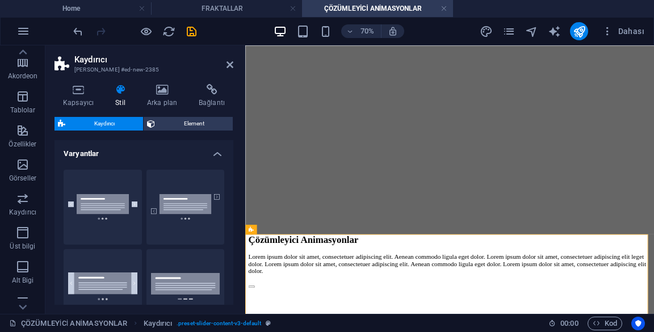
scroll to position [111, 0]
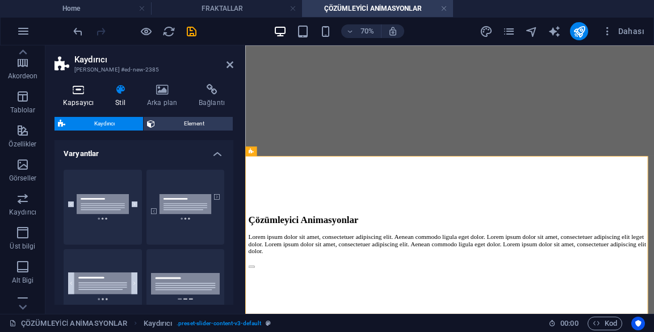
click at [84, 99] on h4 "Kapsayıcı" at bounding box center [80, 96] width 52 height 24
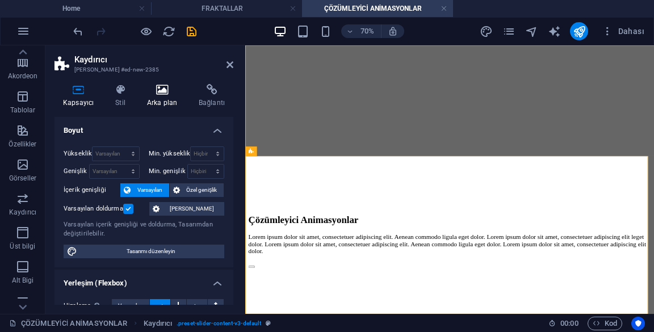
click at [168, 91] on icon at bounding box center [161, 89] width 47 height 11
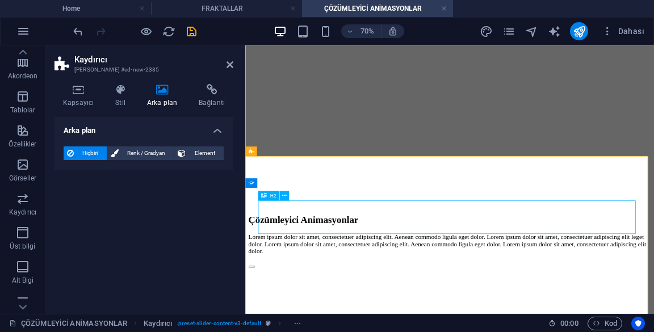
click at [251, 183] on icon at bounding box center [251, 183] width 6 height 10
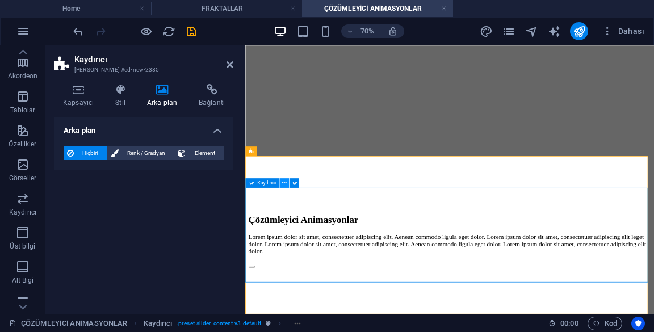
click at [283, 183] on icon at bounding box center [284, 183] width 5 height 9
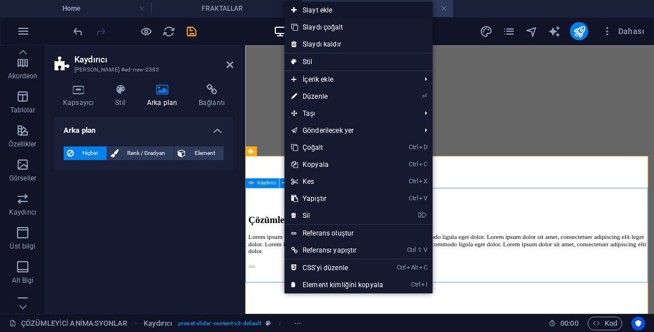
click at [386, 2] on link "Slayt ekle" at bounding box center [358, 10] width 148 height 17
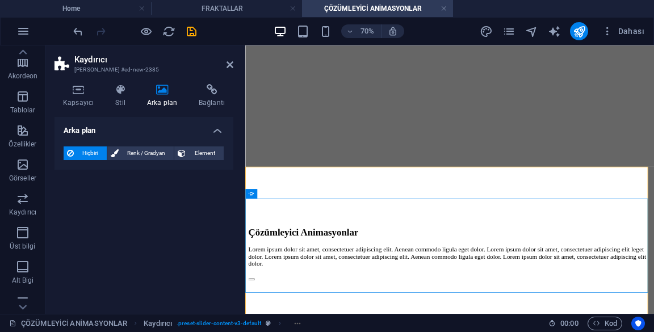
scroll to position [93, 0]
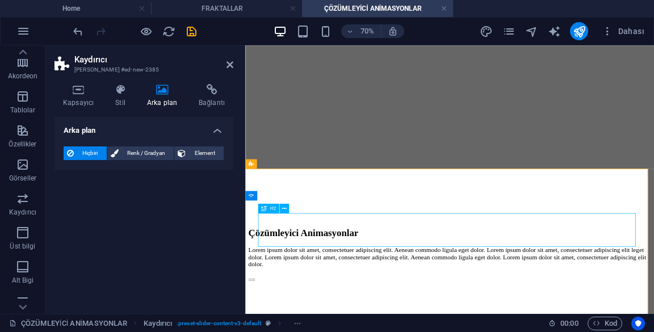
click at [243, 210] on div at bounding box center [243, 179] width 2 height 268
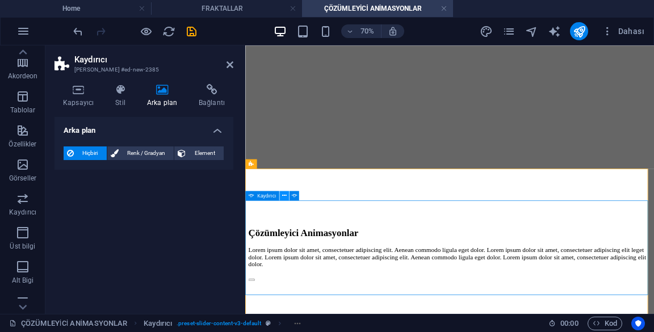
click at [284, 194] on icon at bounding box center [284, 196] width 5 height 9
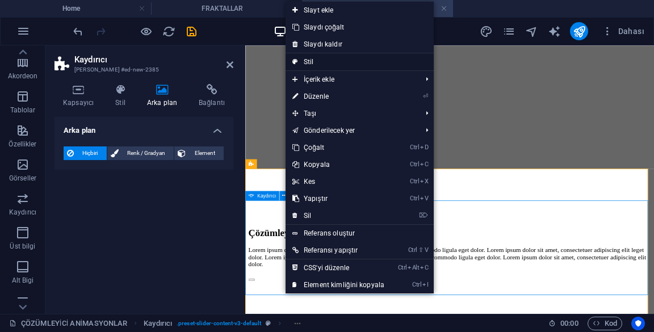
click at [396, 62] on link "Stil" at bounding box center [359, 61] width 148 height 17
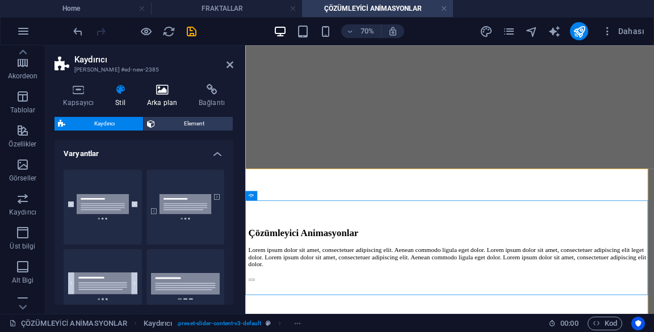
click at [162, 102] on h4 "Arka plan" at bounding box center [164, 96] width 52 height 24
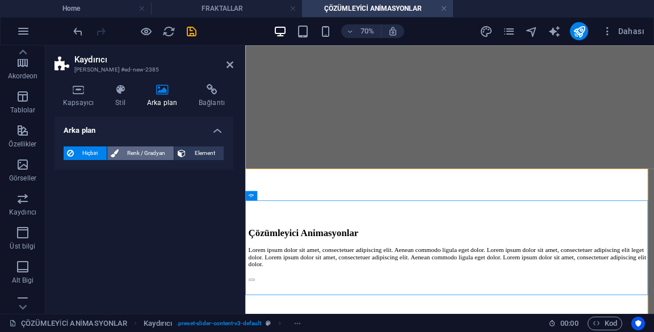
click at [154, 157] on span "Renk / Gradyan" at bounding box center [146, 153] width 49 height 14
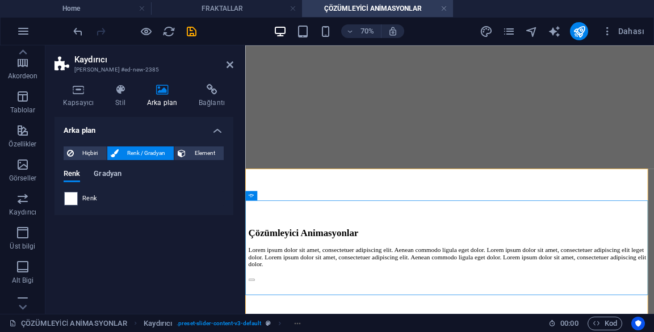
click at [112, 174] on span "Gradyan" at bounding box center [108, 175] width 28 height 16
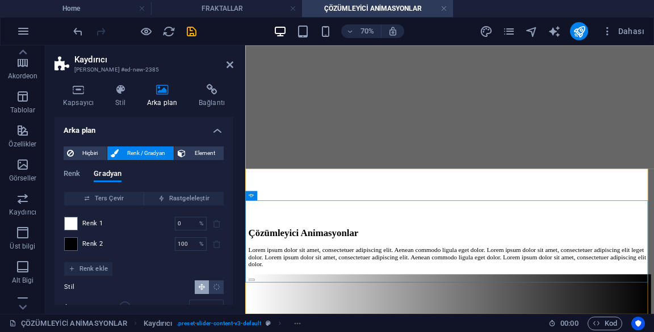
click at [284, 195] on icon at bounding box center [284, 196] width 5 height 9
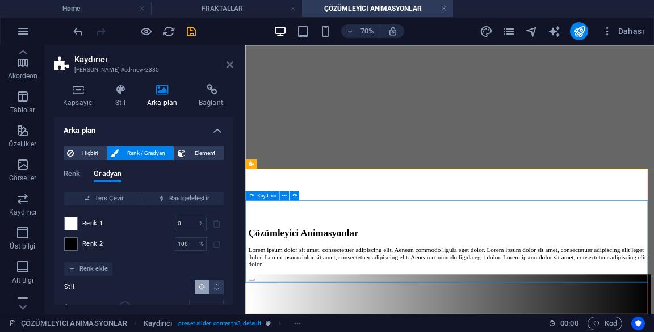
click at [229, 64] on icon at bounding box center [229, 64] width 7 height 9
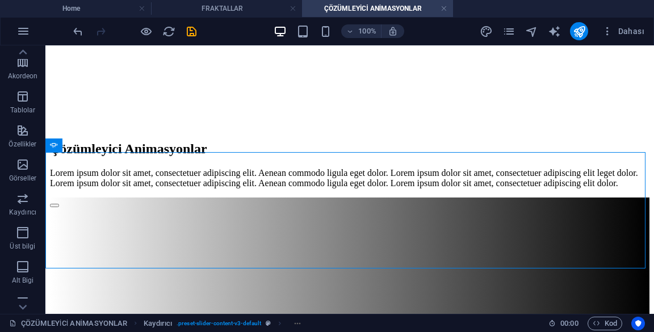
scroll to position [196, 0]
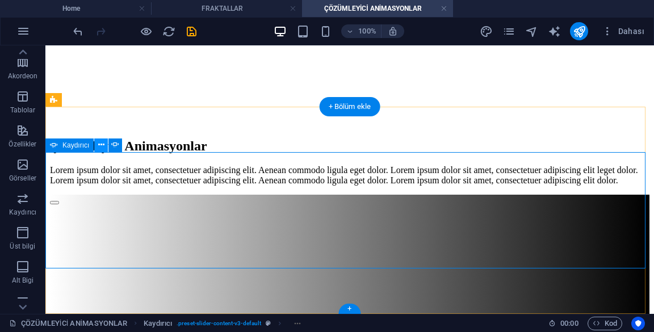
click at [99, 143] on icon at bounding box center [101, 145] width 6 height 12
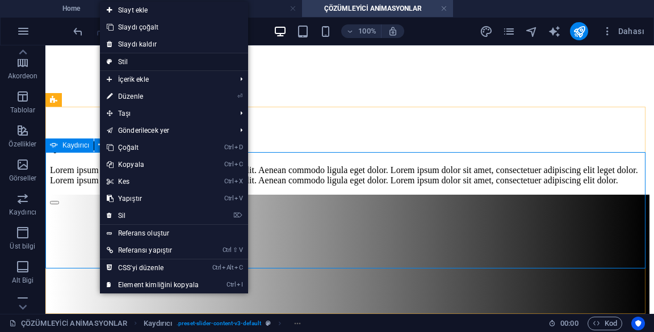
click at [167, 59] on link "Stil" at bounding box center [174, 61] width 148 height 17
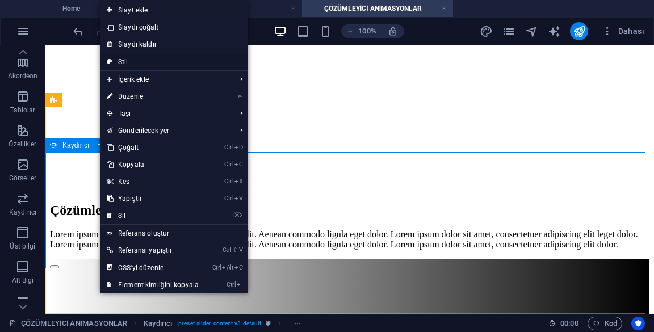
scroll to position [93, 0]
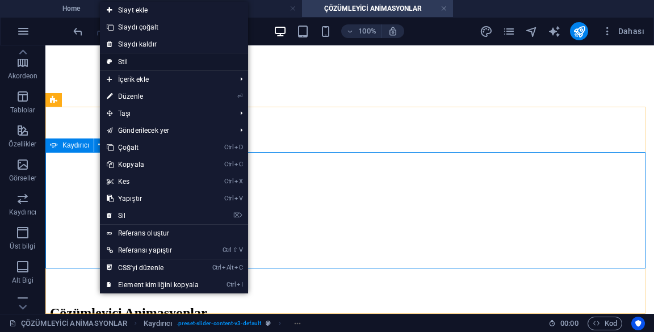
select select "rem"
select select "px"
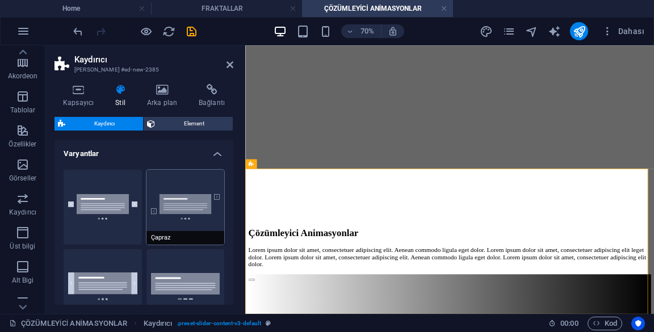
click at [179, 226] on button "Çapraz" at bounding box center [185, 207] width 78 height 75
type input "1"
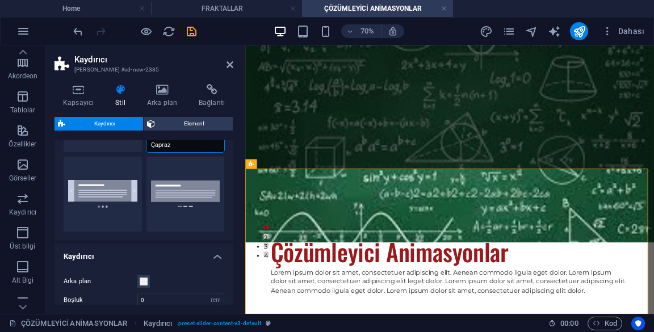
scroll to position [95, 0]
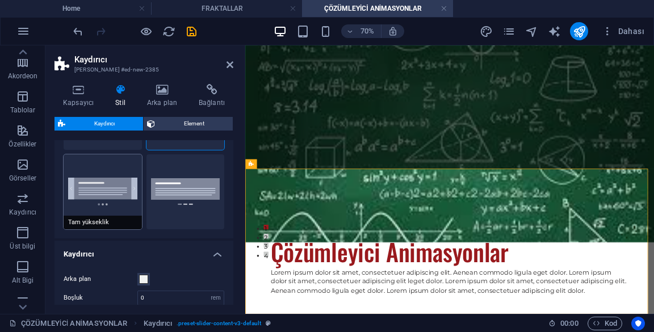
click at [124, 212] on button "Tam yükseklik" at bounding box center [103, 191] width 78 height 75
type input "0"
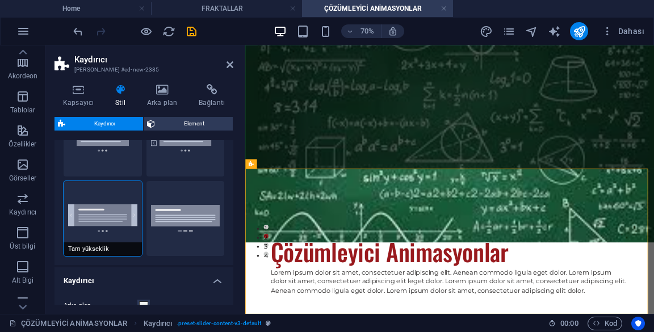
scroll to position [61, 0]
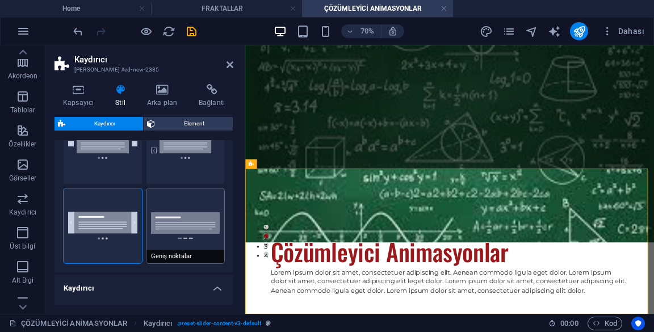
click at [175, 244] on button "Geniş noktalar" at bounding box center [185, 225] width 78 height 75
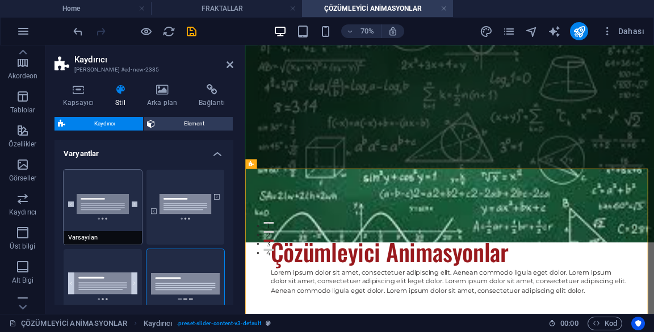
click at [126, 242] on span "Varsayılan" at bounding box center [103, 238] width 78 height 14
type input "1"
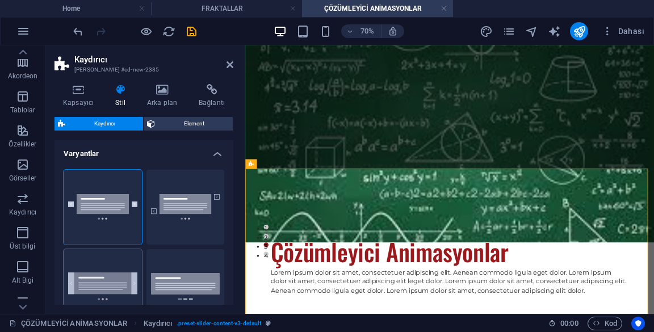
click at [116, 283] on button "Tam yükseklik" at bounding box center [103, 286] width 78 height 75
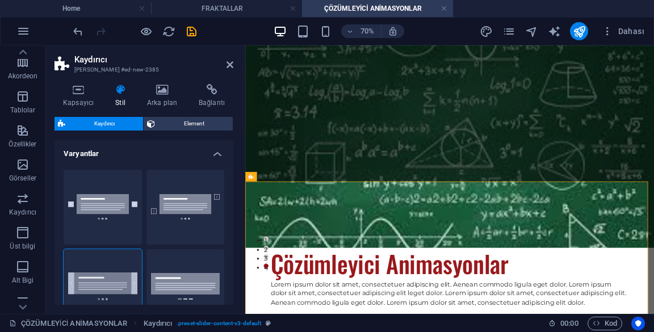
scroll to position [75, 0]
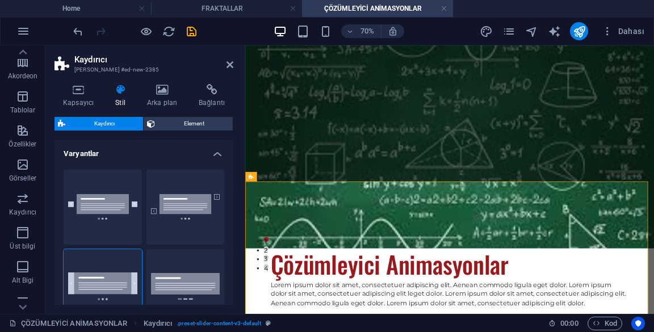
click at [222, 147] on h4 "Varyantlar" at bounding box center [143, 150] width 179 height 20
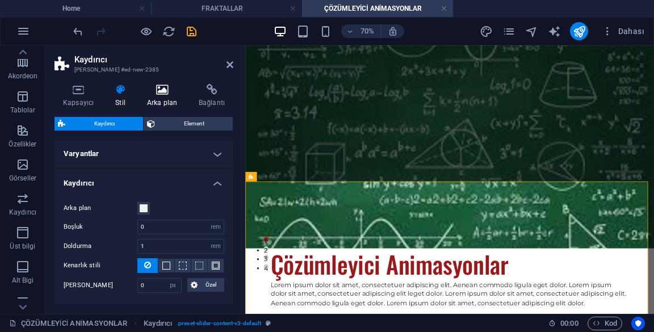
click at [165, 94] on icon at bounding box center [161, 89] width 47 height 11
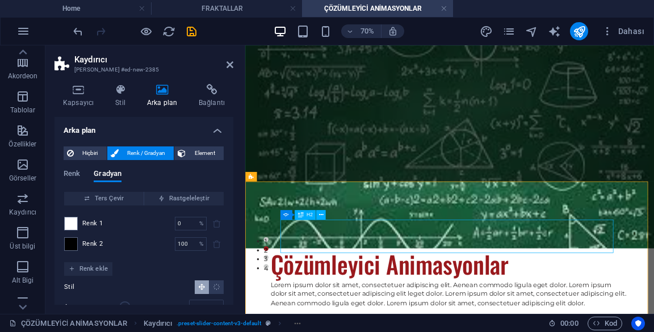
click at [251, 180] on icon at bounding box center [250, 177] width 5 height 10
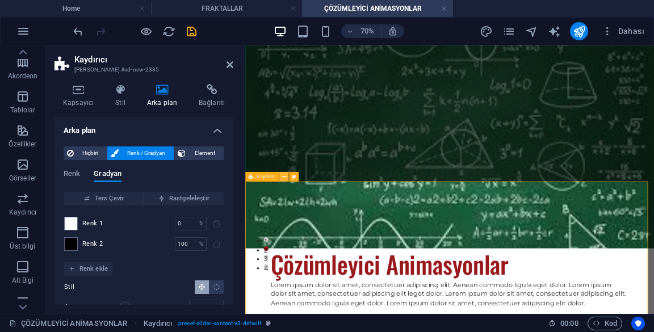
click at [283, 176] on icon at bounding box center [283, 176] width 5 height 9
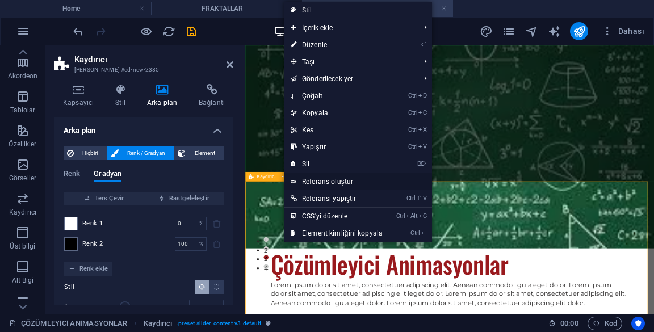
click at [394, 174] on link "Referans oluştur" at bounding box center [358, 181] width 148 height 17
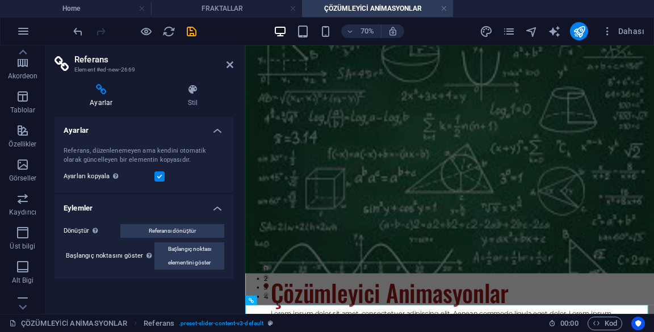
scroll to position [0, 0]
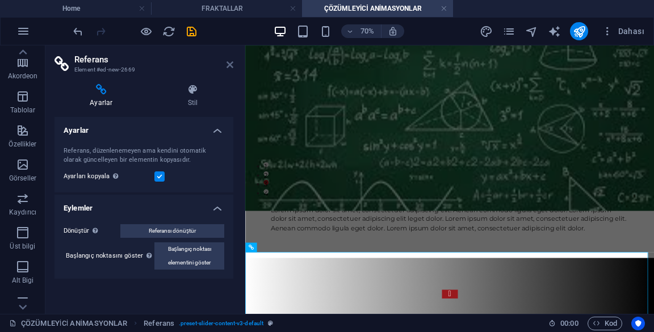
click at [230, 65] on icon at bounding box center [229, 64] width 7 height 9
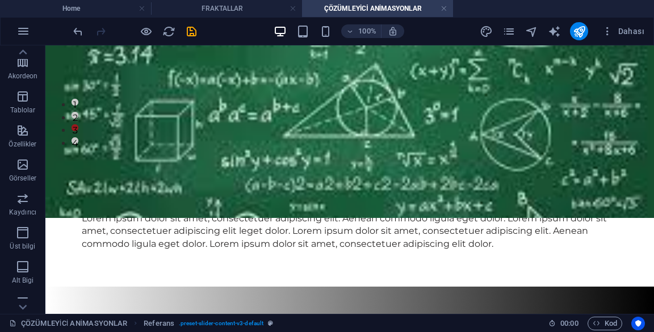
scroll to position [179, 0]
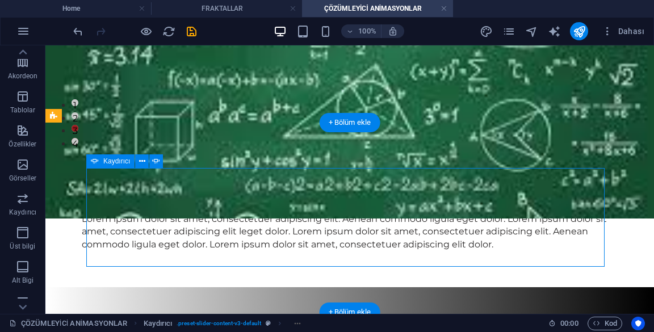
click at [52, 116] on icon at bounding box center [53, 116] width 7 height 14
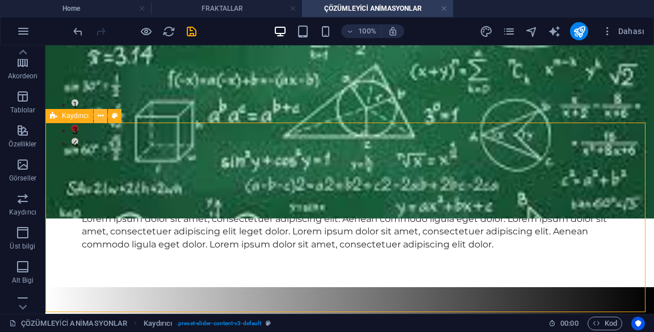
click at [102, 117] on icon at bounding box center [101, 116] width 6 height 12
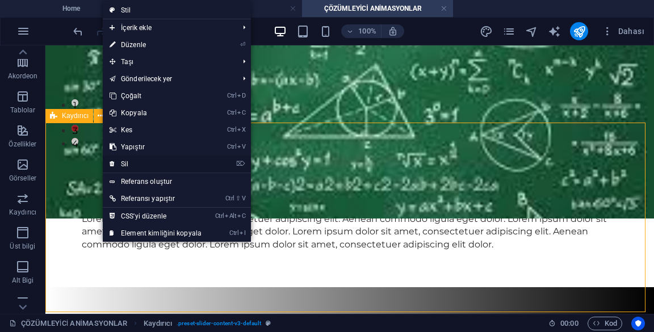
click at [170, 170] on link "⌦ Sil" at bounding box center [156, 163] width 106 height 17
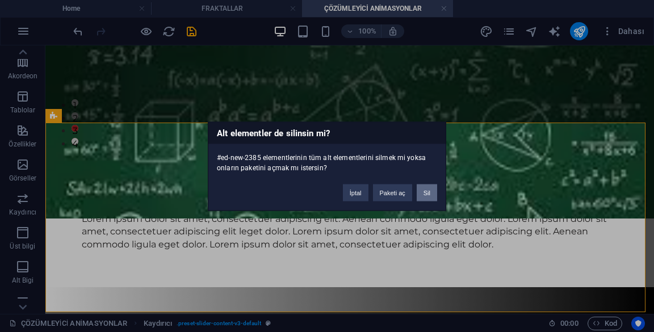
click at [435, 196] on button "Sil" at bounding box center [426, 192] width 20 height 17
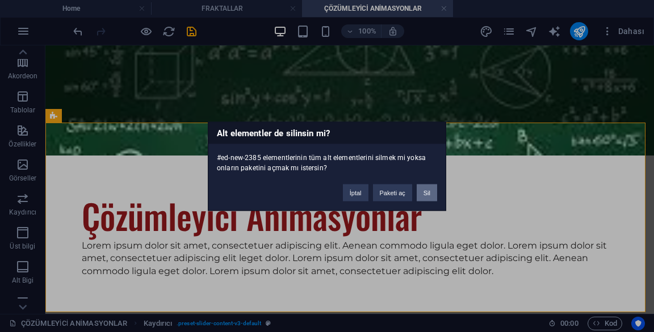
scroll to position [0, 0]
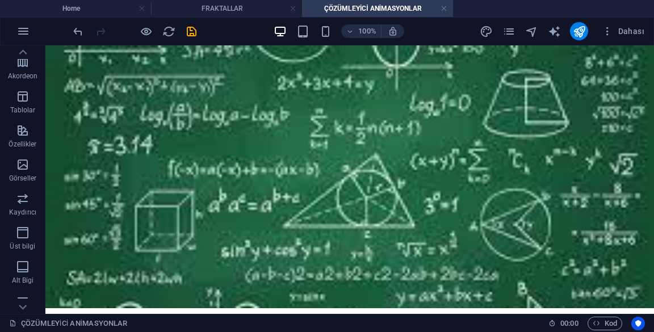
click at [194, 309] on html "Skip to main content Çözümleyici Animasyonlar Lorem ipsum dolor sit amet, conse…" at bounding box center [349, 255] width 608 height 421
click at [349, 307] on html "Skip to main content Çözümleyici Animasyonlar Lorem ipsum dolor sit amet, conse…" at bounding box center [349, 255] width 608 height 421
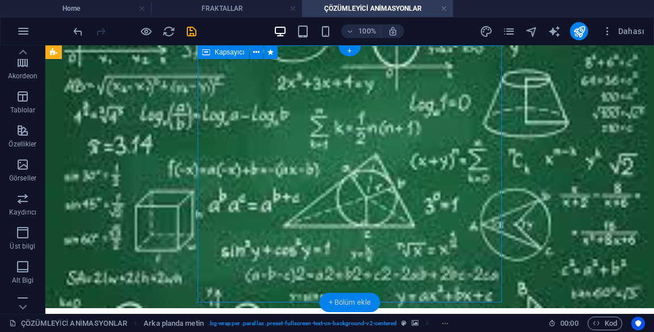
click at [359, 301] on div "+ Bölüm ekle" at bounding box center [349, 302] width 61 height 19
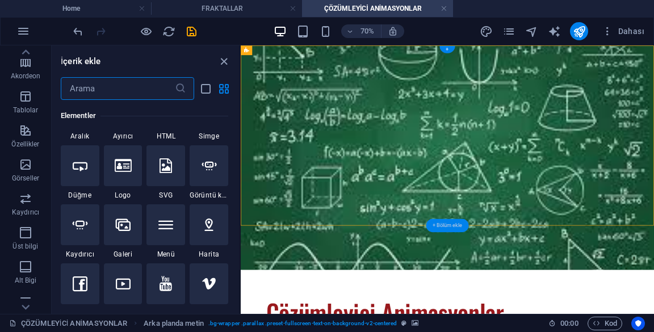
scroll to position [235, 0]
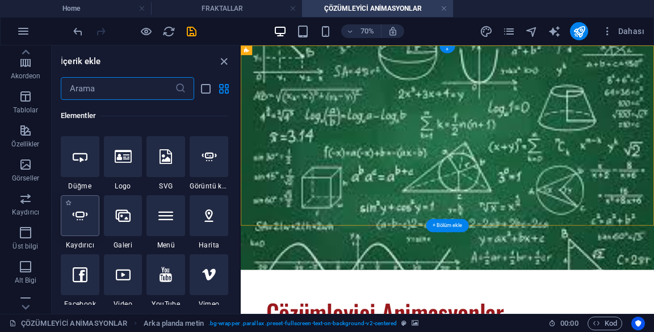
click at [74, 225] on div at bounding box center [80, 215] width 39 height 41
select select "ms"
select select "s"
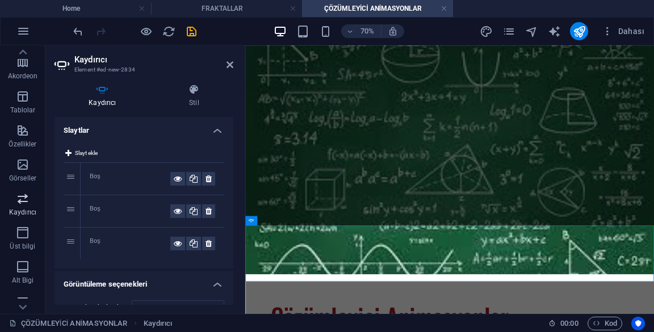
click at [18, 211] on p "Kaydırıcı" at bounding box center [22, 212] width 27 height 9
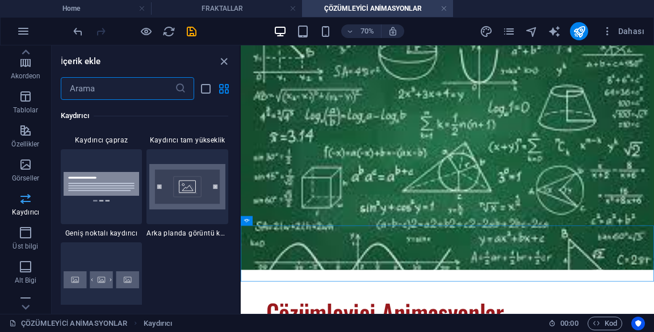
scroll to position [6603, 0]
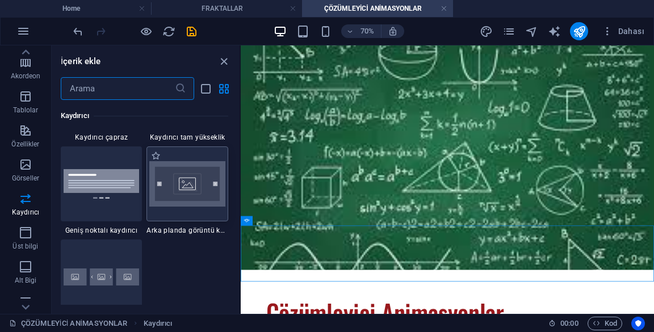
click at [165, 199] on img at bounding box center [187, 184] width 76 height 46
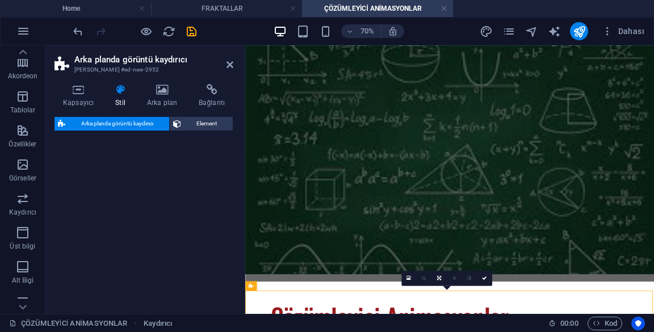
select select "rem"
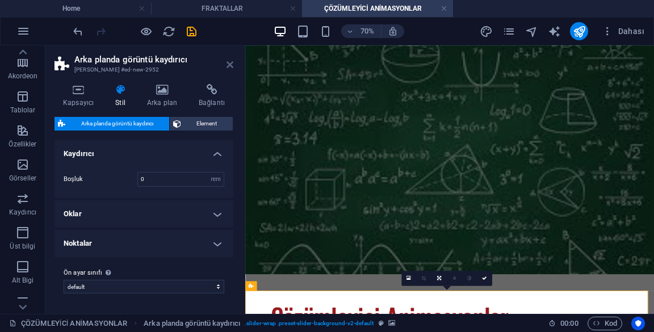
click at [231, 62] on icon at bounding box center [229, 64] width 7 height 9
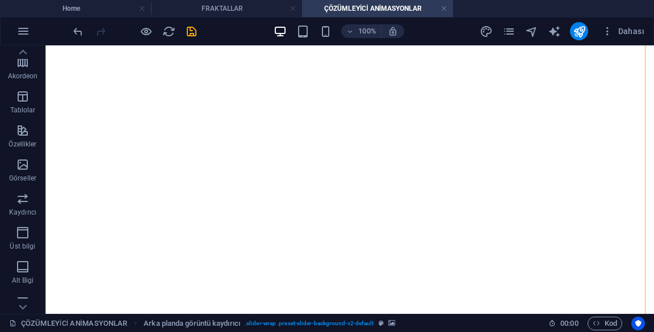
scroll to position [443, 0]
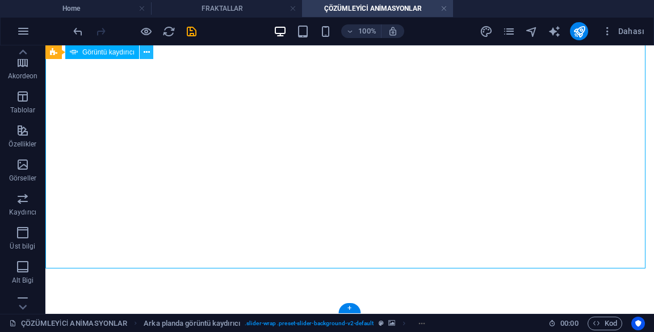
click at [146, 52] on icon at bounding box center [147, 53] width 6 height 12
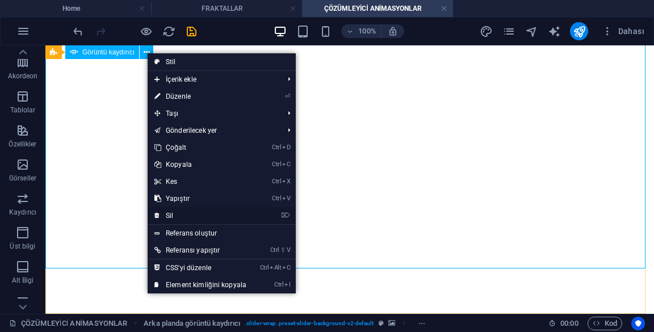
click at [244, 213] on link "⌦ Sil" at bounding box center [200, 215] width 106 height 17
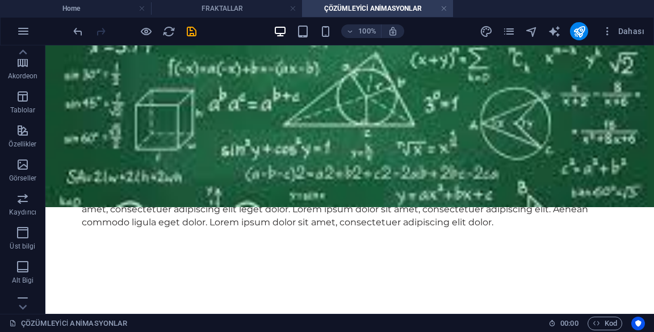
scroll to position [207, 0]
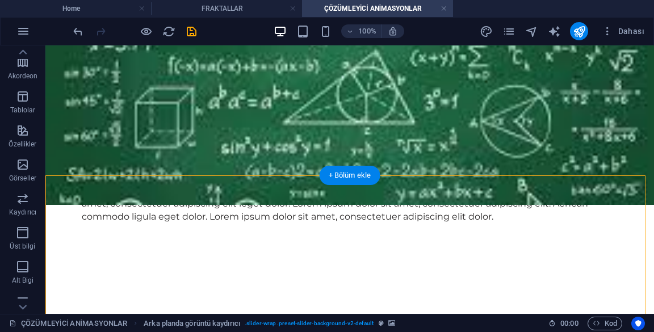
select select "rem"
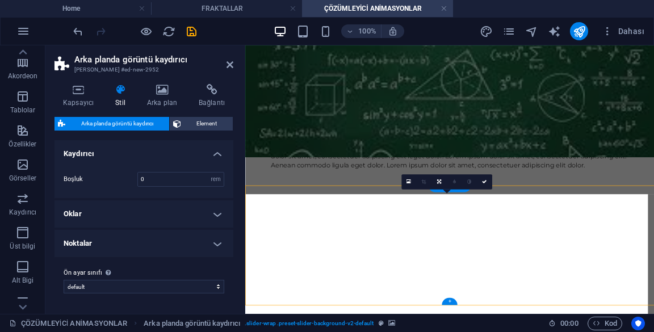
scroll to position [137, 0]
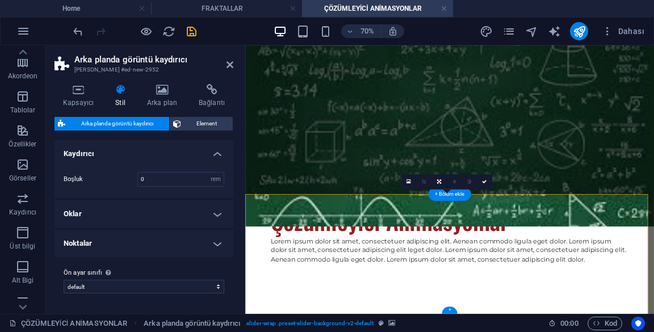
click at [226, 53] on header "Arka planda görüntü kaydırıcı Ön ayar #ed-new-2952" at bounding box center [143, 59] width 179 height 29
click at [228, 67] on icon at bounding box center [229, 64] width 7 height 9
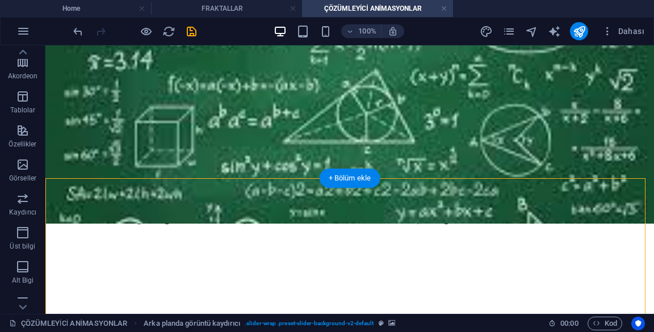
scroll to position [239, 0]
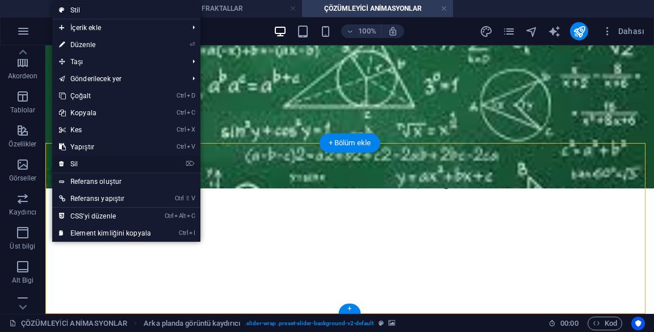
click at [64, 165] on icon at bounding box center [62, 163] width 6 height 17
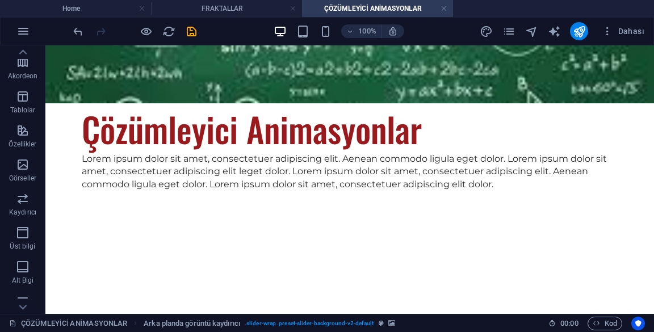
scroll to position [69, 0]
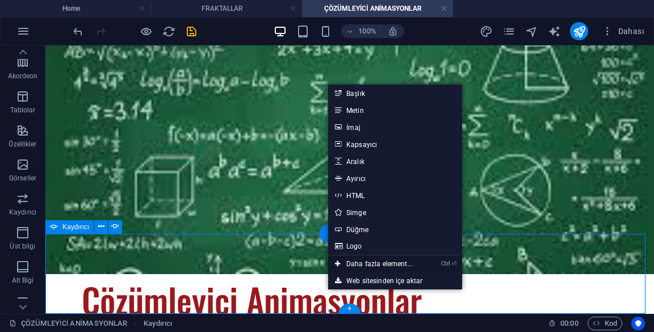
click at [407, 263] on link "Ctrl ⏎ Daha fazla element..." at bounding box center [373, 263] width 91 height 17
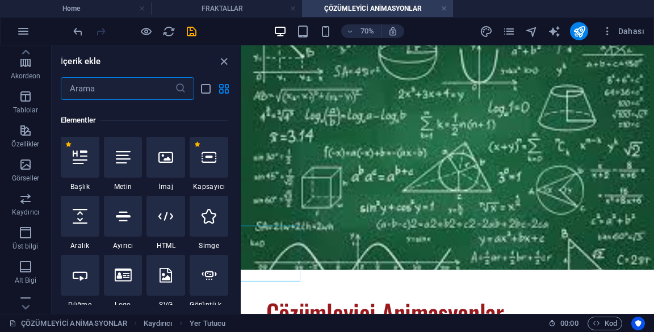
scroll to position [121, 0]
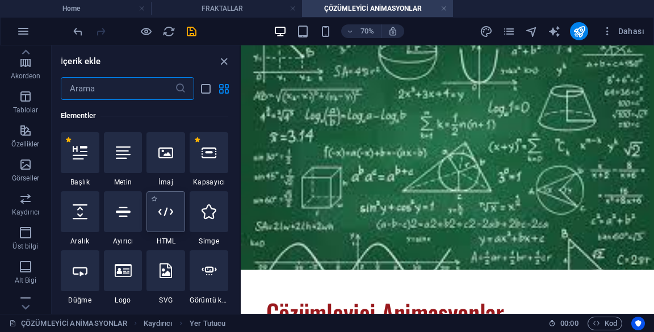
click at [172, 216] on icon at bounding box center [165, 211] width 15 height 15
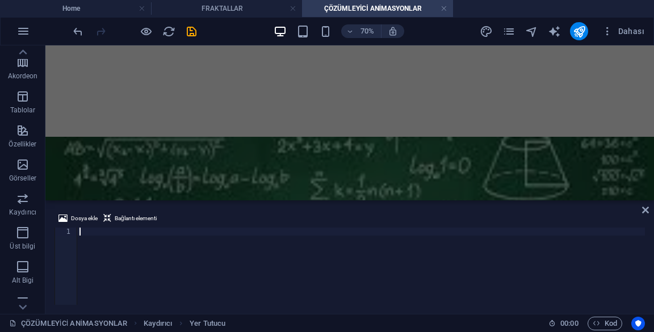
scroll to position [182, 0]
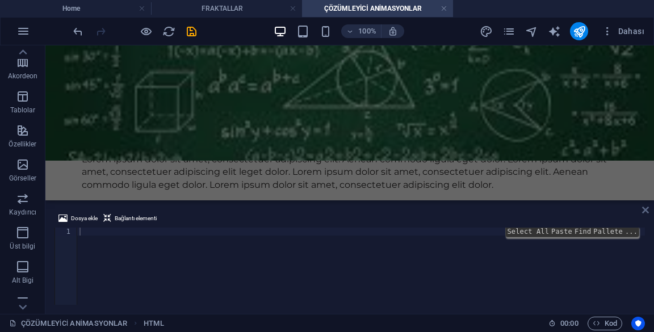
click at [644, 212] on icon at bounding box center [645, 209] width 7 height 9
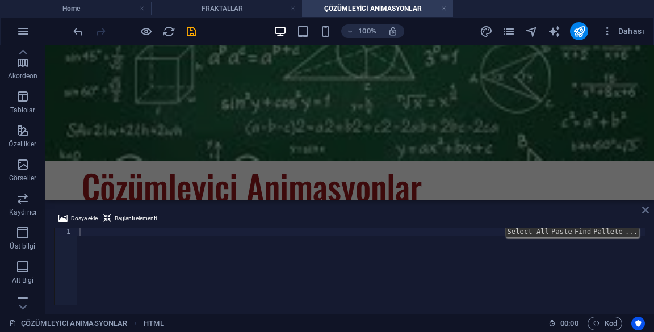
scroll to position [69, 0]
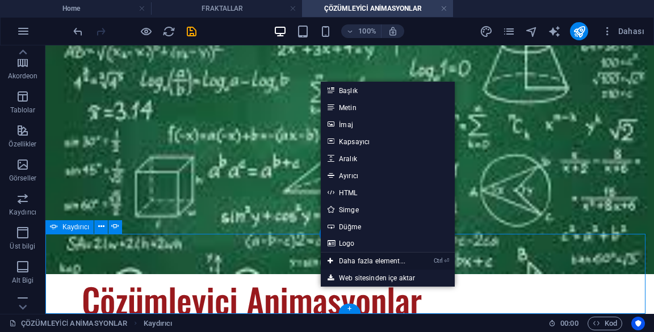
click at [395, 261] on link "Ctrl ⏎ Daha fazla element..." at bounding box center [366, 260] width 91 height 17
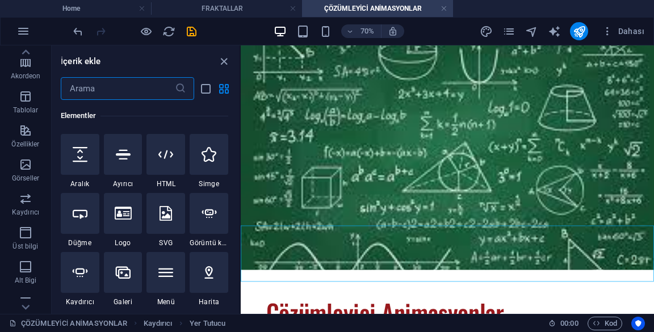
scroll to position [182, 0]
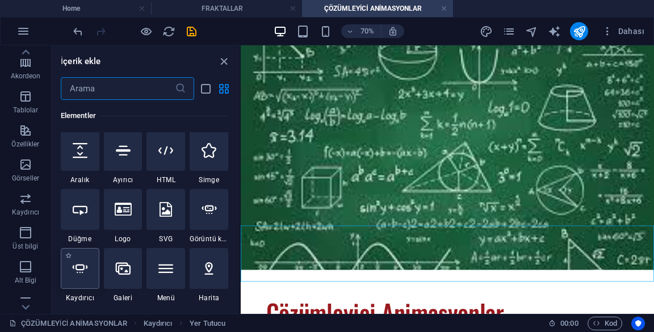
click at [74, 271] on icon at bounding box center [80, 268] width 15 height 15
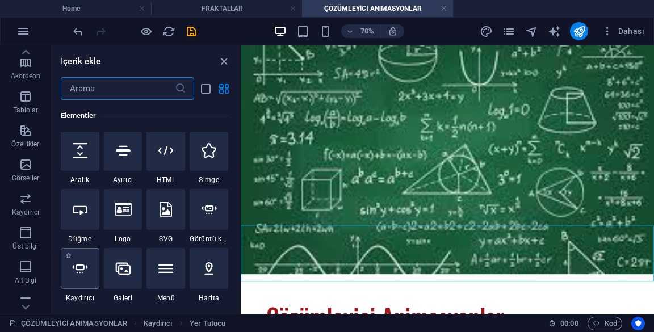
select select "ms"
select select "s"
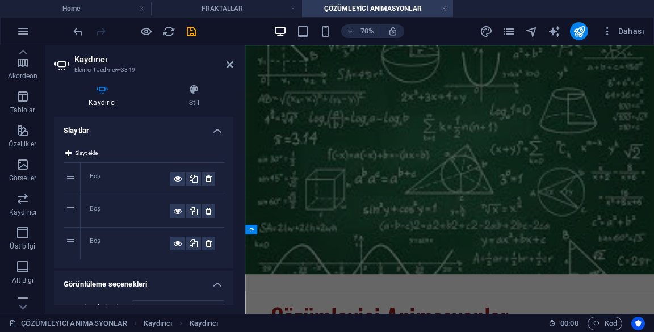
click at [130, 172] on div "Boş" at bounding box center [130, 179] width 81 height 14
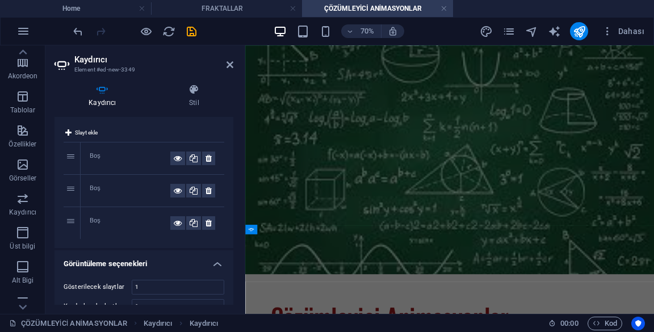
scroll to position [0, 0]
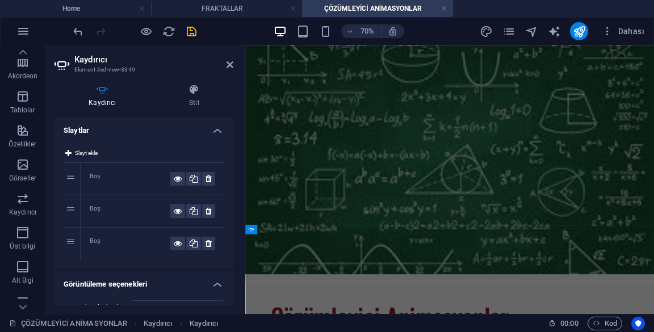
click at [119, 181] on div "Boş" at bounding box center [130, 179] width 81 height 14
click at [82, 157] on span "Slayt ekle" at bounding box center [86, 153] width 23 height 14
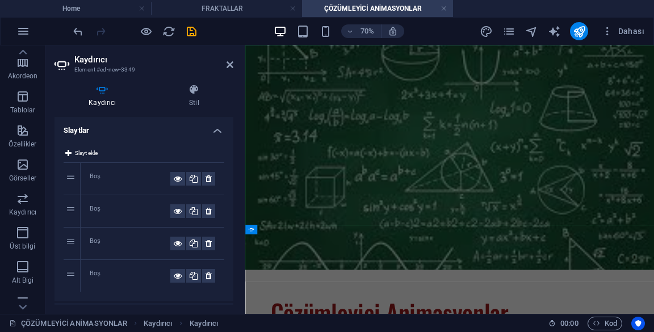
click at [118, 183] on div "Boş" at bounding box center [130, 179] width 81 height 14
click at [115, 178] on div "Boş" at bounding box center [130, 179] width 81 height 14
click at [113, 183] on div "Boş" at bounding box center [130, 179] width 81 height 14
click at [225, 135] on h4 "Slaytlar" at bounding box center [143, 127] width 179 height 20
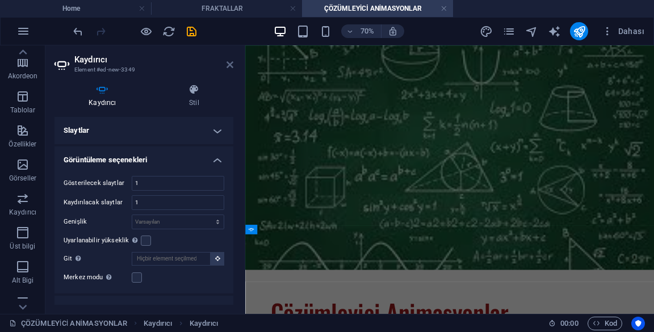
click at [230, 61] on icon at bounding box center [229, 64] width 7 height 9
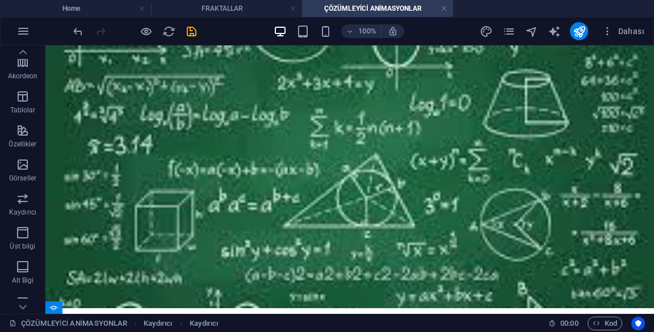
scroll to position [69, 0]
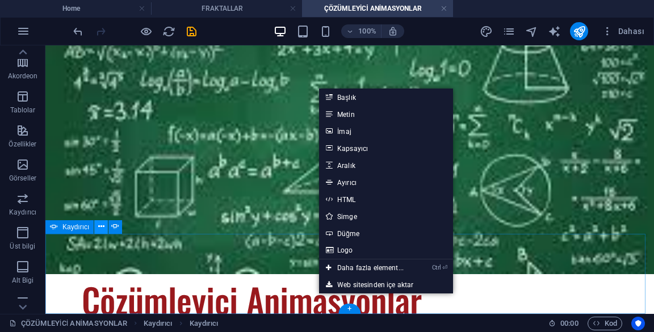
click at [99, 229] on icon at bounding box center [101, 227] width 6 height 12
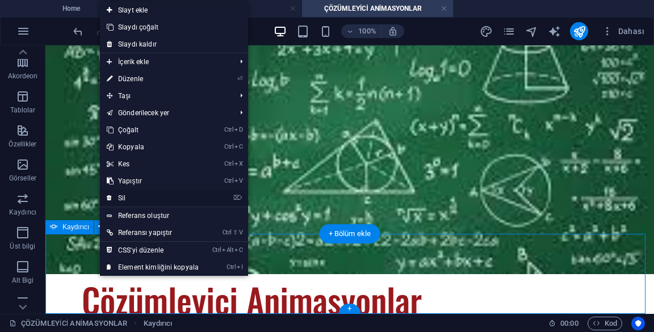
click at [123, 202] on link "⌦ Sil" at bounding box center [153, 197] width 106 height 17
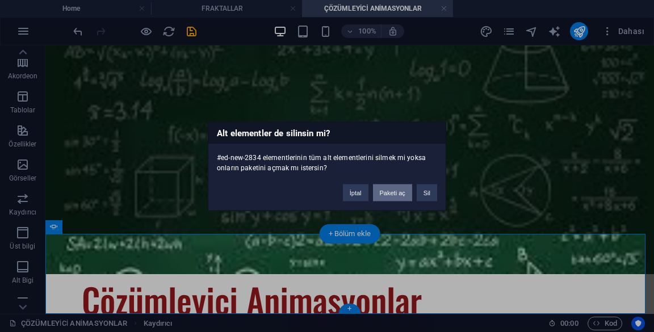
click at [403, 190] on button "Paketi aç" at bounding box center [392, 192] width 39 height 17
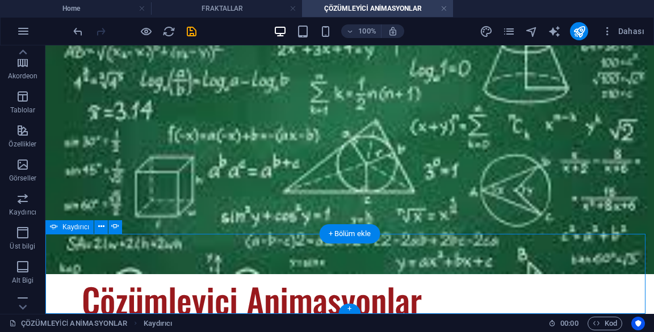
click at [99, 227] on icon at bounding box center [101, 227] width 6 height 12
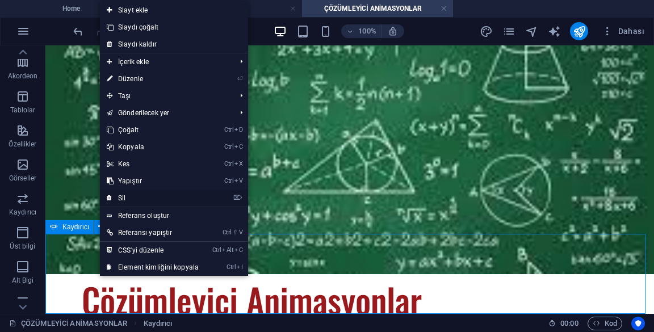
click at [117, 201] on link "⌦ Sil" at bounding box center [153, 197] width 106 height 17
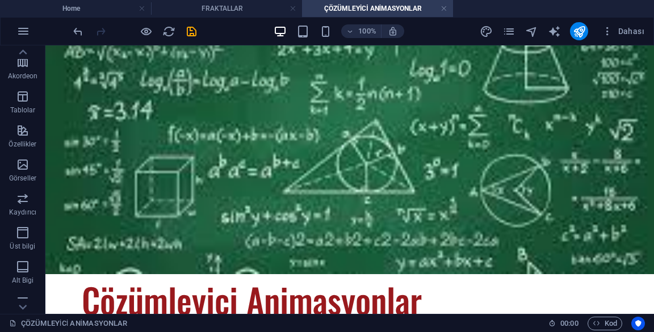
scroll to position [0, 0]
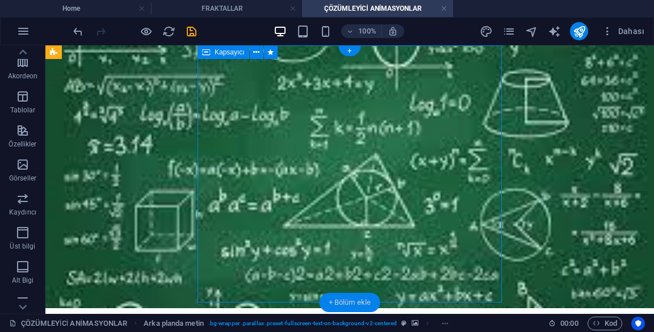
click at [357, 304] on div "+ Bölüm ekle" at bounding box center [349, 302] width 61 height 19
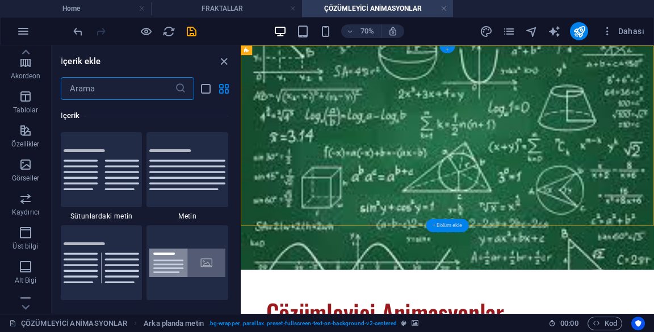
scroll to position [1985, 0]
click at [31, 207] on span "Kaydırıcı" at bounding box center [25, 205] width 51 height 27
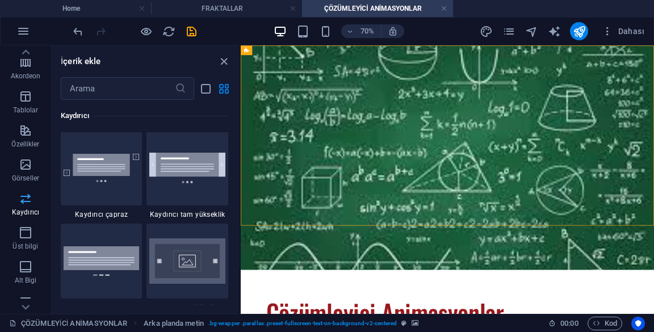
scroll to position [6527, 0]
click at [183, 262] on img at bounding box center [187, 260] width 76 height 46
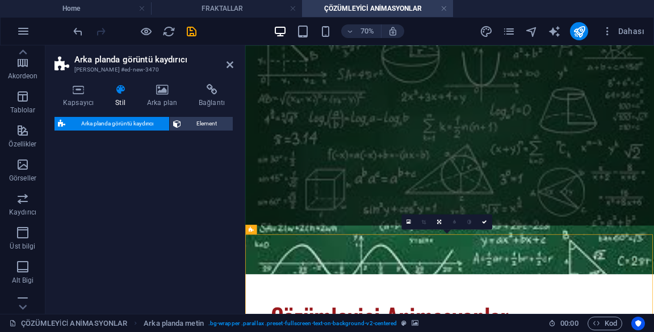
select select "rem"
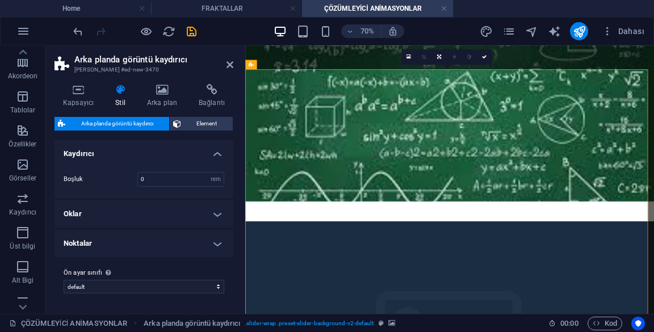
scroll to position [260, 0]
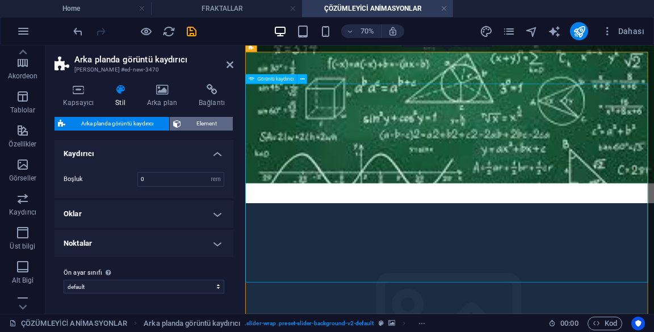
click at [206, 119] on span "Element" at bounding box center [206, 124] width 45 height 14
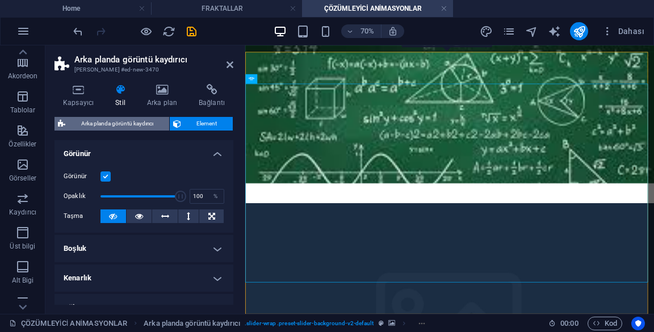
click at [160, 125] on span "Arka planda görüntü kaydırıcı" at bounding box center [117, 124] width 97 height 14
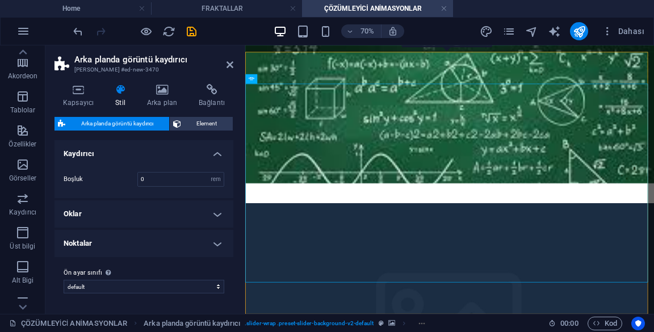
click at [227, 159] on h4 "Kaydırıcı" at bounding box center [143, 150] width 179 height 20
click at [216, 186] on h4 "Oklar" at bounding box center [143, 183] width 179 height 27
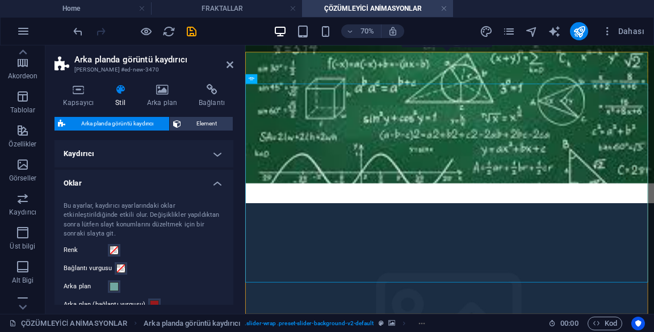
click at [223, 154] on h4 "Kaydırıcı" at bounding box center [143, 153] width 179 height 27
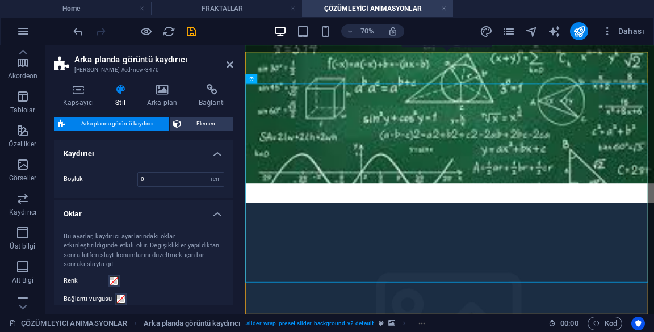
click at [203, 208] on h4 "Oklar" at bounding box center [143, 210] width 179 height 20
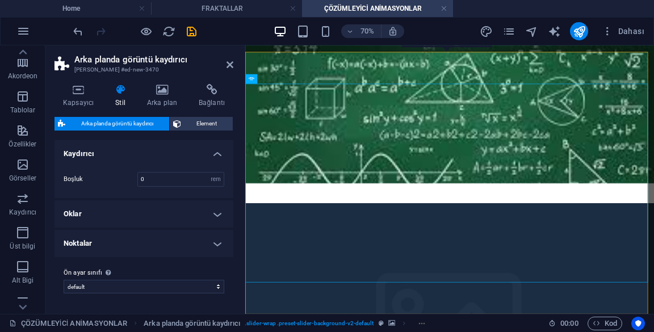
click at [196, 238] on h4 "Noktalar" at bounding box center [143, 243] width 179 height 27
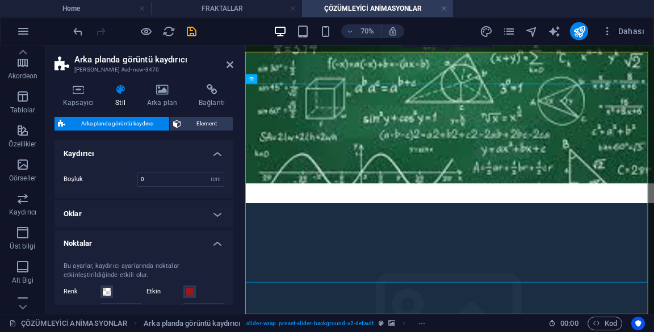
click at [216, 151] on h4 "Kaydırıcı" at bounding box center [143, 150] width 179 height 20
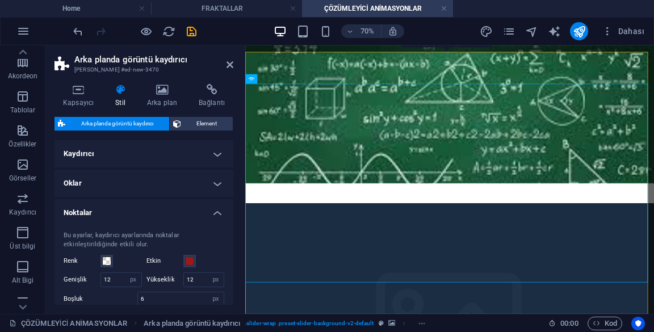
click at [300, 81] on icon at bounding box center [302, 78] width 5 height 9
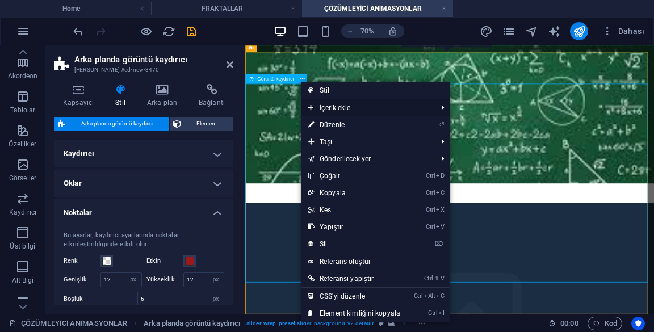
click at [394, 104] on span "İçerik ekle" at bounding box center [366, 107] width 131 height 17
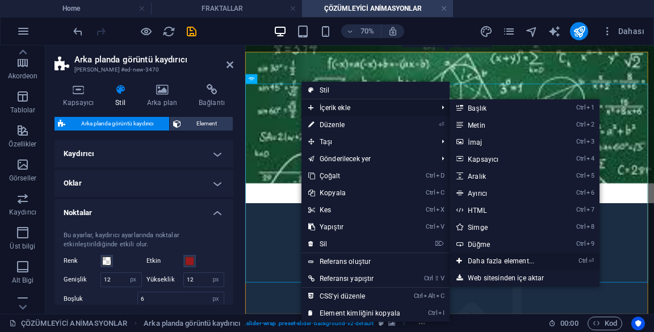
click at [549, 262] on link "Ctrl ⏎ Daha fazla element..." at bounding box center [502, 260] width 107 height 17
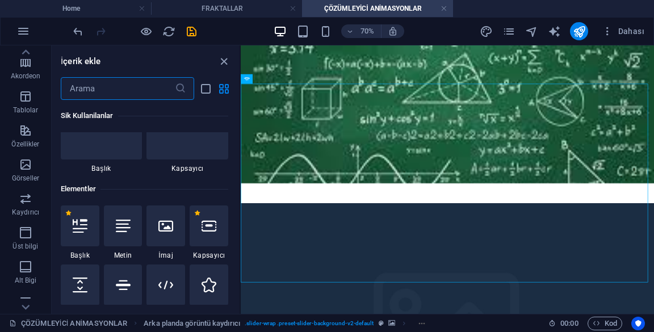
scroll to position [121, 0]
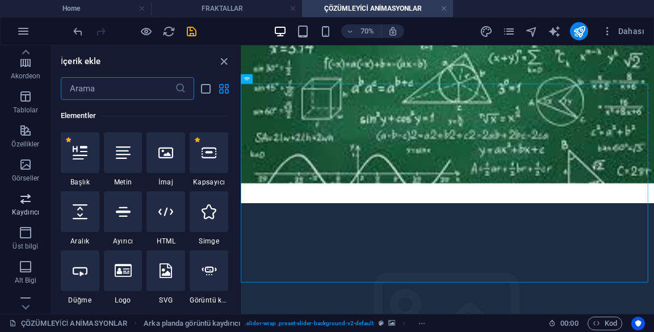
click at [17, 212] on p "Kaydırıcı" at bounding box center [25, 212] width 27 height 9
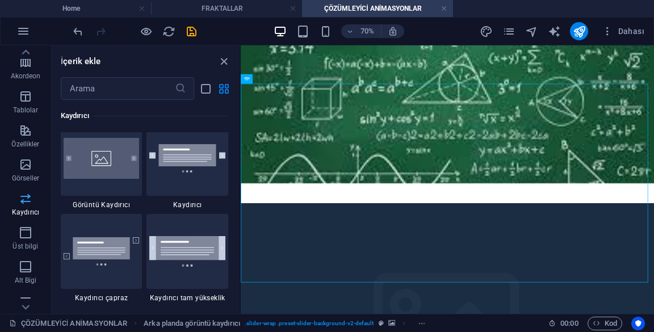
scroll to position [6443, 0]
click at [161, 178] on div at bounding box center [187, 158] width 82 height 75
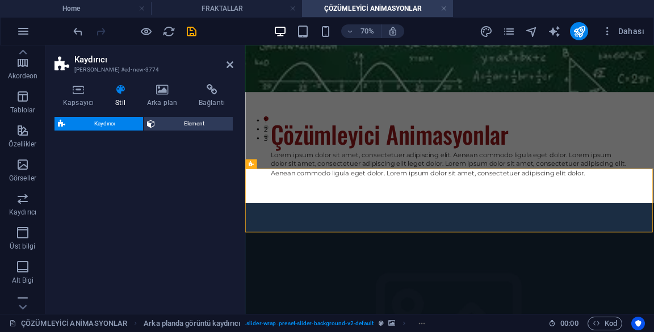
select select "rem"
select select "px"
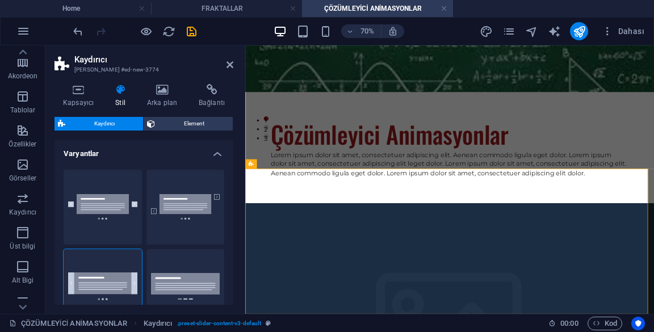
scroll to position [467, 0]
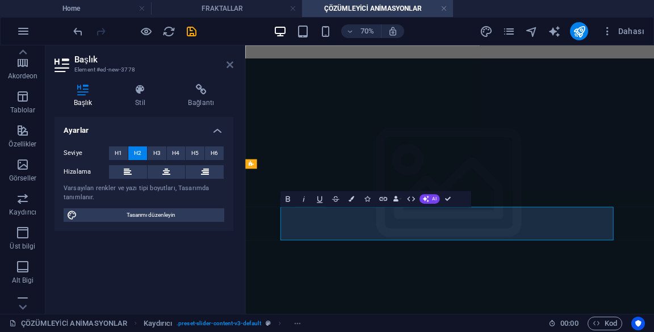
click at [231, 61] on icon at bounding box center [229, 64] width 7 height 9
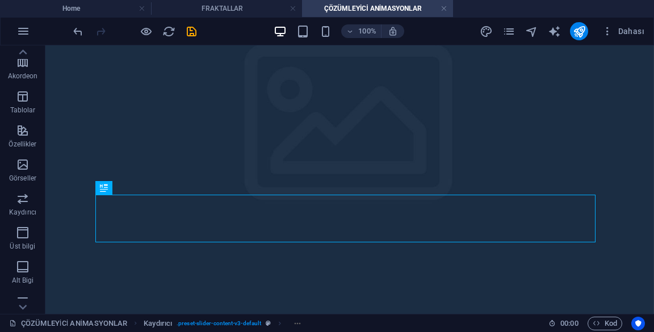
scroll to position [570, 0]
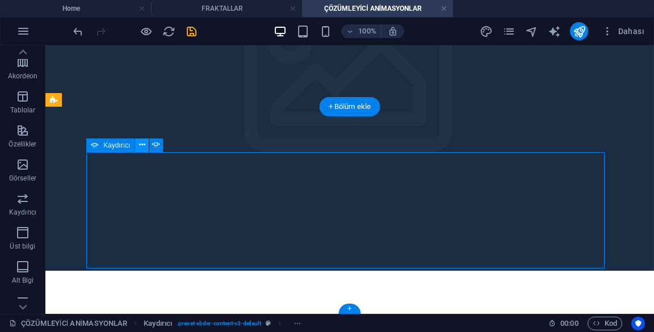
click at [141, 145] on icon at bounding box center [142, 145] width 6 height 12
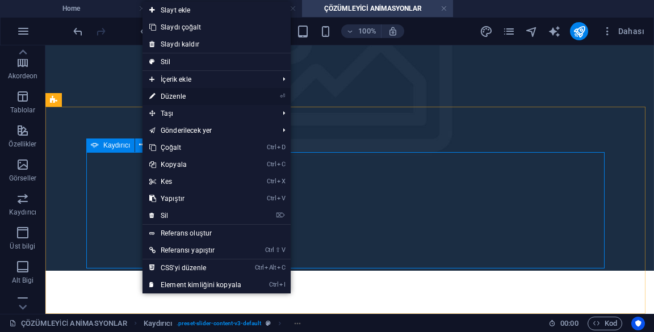
click at [171, 98] on link "⏎ Düzenle" at bounding box center [195, 96] width 106 height 17
select select "ms"
select select "s"
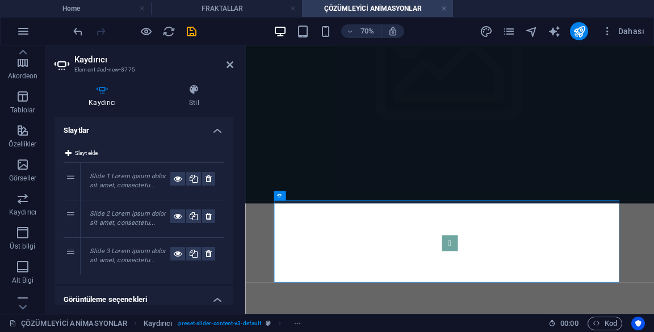
scroll to position [467, 0]
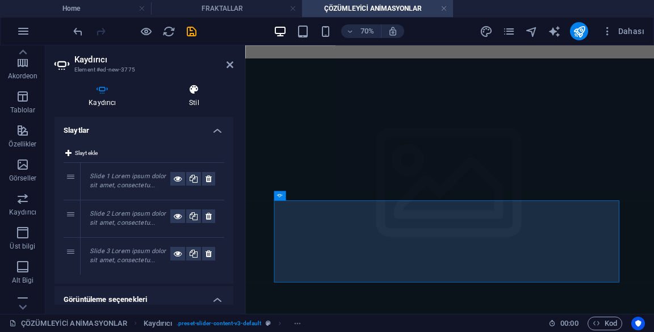
click at [182, 86] on icon at bounding box center [194, 89] width 78 height 11
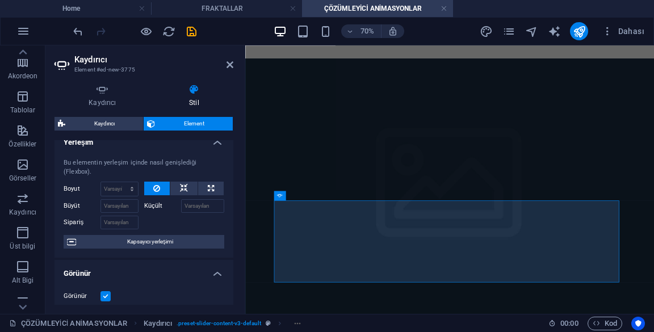
scroll to position [11, 0]
click at [78, 127] on span "Kaydırıcı" at bounding box center [104, 124] width 71 height 14
select select "rem"
select select "px"
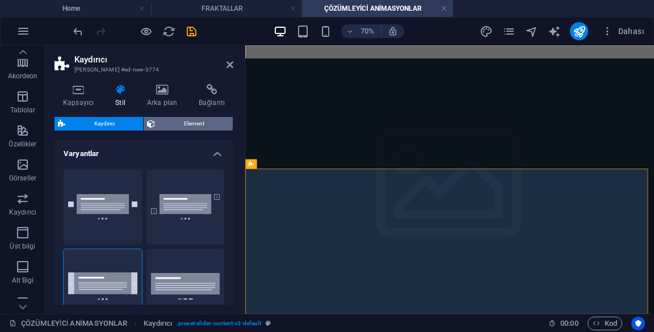
click at [176, 119] on span "Element" at bounding box center [193, 124] width 71 height 14
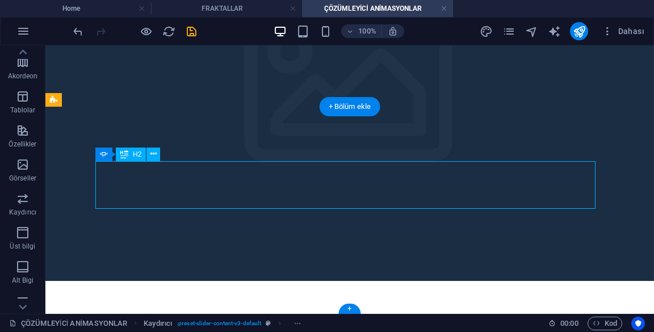
scroll to position [570, 0]
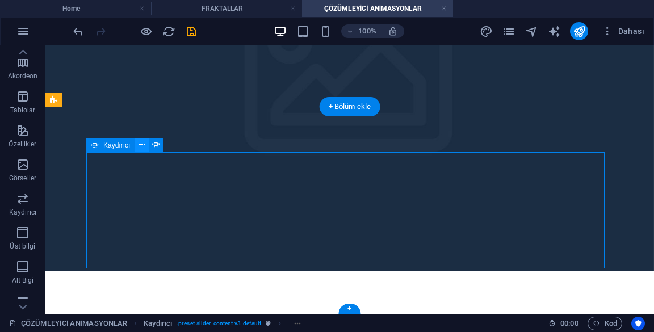
click at [141, 144] on icon at bounding box center [142, 145] width 6 height 12
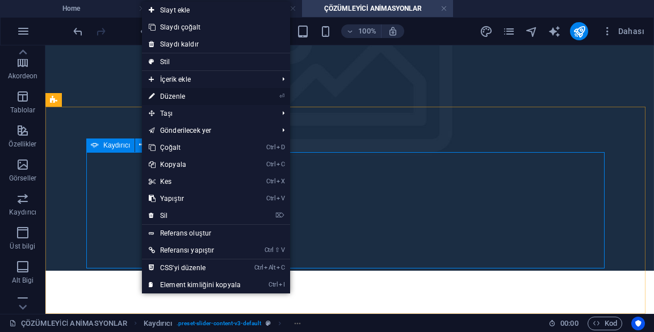
click at [158, 102] on link "⏎ Düzenle" at bounding box center [195, 96] width 106 height 17
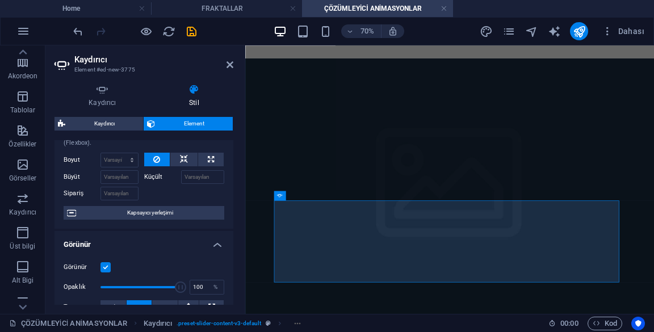
scroll to position [0, 0]
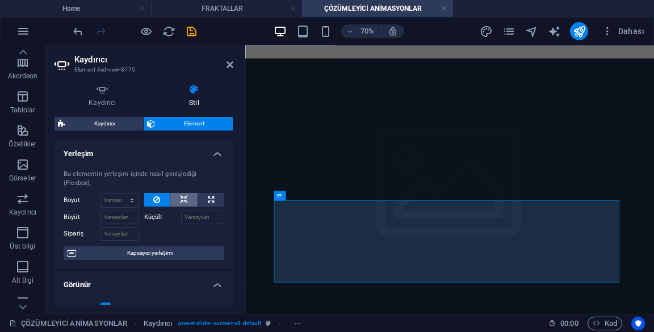
click at [185, 199] on icon at bounding box center [184, 200] width 8 height 14
click at [212, 197] on button at bounding box center [211, 200] width 26 height 14
type input "100"
select select "%"
click at [151, 196] on button at bounding box center [157, 200] width 26 height 14
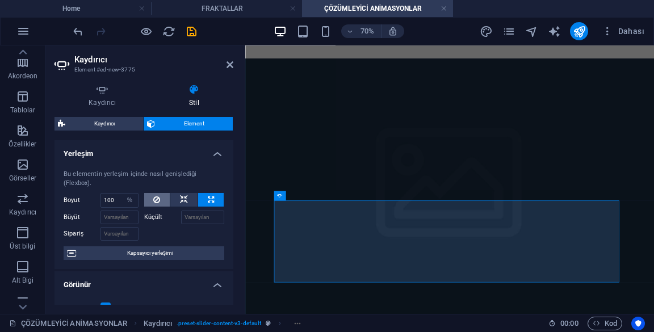
select select "DISABLED_OPTION_VALUE"
click at [81, 147] on h4 "Yerleşim" at bounding box center [143, 150] width 179 height 20
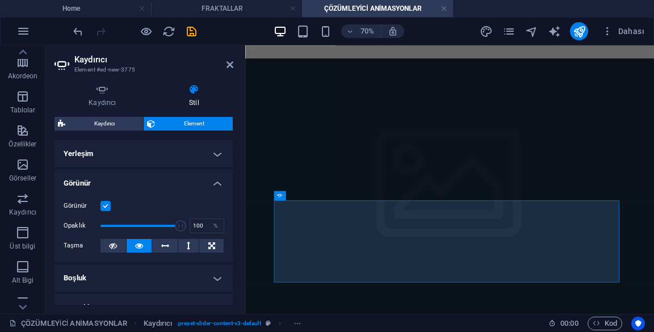
click at [76, 154] on h4 "Yerleşim" at bounding box center [143, 153] width 179 height 27
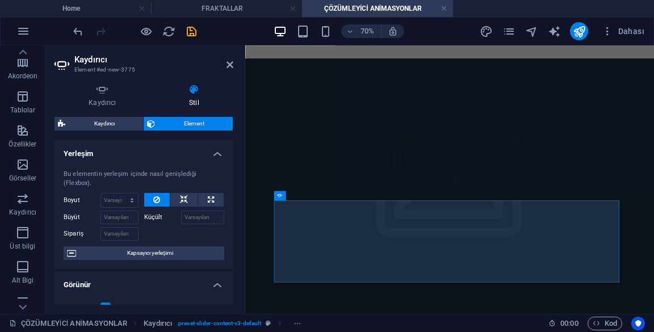
click at [76, 161] on div "Bu elementin yerleşim içinde nasıl genişlediği (Flexbox). Boyut Varsayılan otom…" at bounding box center [143, 215] width 179 height 108
click at [78, 153] on h4 "Yerleşim" at bounding box center [143, 150] width 179 height 20
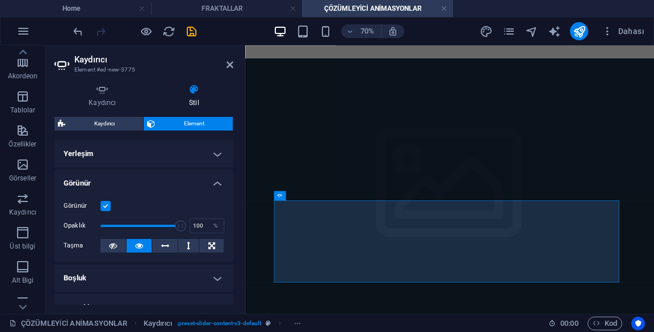
click at [81, 202] on label "Görünür" at bounding box center [82, 206] width 37 height 14
click at [0, 0] on input "Görünür" at bounding box center [0, 0] width 0 height 0
click at [81, 206] on label "Görünür" at bounding box center [82, 206] width 37 height 14
click at [0, 0] on input "Görünür" at bounding box center [0, 0] width 0 height 0
click at [77, 182] on h4 "Görünür" at bounding box center [143, 180] width 179 height 20
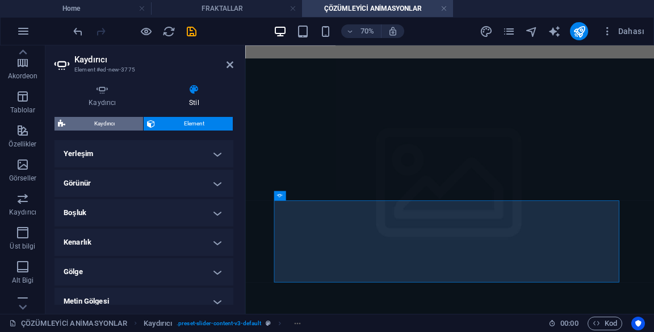
click at [82, 130] on span "Kaydırıcı" at bounding box center [104, 124] width 71 height 14
select select "rem"
select select "px"
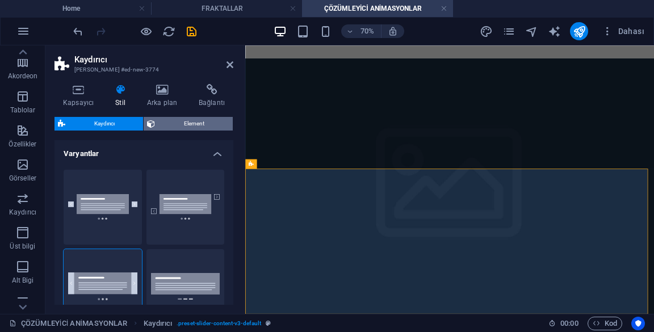
click at [166, 124] on span "Element" at bounding box center [193, 124] width 71 height 14
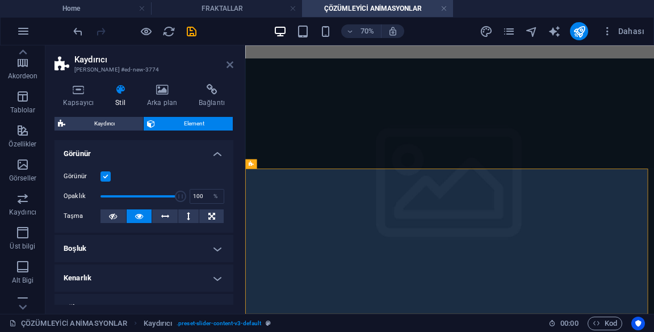
click at [230, 62] on icon at bounding box center [229, 64] width 7 height 9
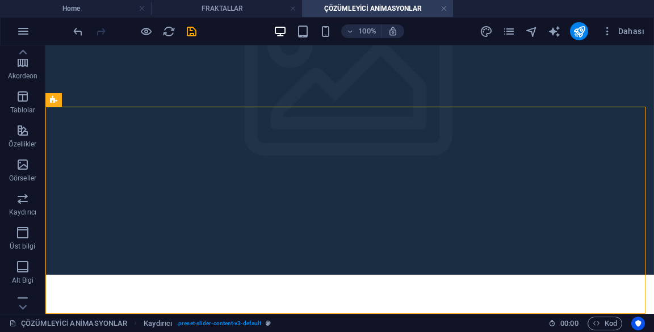
scroll to position [570, 0]
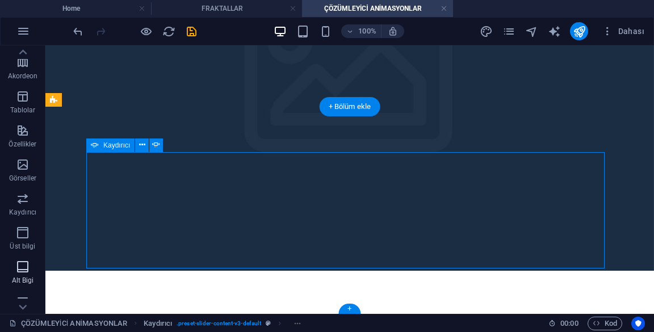
click at [0, 263] on span "Alt Bigi" at bounding box center [22, 273] width 45 height 27
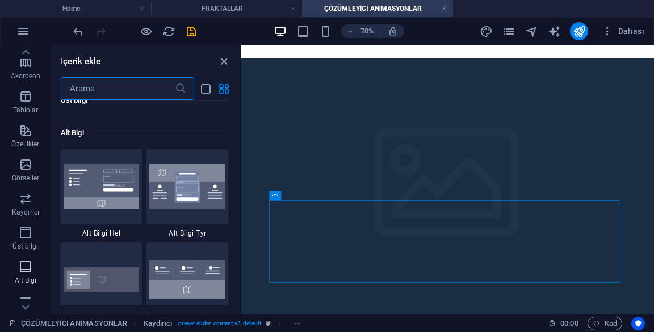
scroll to position [7510, 0]
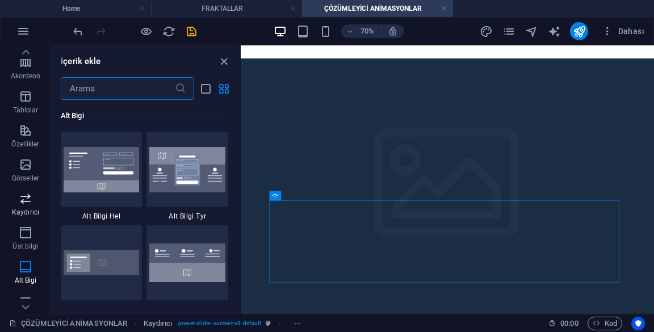
click at [0, 192] on span "Kaydırıcı" at bounding box center [25, 205] width 51 height 27
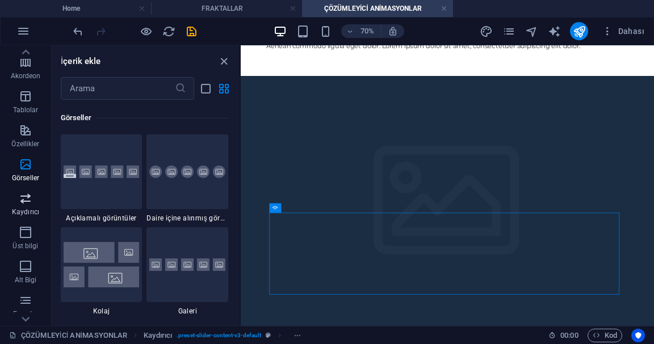
scroll to position [5752, 0]
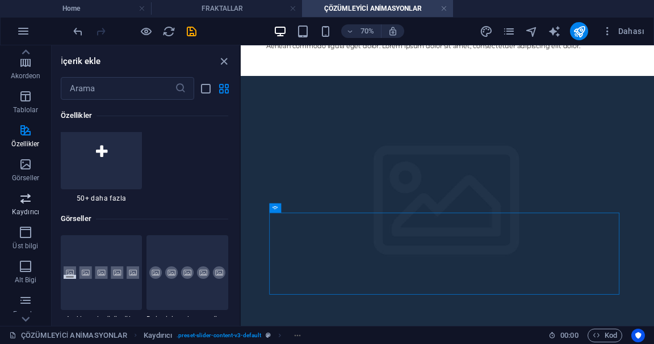
click at [29, 204] on icon "button" at bounding box center [26, 199] width 14 height 14
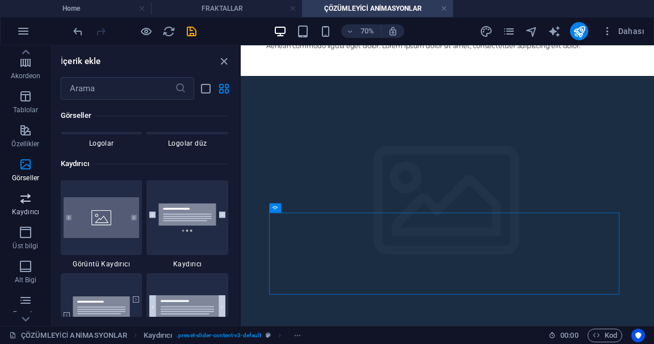
scroll to position [6431, 0]
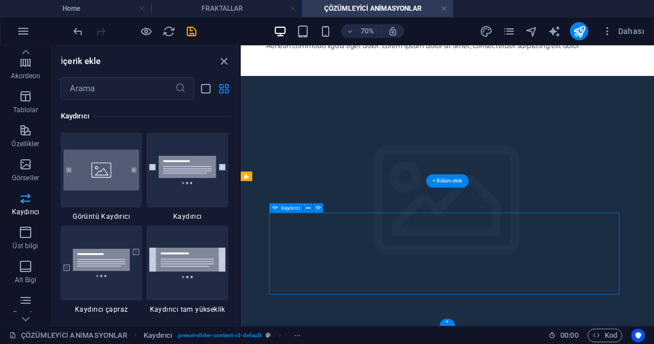
click at [307, 209] on icon at bounding box center [308, 208] width 5 height 9
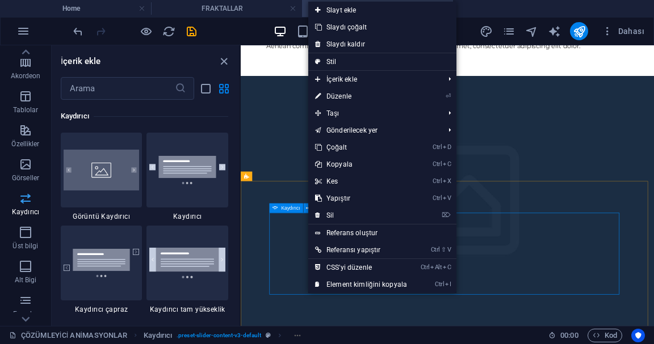
click at [389, 62] on link "Stil" at bounding box center [382, 61] width 148 height 17
select select "rem"
select select "px"
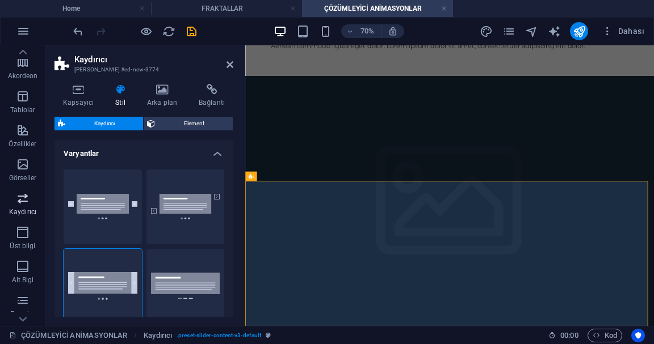
click at [158, 120] on button "Element" at bounding box center [188, 124] width 89 height 14
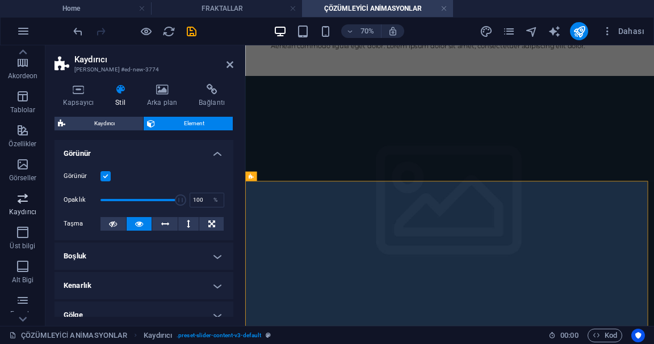
click at [77, 175] on label "Görünür" at bounding box center [82, 177] width 37 height 14
click at [0, 0] on input "Görünür" at bounding box center [0, 0] width 0 height 0
click at [80, 174] on label "Görünür" at bounding box center [82, 177] width 37 height 14
click at [0, 0] on input "Görünür" at bounding box center [0, 0] width 0 height 0
click at [77, 149] on h4 "Görünür" at bounding box center [143, 150] width 179 height 20
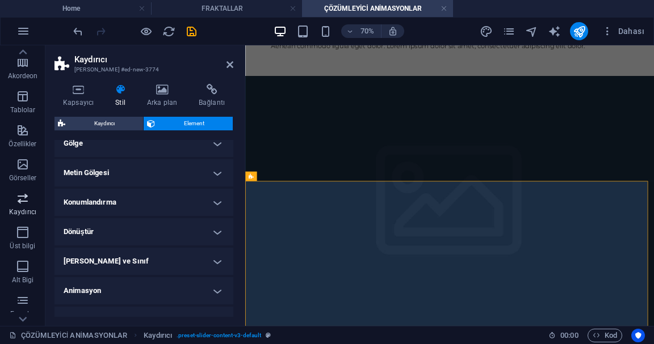
scroll to position [115, 0]
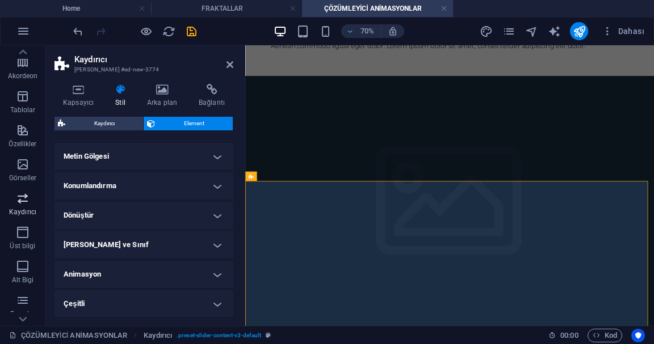
click at [85, 237] on h4 "[PERSON_NAME] ve Sınıf" at bounding box center [143, 244] width 179 height 27
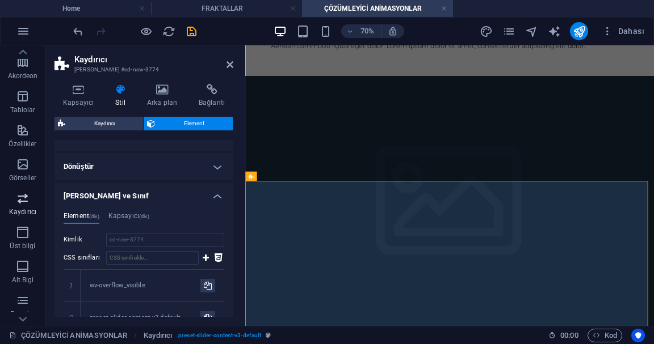
scroll to position [167, 0]
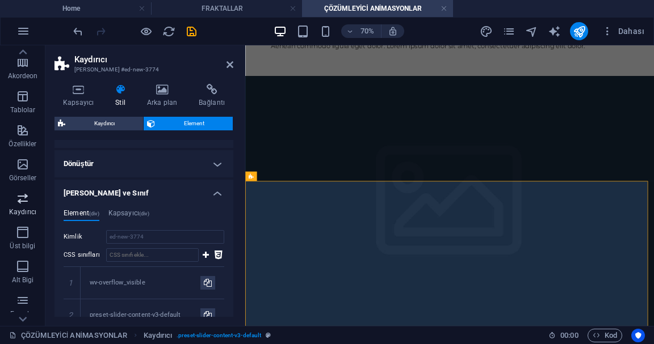
click at [82, 200] on div "Element (div) Kapsayıcı (div) Kimlik ed-new-3774 CSS sınıfları 1 wv-overflow_vi…" at bounding box center [143, 291] width 179 height 183
click at [85, 199] on h4 "[PERSON_NAME] ve Sınıf" at bounding box center [143, 190] width 179 height 20
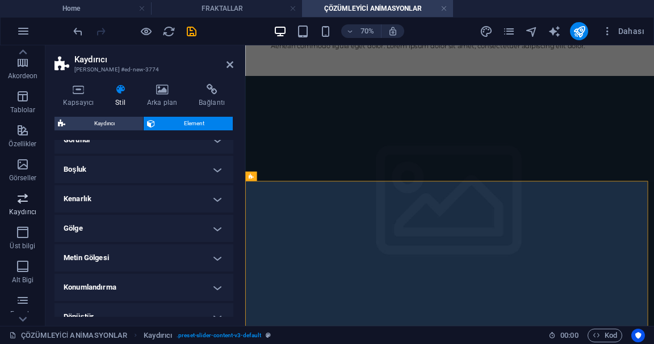
scroll to position [0, 0]
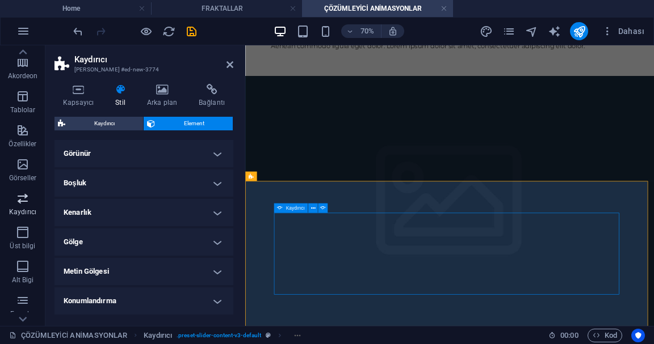
click at [325, 208] on icon at bounding box center [323, 208] width 6 height 9
select select "ms"
select select "s"
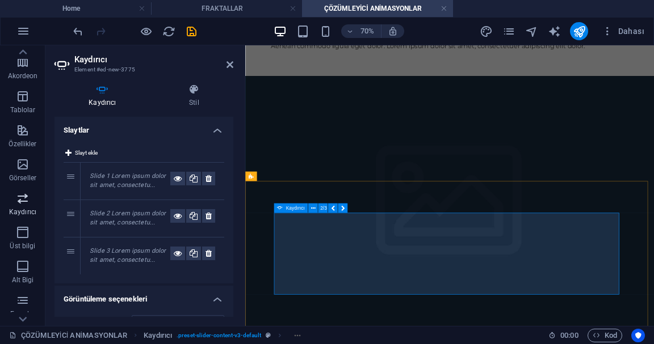
click at [174, 179] on icon at bounding box center [178, 179] width 8 height 14
click at [177, 176] on icon at bounding box center [178, 179] width 8 height 14
click at [201, 90] on icon at bounding box center [194, 89] width 78 height 11
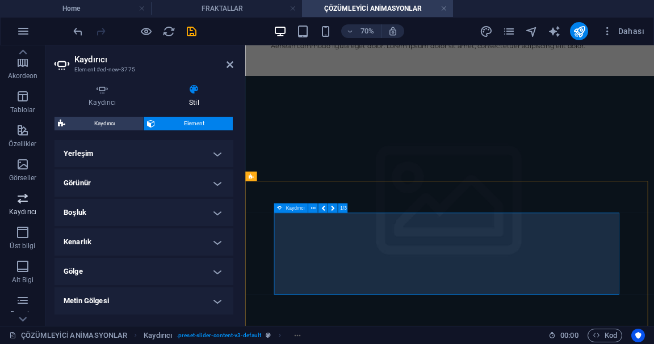
click at [70, 189] on h4 "Görünür" at bounding box center [143, 183] width 179 height 27
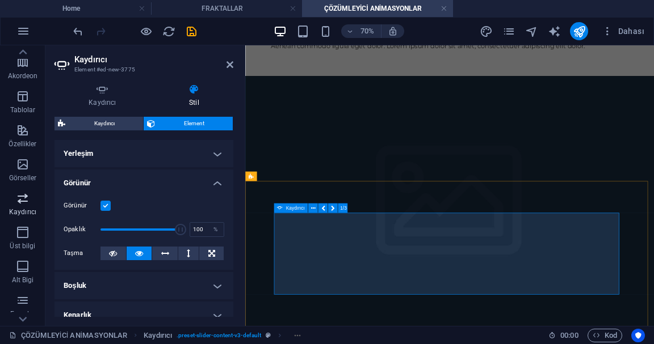
click at [70, 183] on h4 "Görünür" at bounding box center [143, 180] width 179 height 20
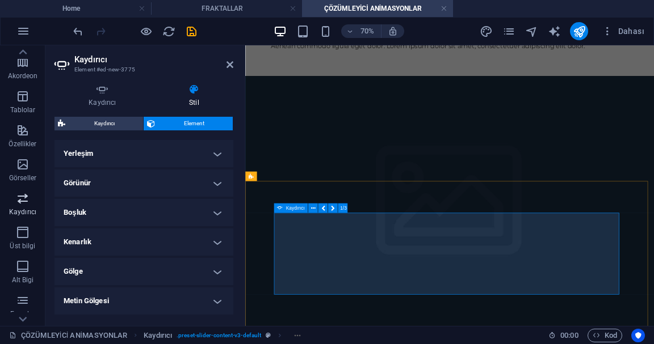
click at [77, 155] on h4 "Yerleşim" at bounding box center [143, 153] width 179 height 27
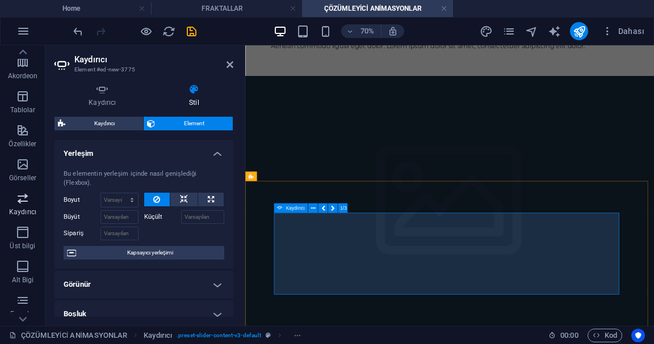
click at [82, 152] on h4 "Yerleşim" at bounding box center [143, 150] width 179 height 20
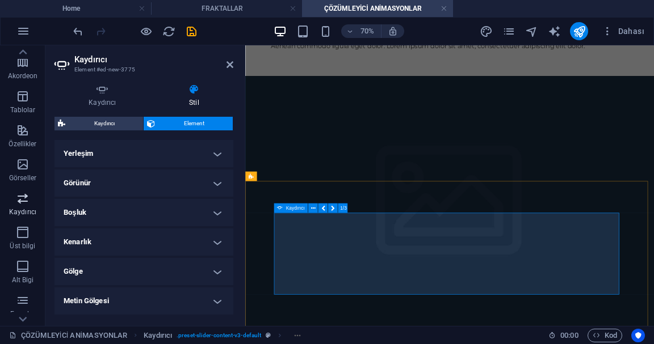
click at [227, 65] on icon at bounding box center [229, 64] width 7 height 9
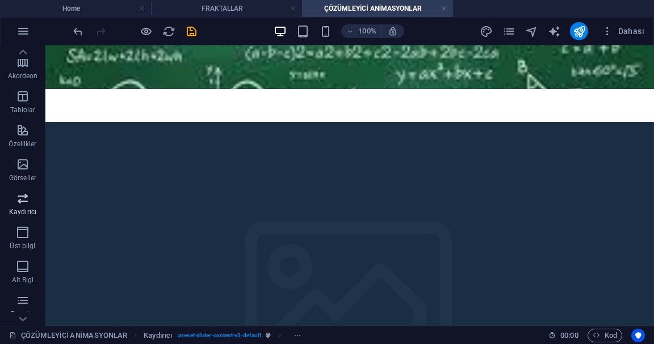
scroll to position [359, 0]
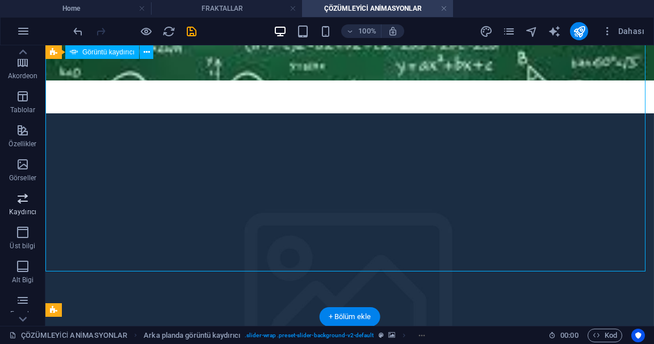
select select "px"
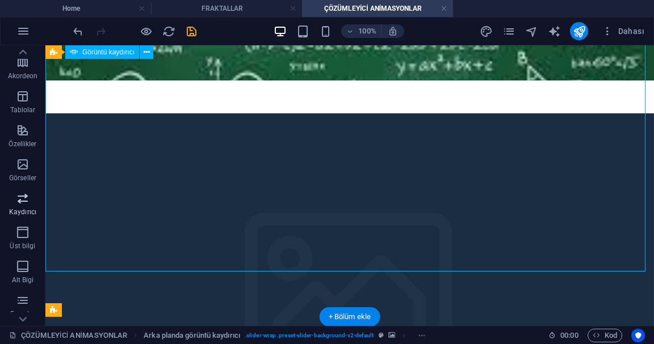
select select "ms"
select select "s"
select select "progressive"
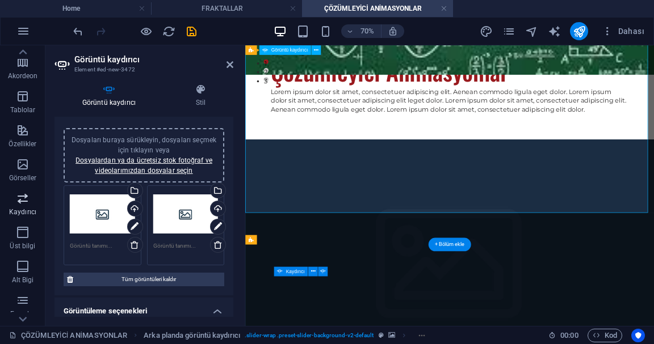
scroll to position [15, 0]
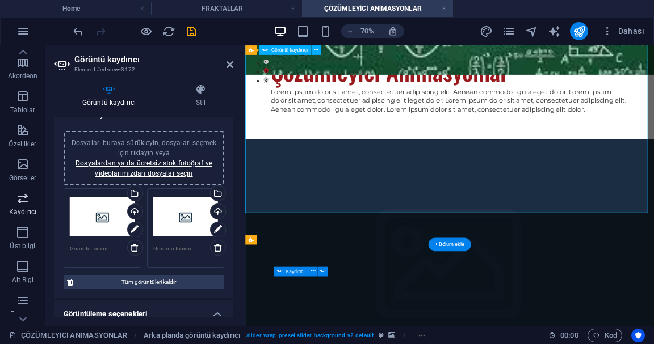
click at [228, 65] on icon at bounding box center [229, 64] width 7 height 9
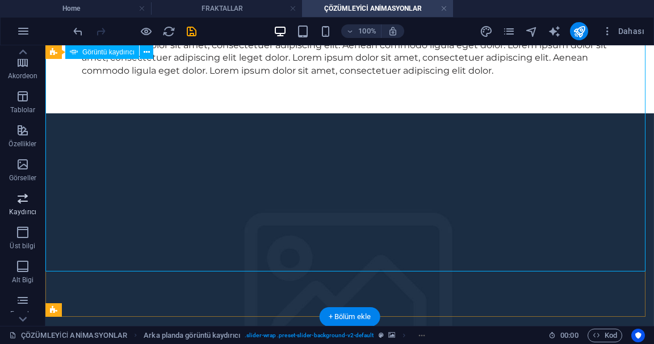
click at [145, 53] on icon at bounding box center [147, 53] width 6 height 12
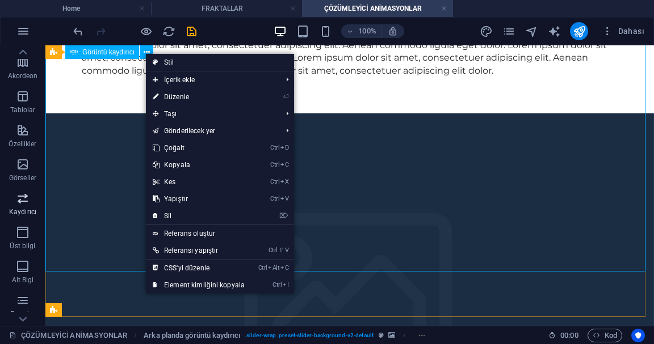
click at [172, 218] on link "⌦ Sil" at bounding box center [199, 216] width 106 height 17
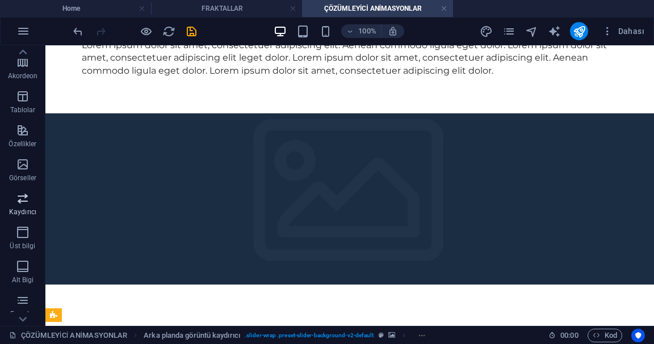
scroll to position [354, 0]
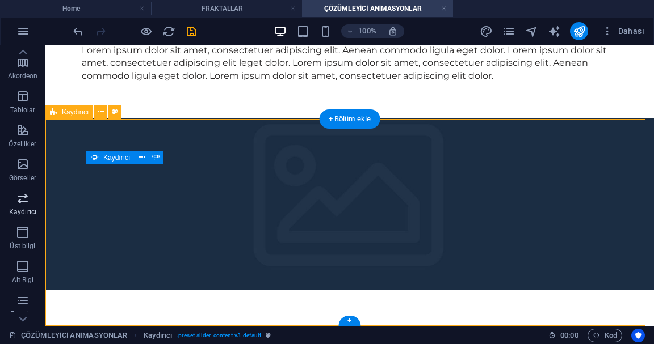
click at [100, 106] on button at bounding box center [101, 113] width 14 height 14
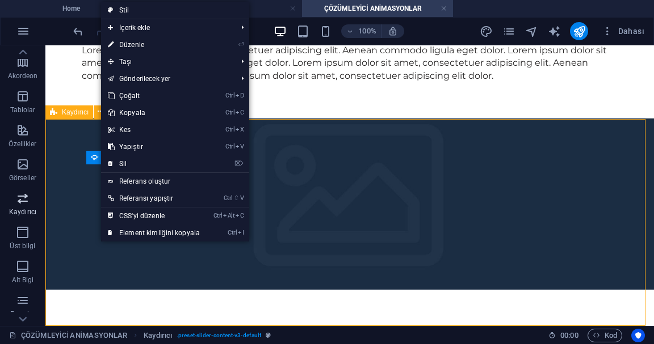
click at [123, 163] on link "⌦ Sil" at bounding box center [154, 163] width 106 height 17
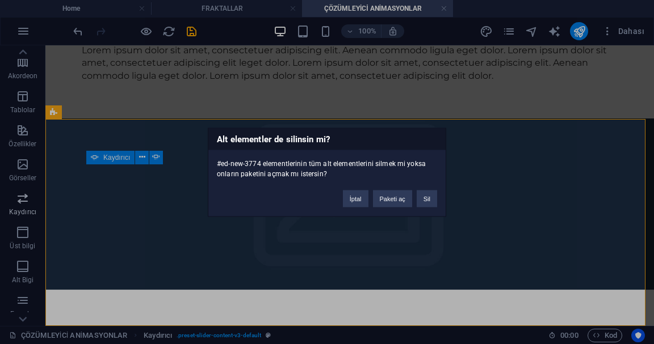
click at [429, 195] on button "Sil" at bounding box center [426, 198] width 20 height 17
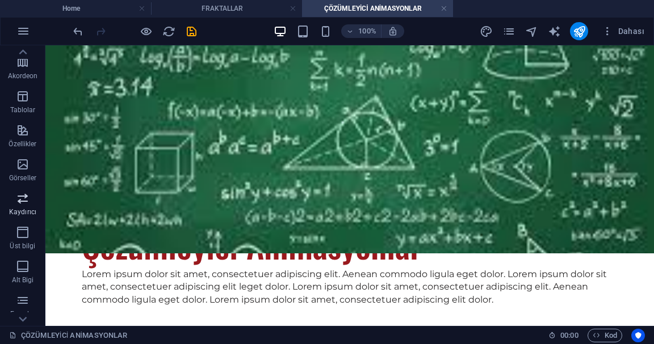
scroll to position [147, 0]
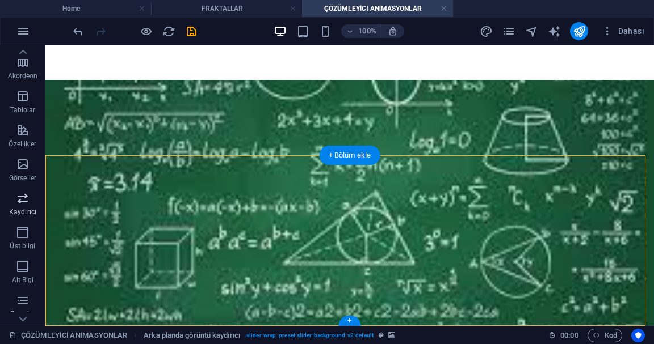
select select "px"
select select "rem"
select select "%"
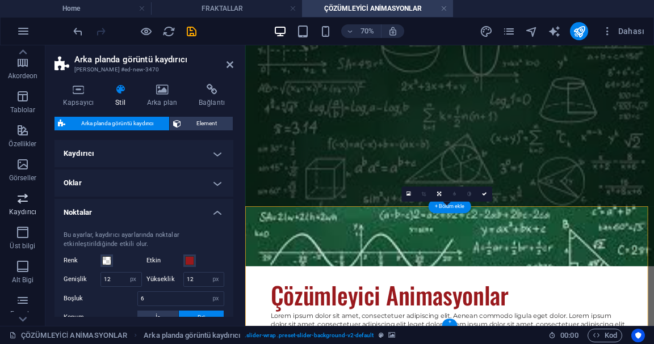
click at [229, 62] on icon at bounding box center [229, 64] width 7 height 9
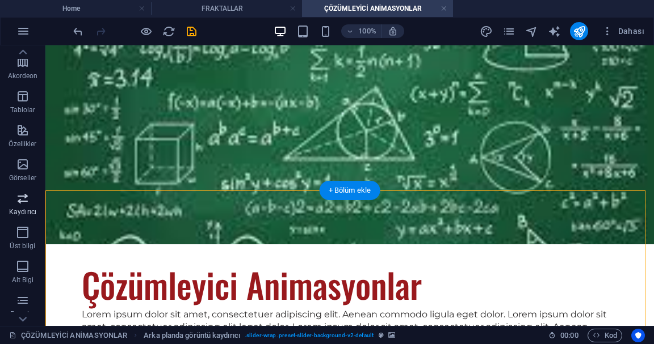
scroll to position [147, 0]
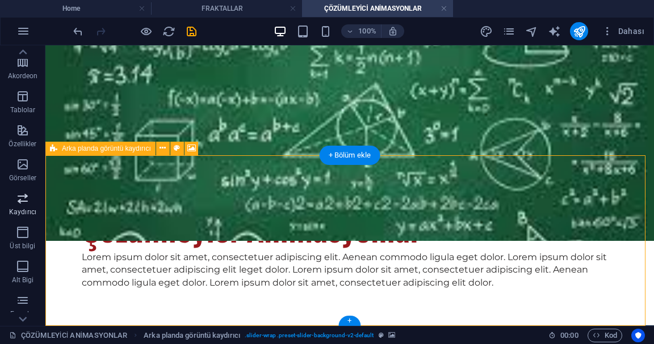
click at [165, 141] on figure at bounding box center [349, 106] width 608 height 269
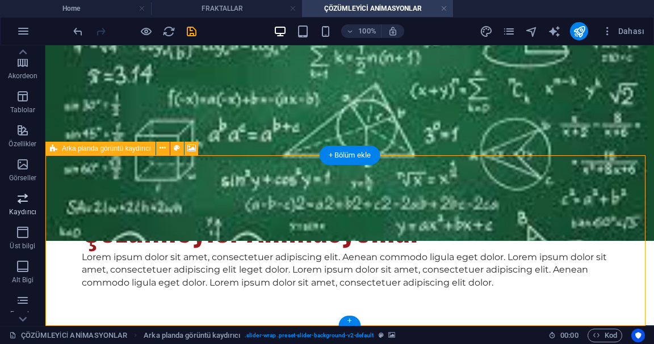
click at [166, 148] on icon at bounding box center [162, 148] width 6 height 12
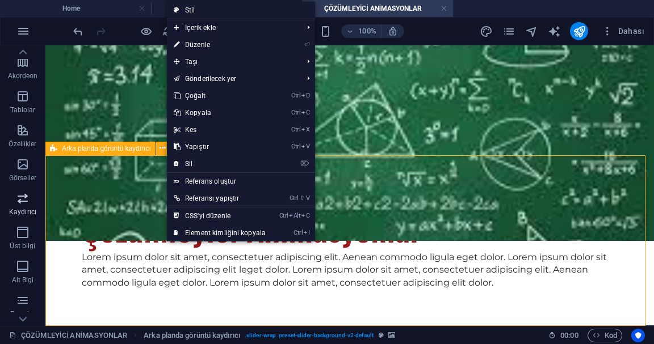
click at [0, 265] on span "Alt Bigi" at bounding box center [22, 273] width 45 height 27
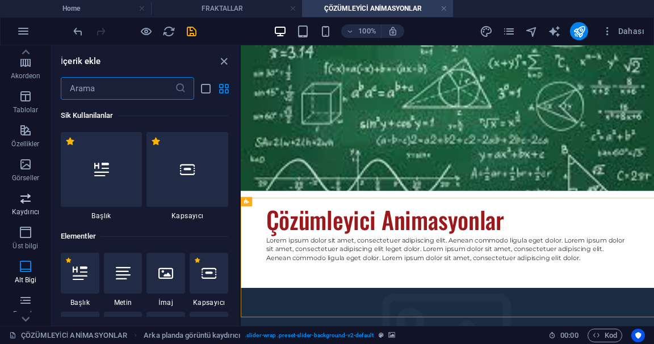
scroll to position [39, 0]
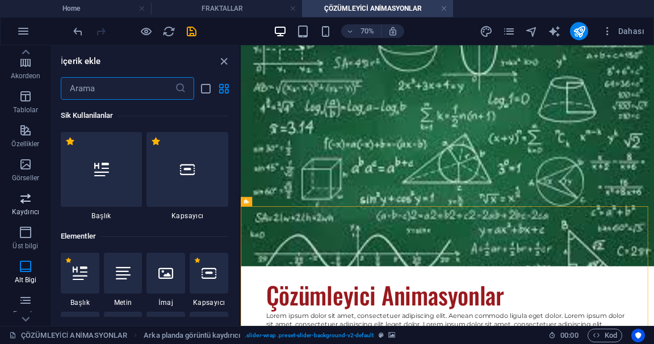
click at [224, 61] on icon "close panel" at bounding box center [223, 61] width 13 height 13
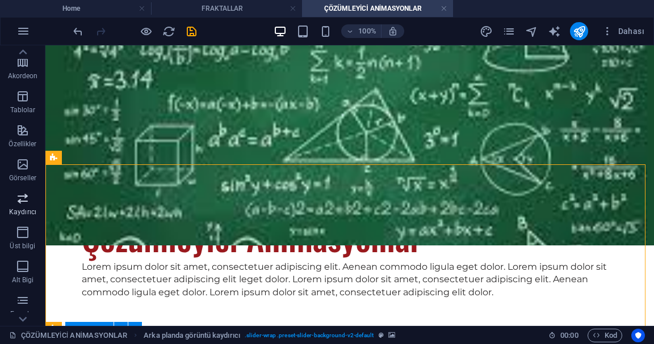
scroll to position [137, 0]
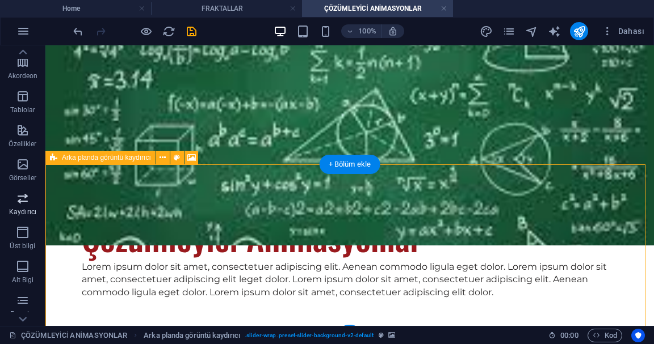
click at [165, 160] on icon at bounding box center [162, 158] width 6 height 12
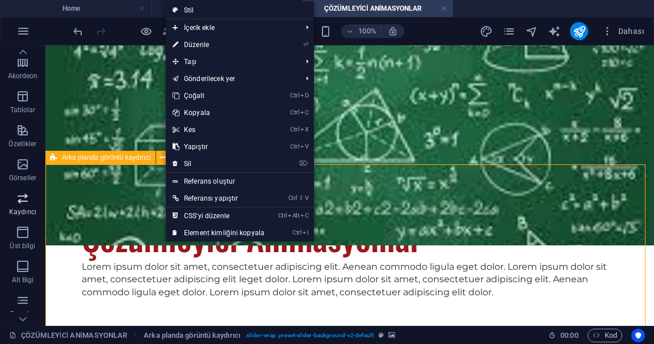
click at [181, 165] on link "⌦ Sil" at bounding box center [219, 163] width 106 height 17
click at [179, 165] on figure at bounding box center [349, 111] width 608 height 269
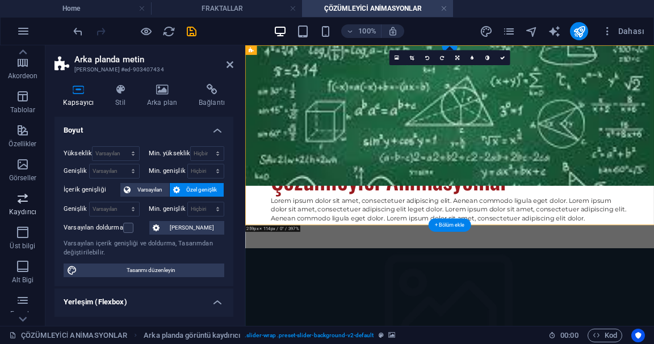
scroll to position [0, 0]
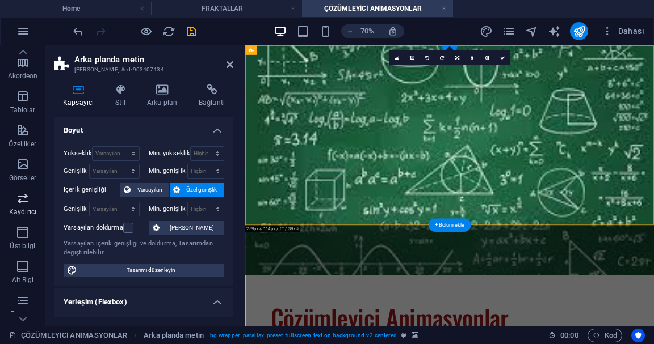
click at [613, 331] on html "Skip to main content Çözümleyici Animasyonlar Lorem ipsum dolor sit amet, conse…" at bounding box center [537, 288] width 584 height 487
click at [218, 62] on h2 "Arka planda metin" at bounding box center [153, 59] width 159 height 10
click at [231, 65] on icon at bounding box center [229, 64] width 7 height 9
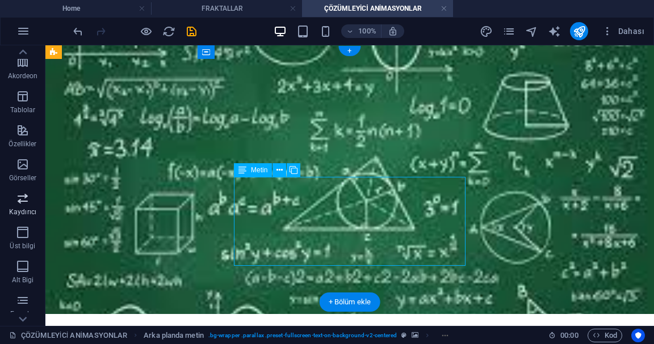
click at [504, 275] on figure at bounding box center [349, 179] width 608 height 269
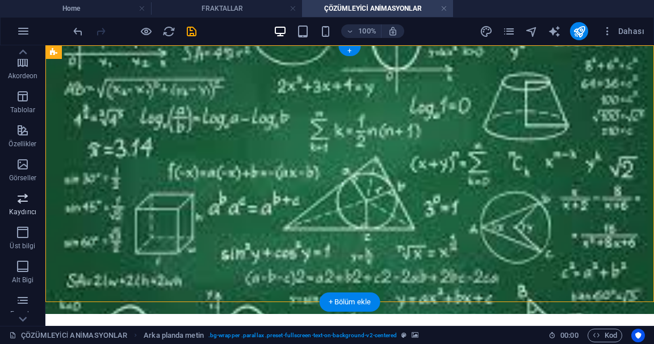
click at [359, 305] on div "+ Bölüm ekle" at bounding box center [349, 302] width 61 height 19
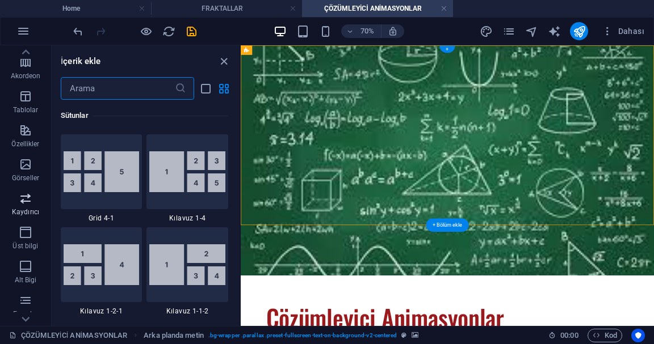
scroll to position [1985, 0]
